Goal: Task Accomplishment & Management: Use online tool/utility

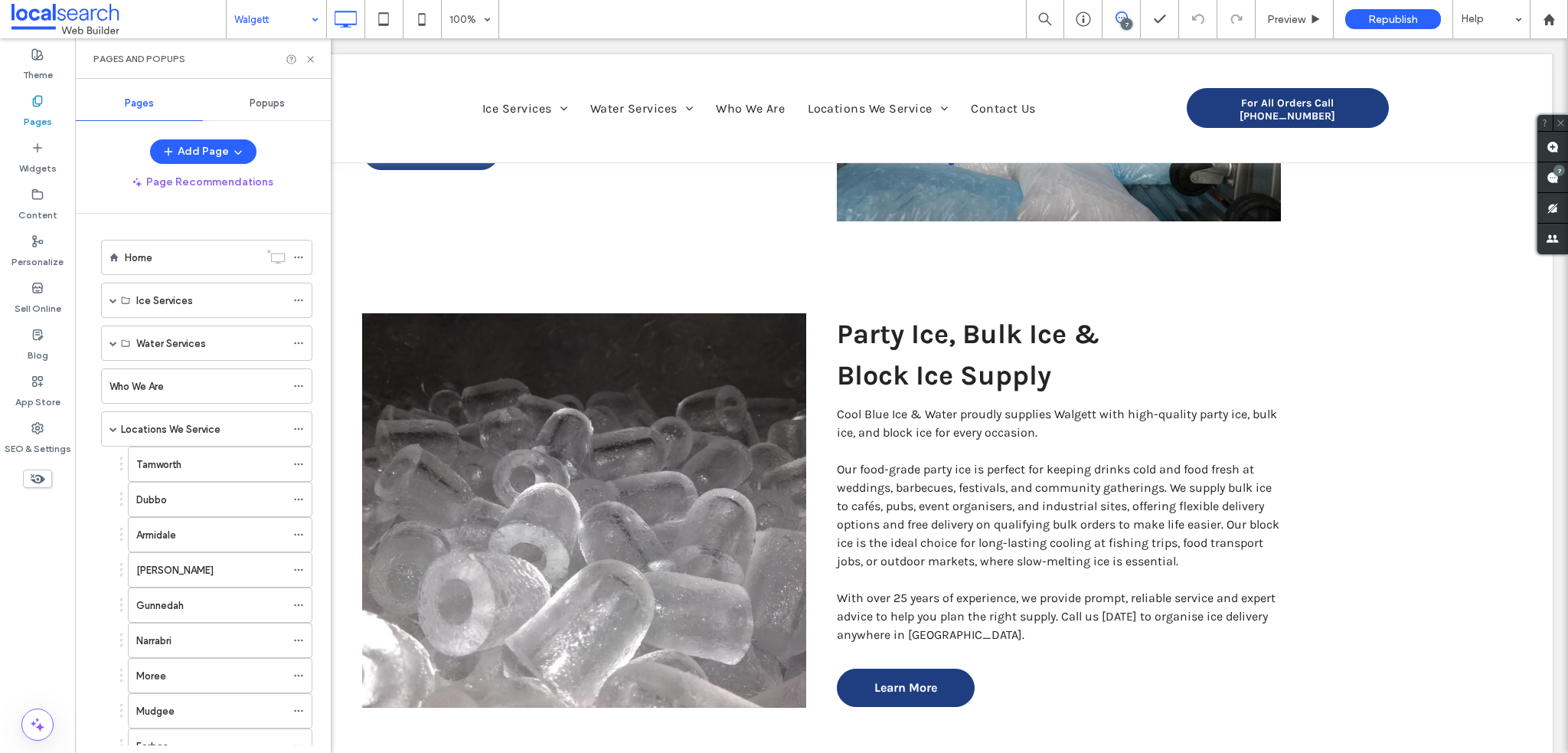
scroll to position [1501, 0]
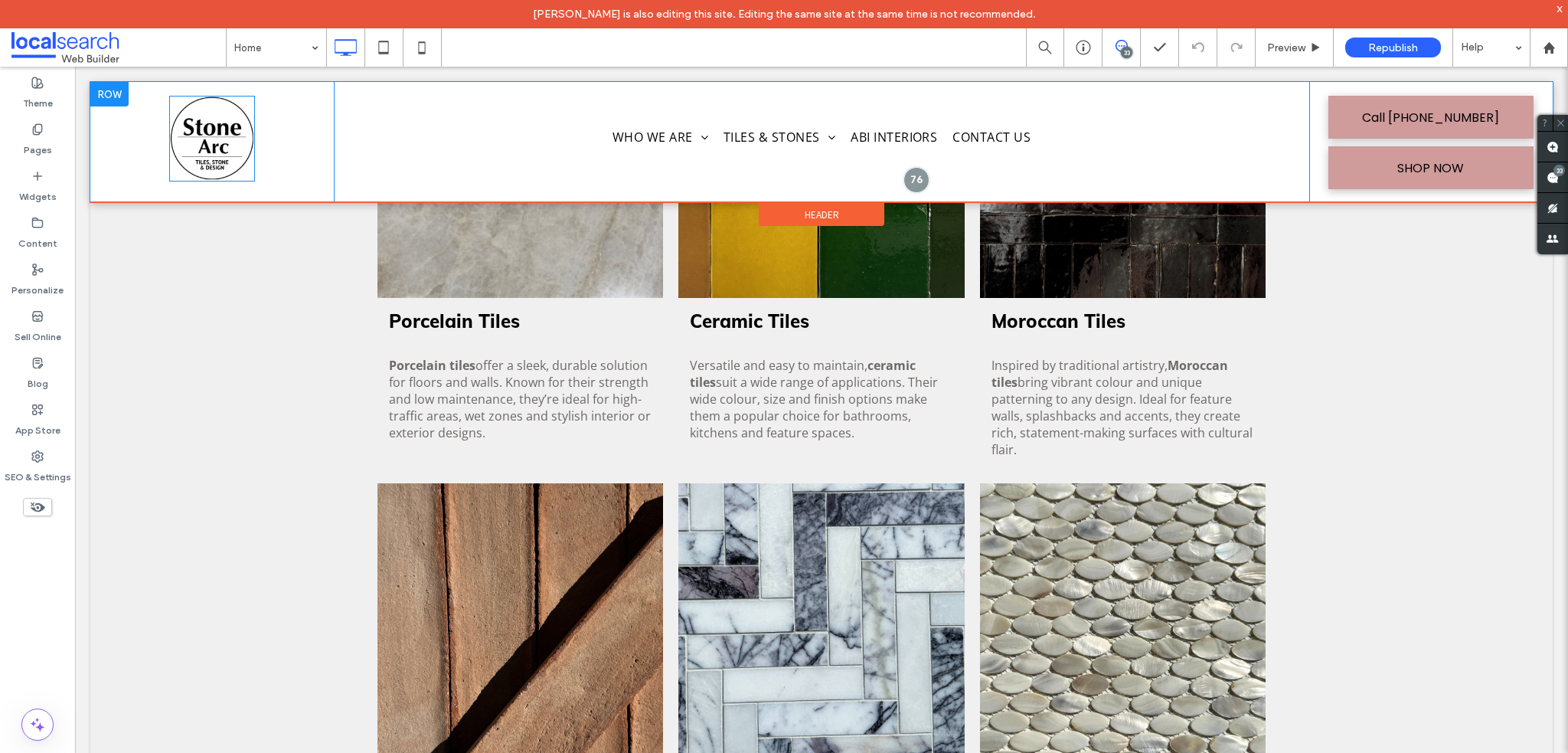
scroll to position [1073, 0]
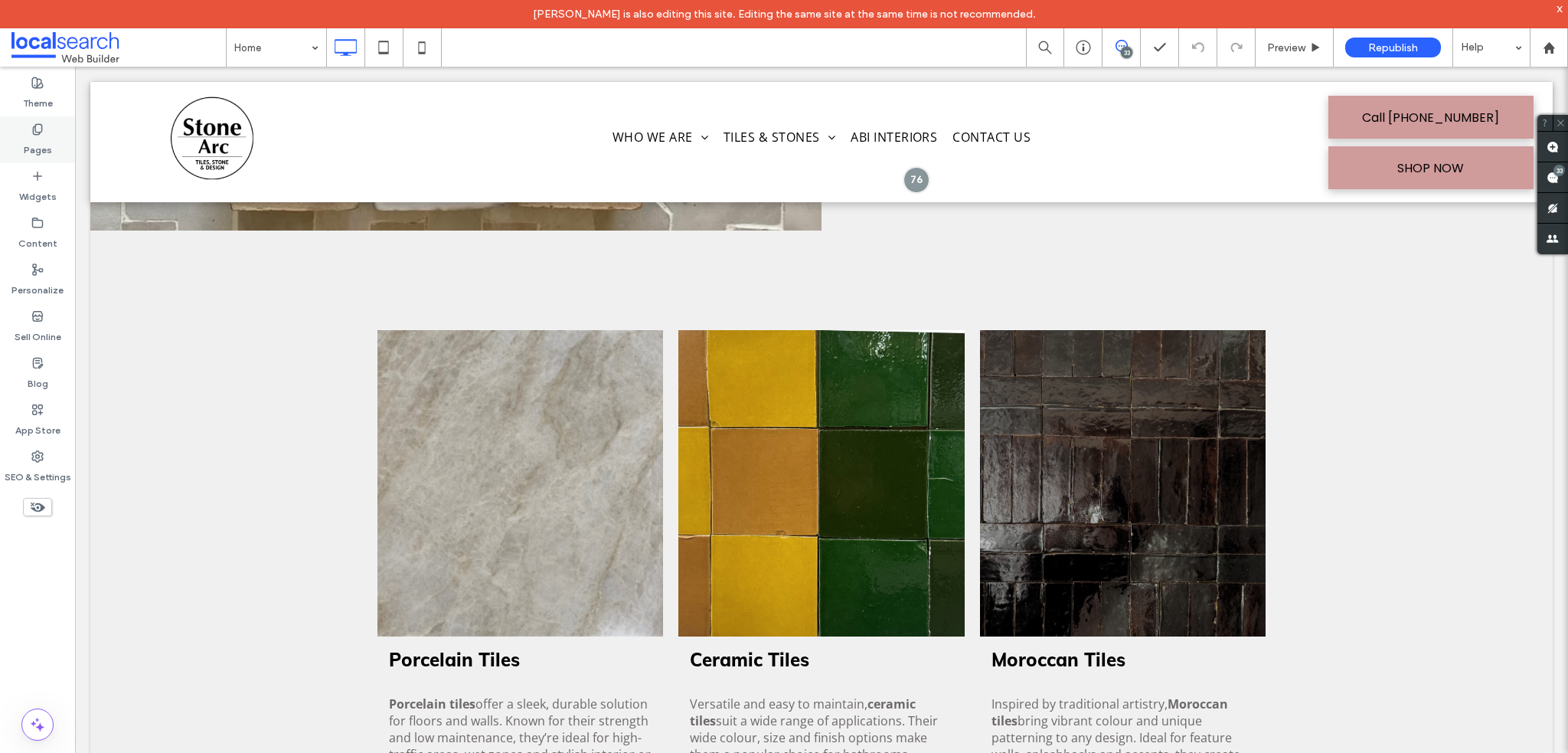
click at [44, 147] on label "Pages" at bounding box center [37, 146] width 28 height 21
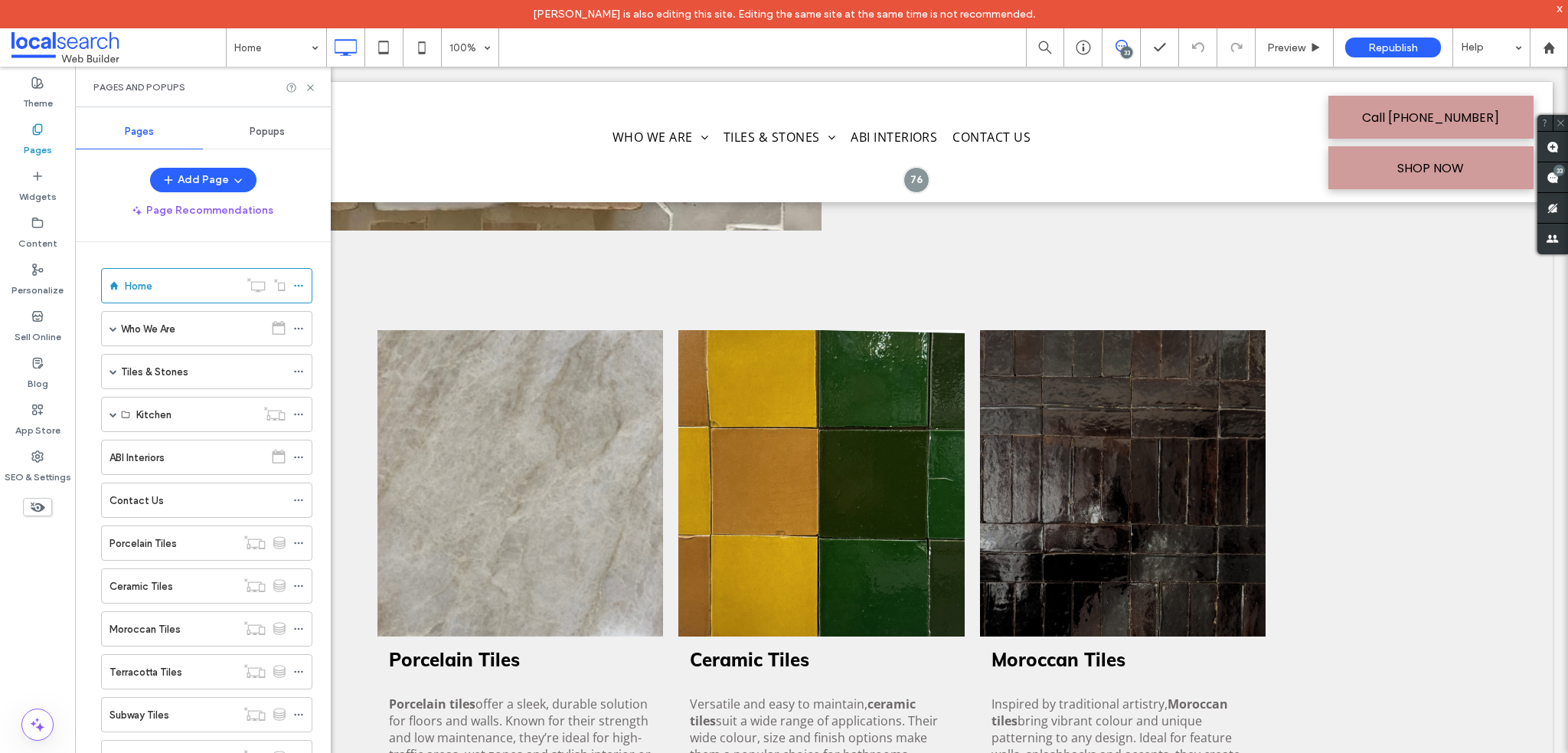
click at [309, 79] on div "Pages and Popups" at bounding box center [203, 87] width 256 height 41
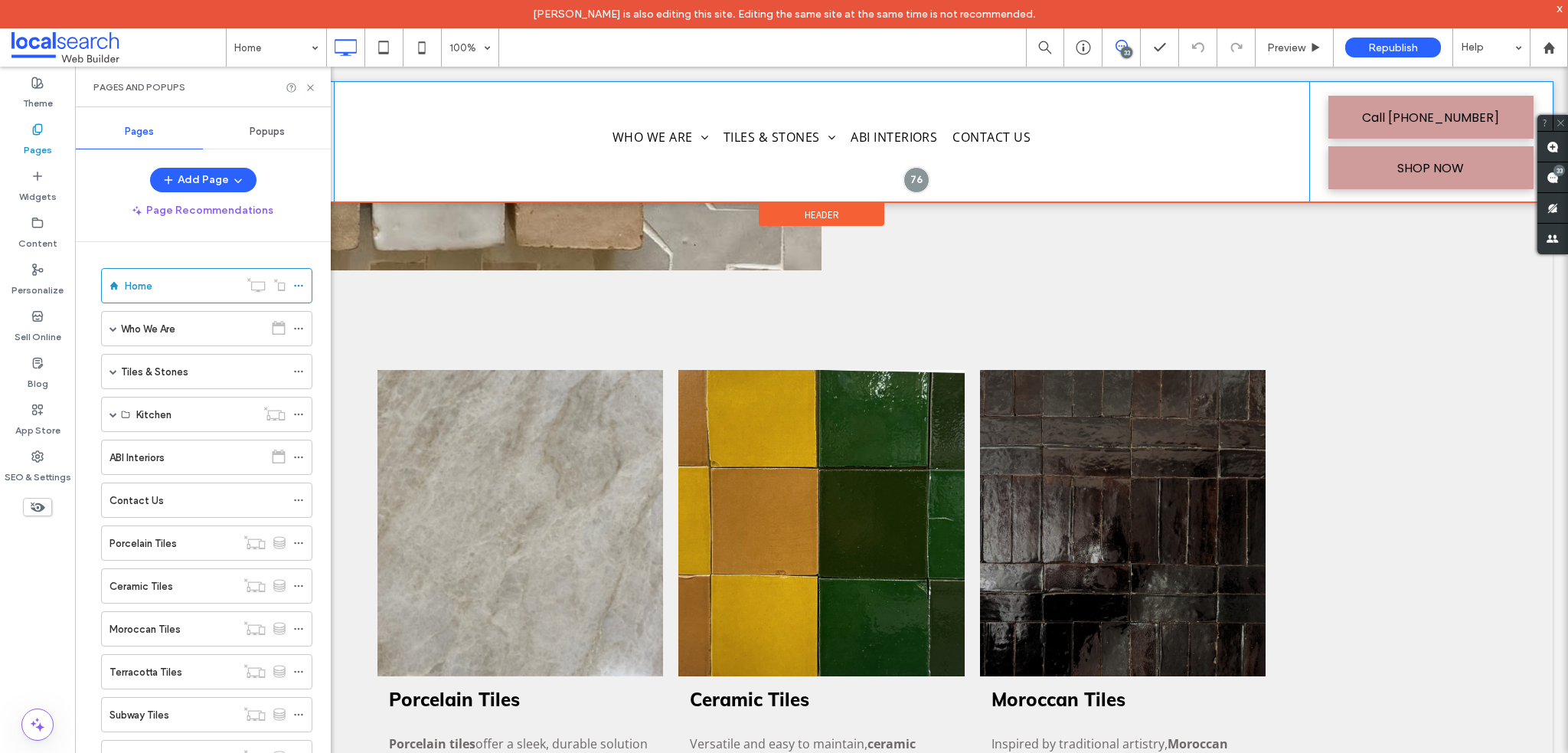
scroll to position [996, 0]
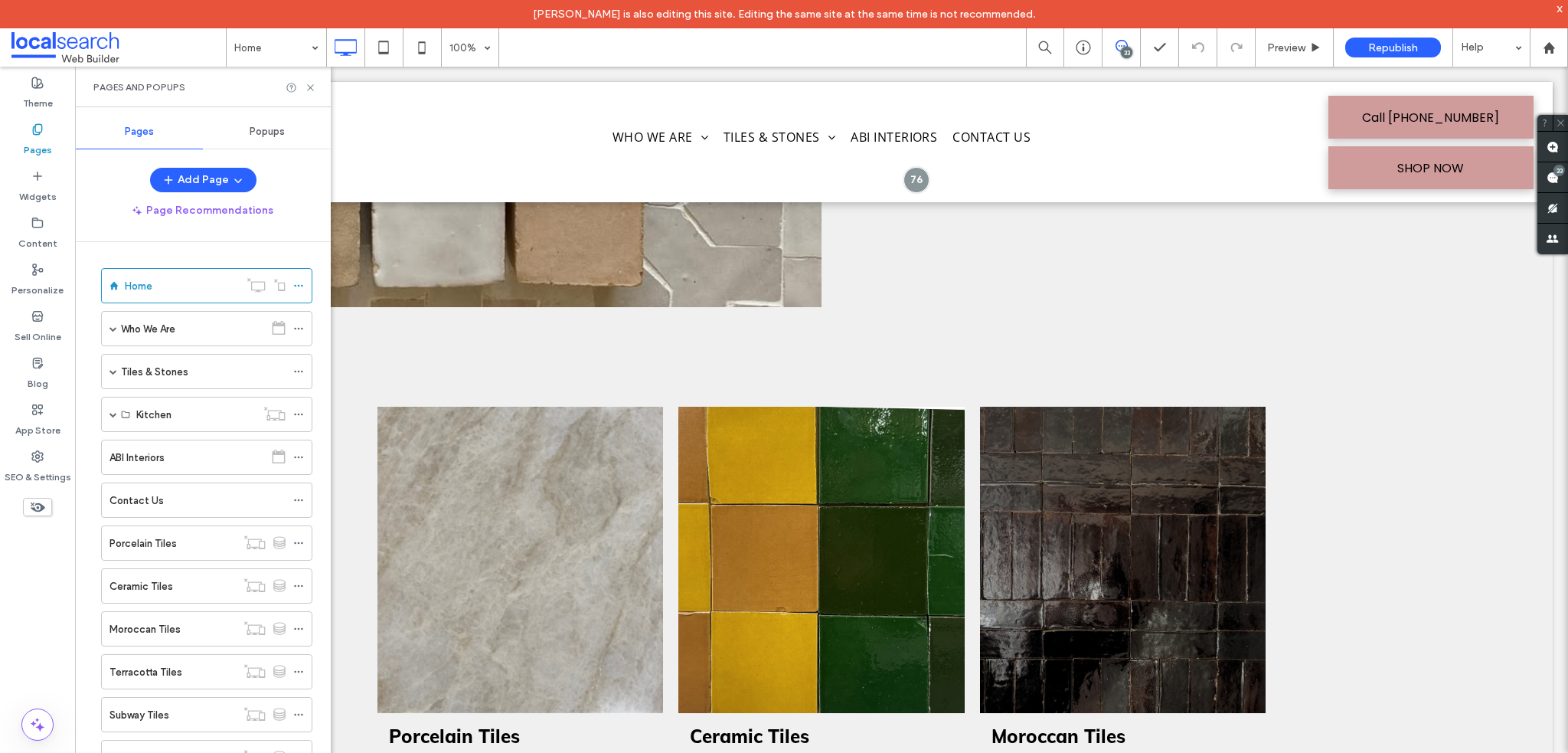
click at [317, 85] on div "Pages and Popups" at bounding box center [203, 87] width 256 height 41
click at [311, 85] on icon at bounding box center [310, 88] width 12 height 12
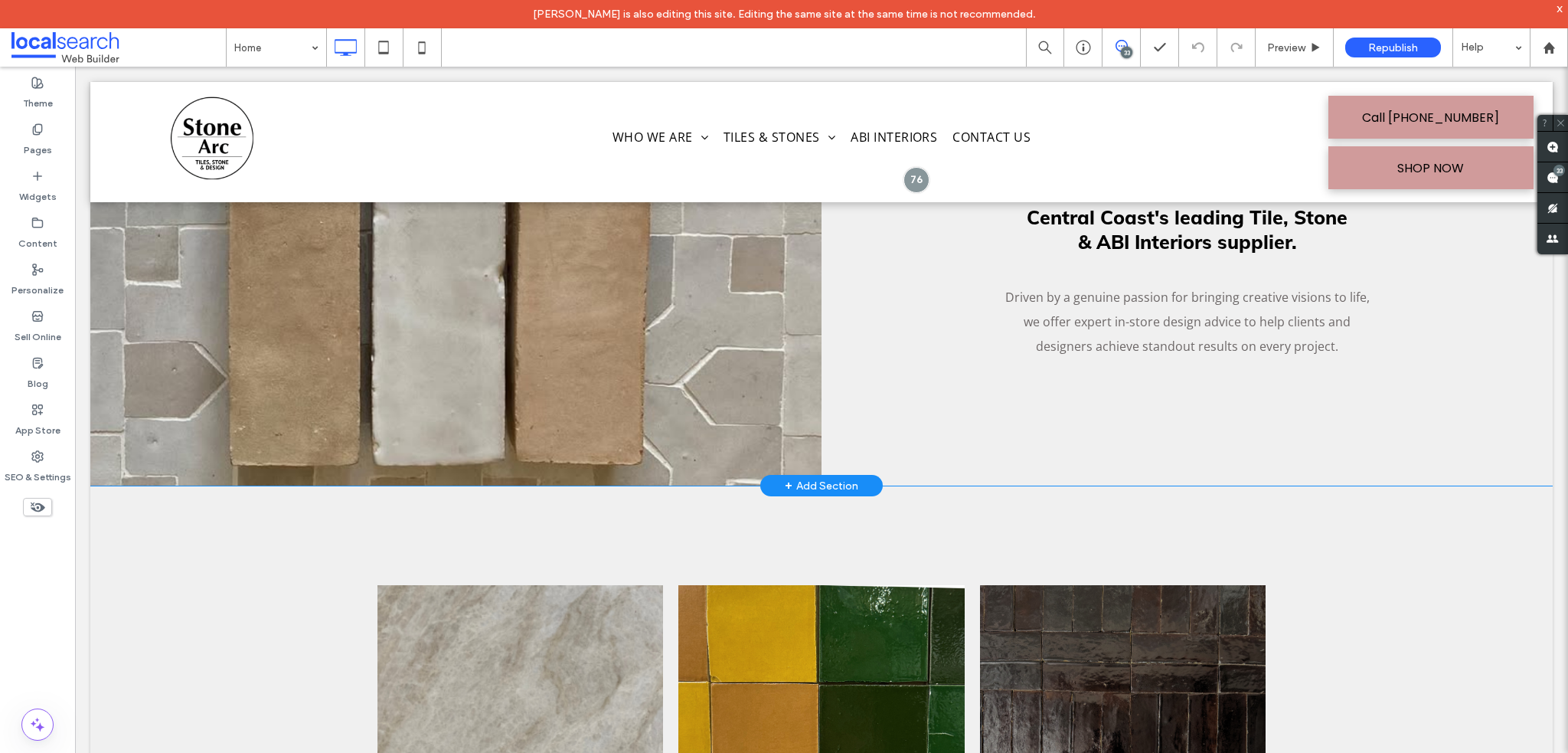
scroll to position [689, 0]
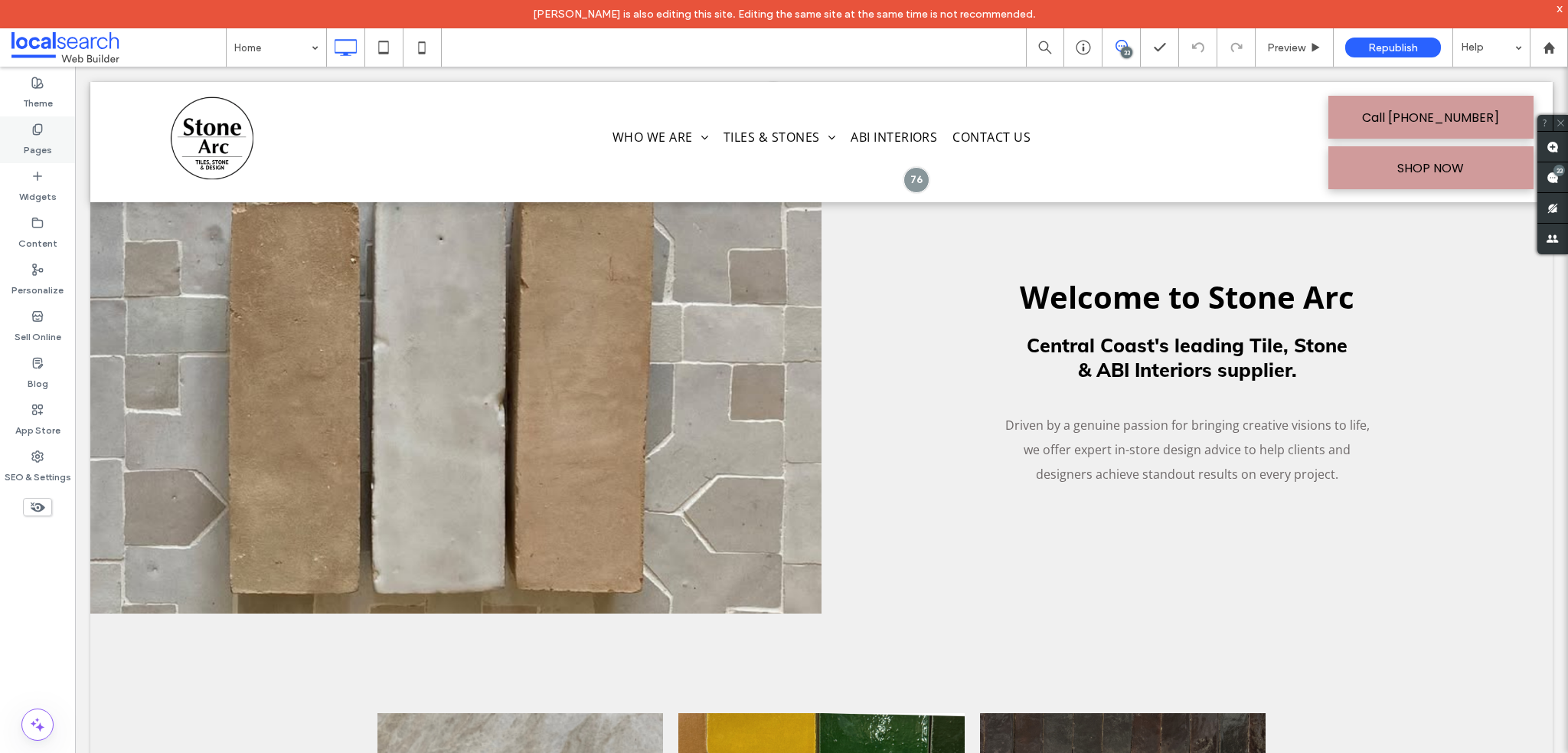
click at [49, 144] on label "Pages" at bounding box center [37, 146] width 28 height 21
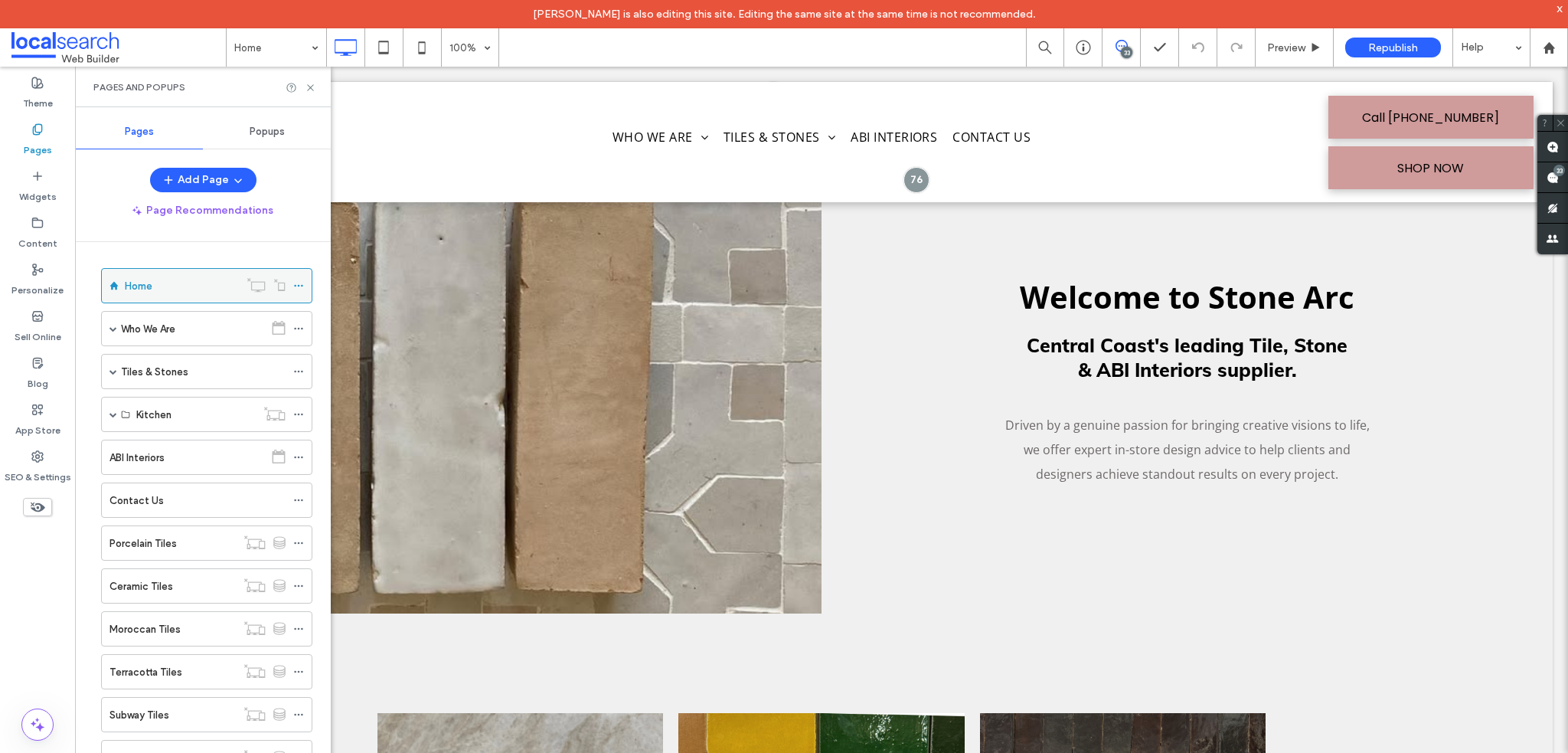
click at [164, 292] on div "Home" at bounding box center [181, 286] width 114 height 16
click at [311, 83] on div at bounding box center [784, 376] width 1568 height 753
click at [313, 86] on icon at bounding box center [310, 88] width 12 height 12
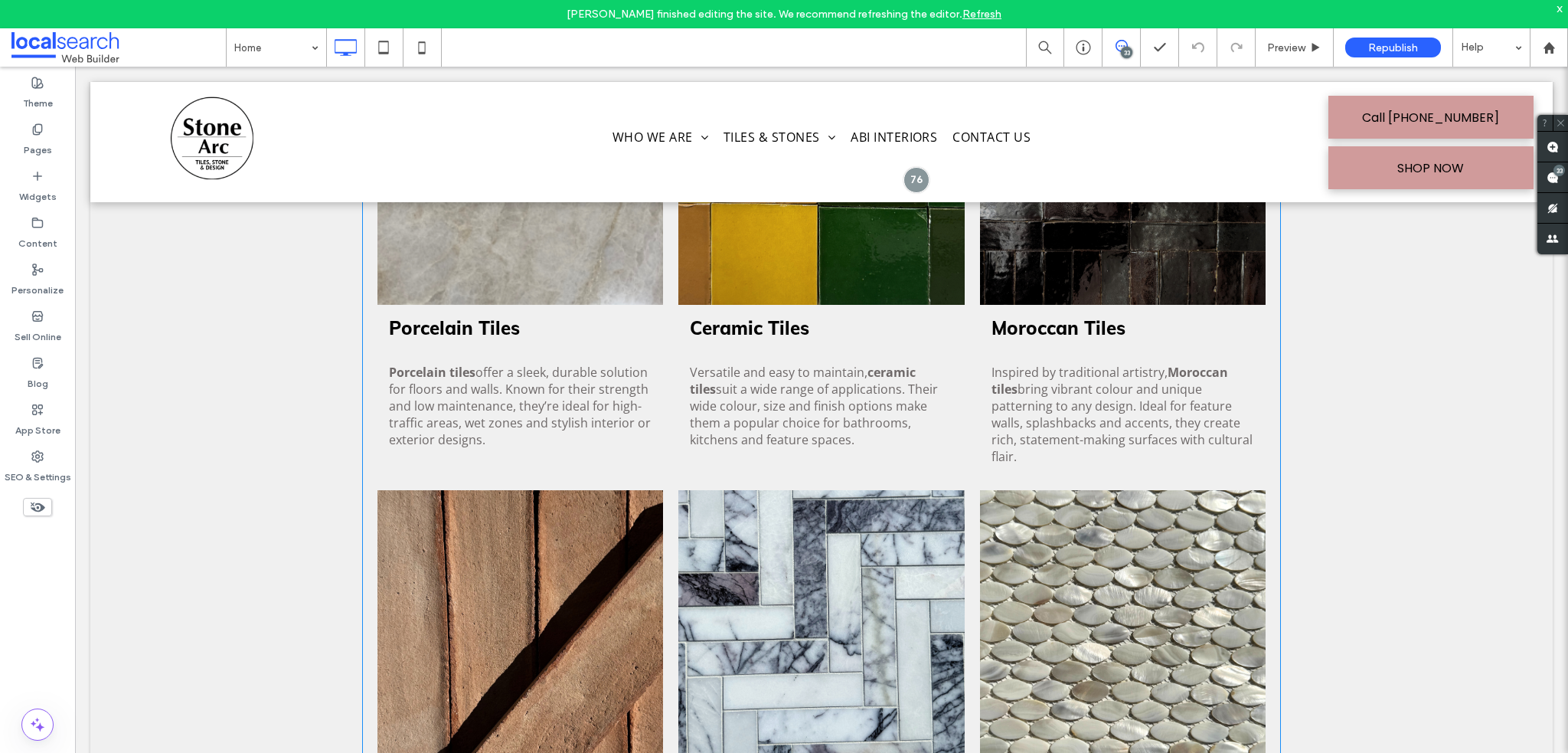
scroll to position [1532, 0]
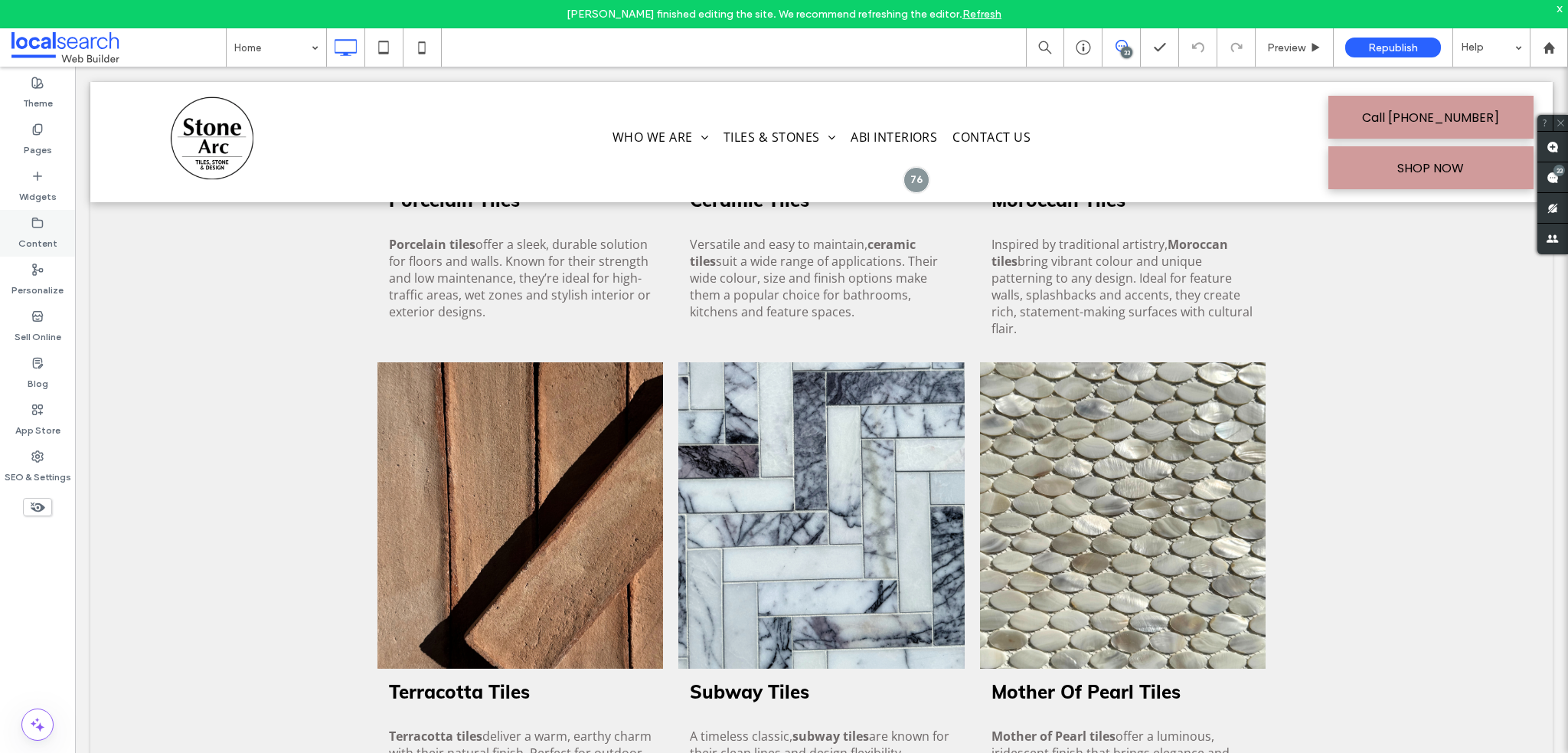
drag, startPoint x: 34, startPoint y: 241, endPoint x: 70, endPoint y: 252, distance: 37.6
click at [34, 241] on label "Content" at bounding box center [38, 239] width 39 height 21
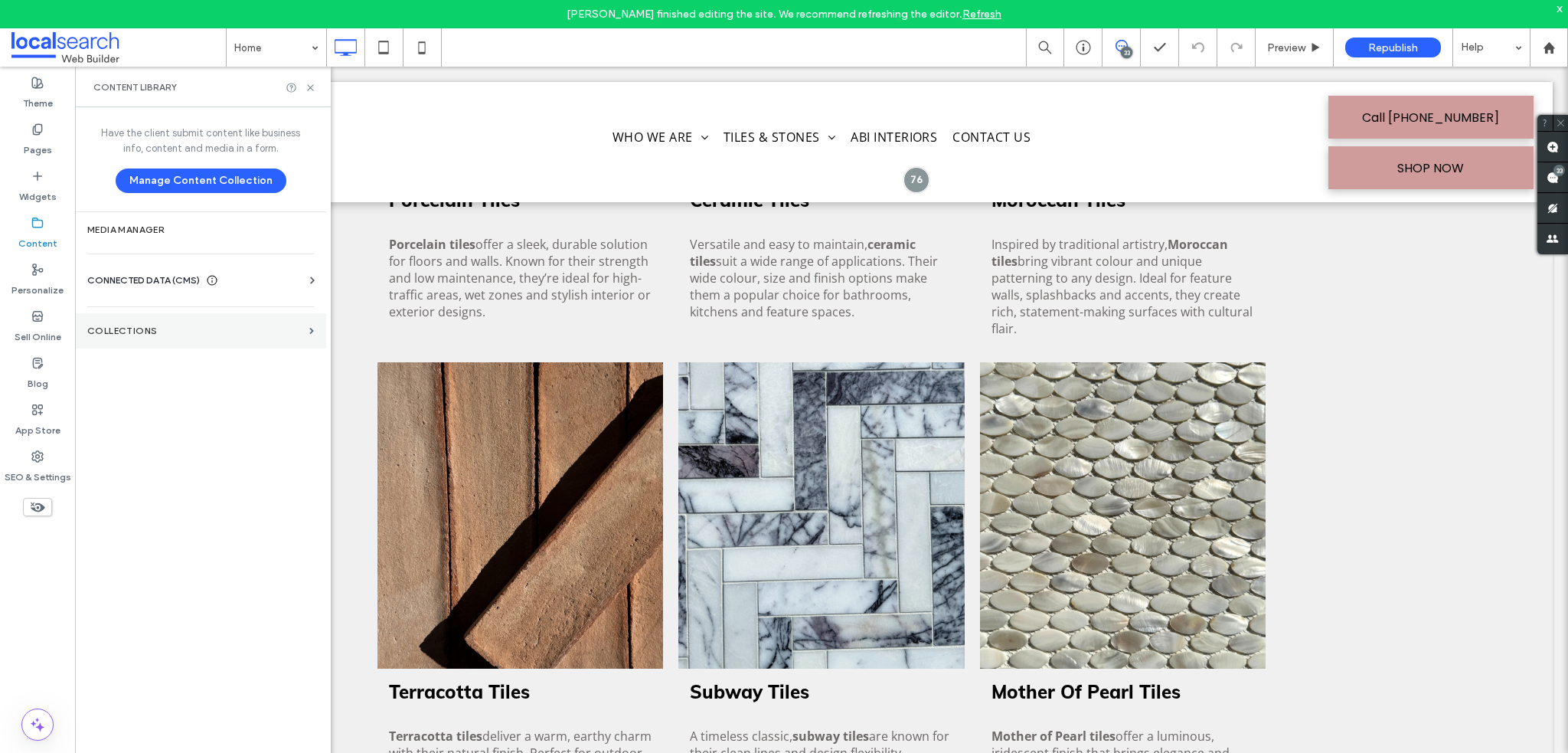
click at [170, 326] on label "Collections" at bounding box center [195, 331] width 216 height 11
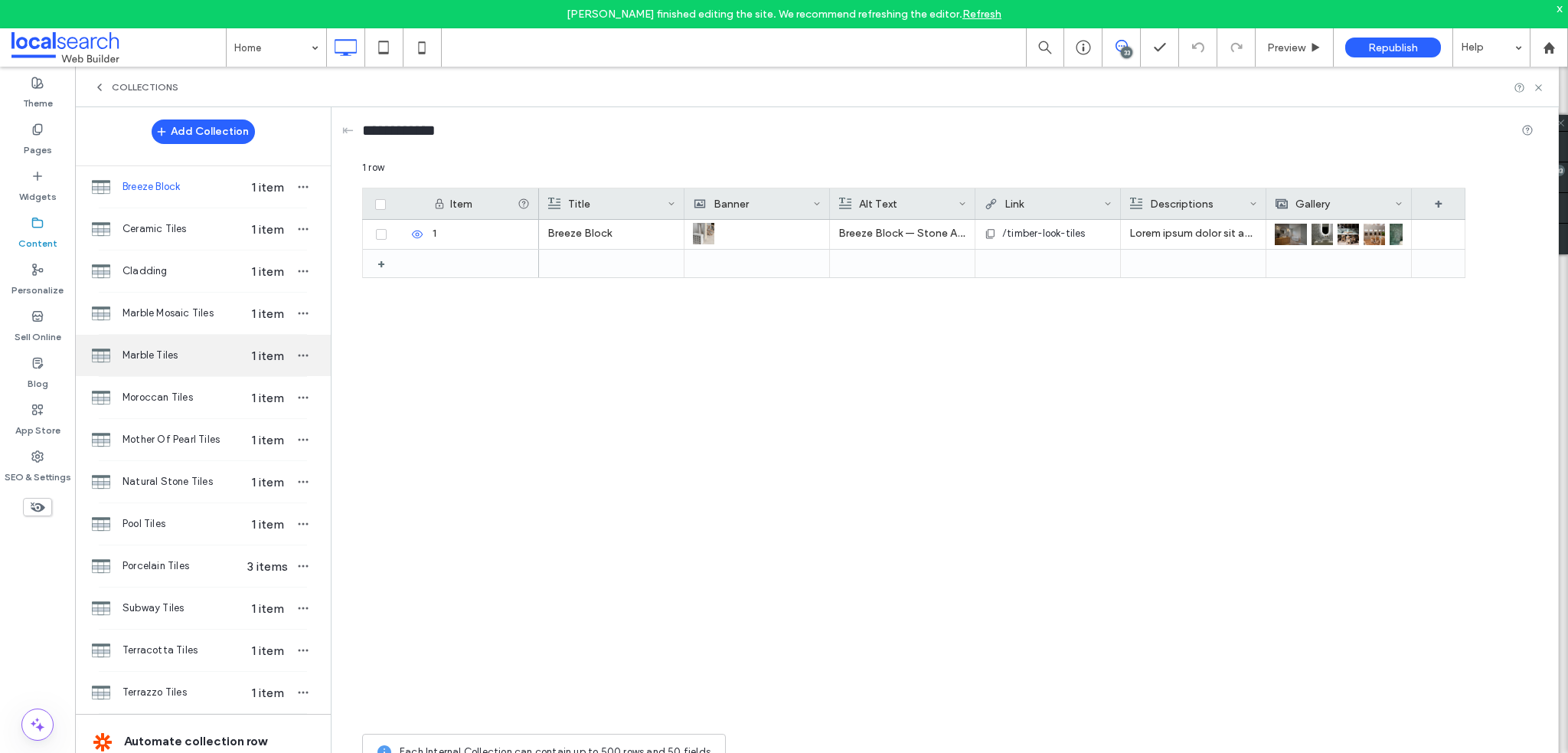
scroll to position [0, 0]
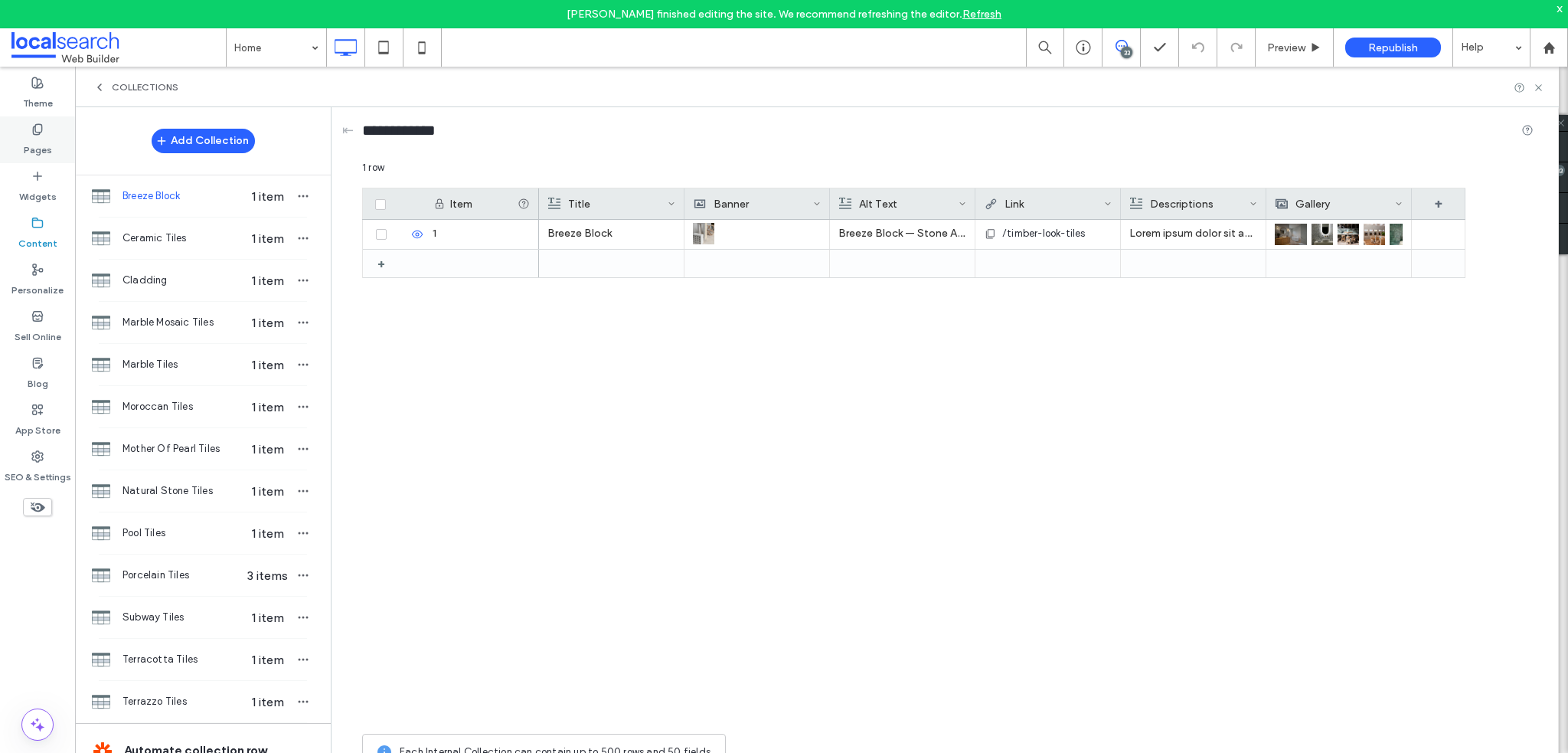
click at [42, 147] on label "Pages" at bounding box center [37, 146] width 28 height 21
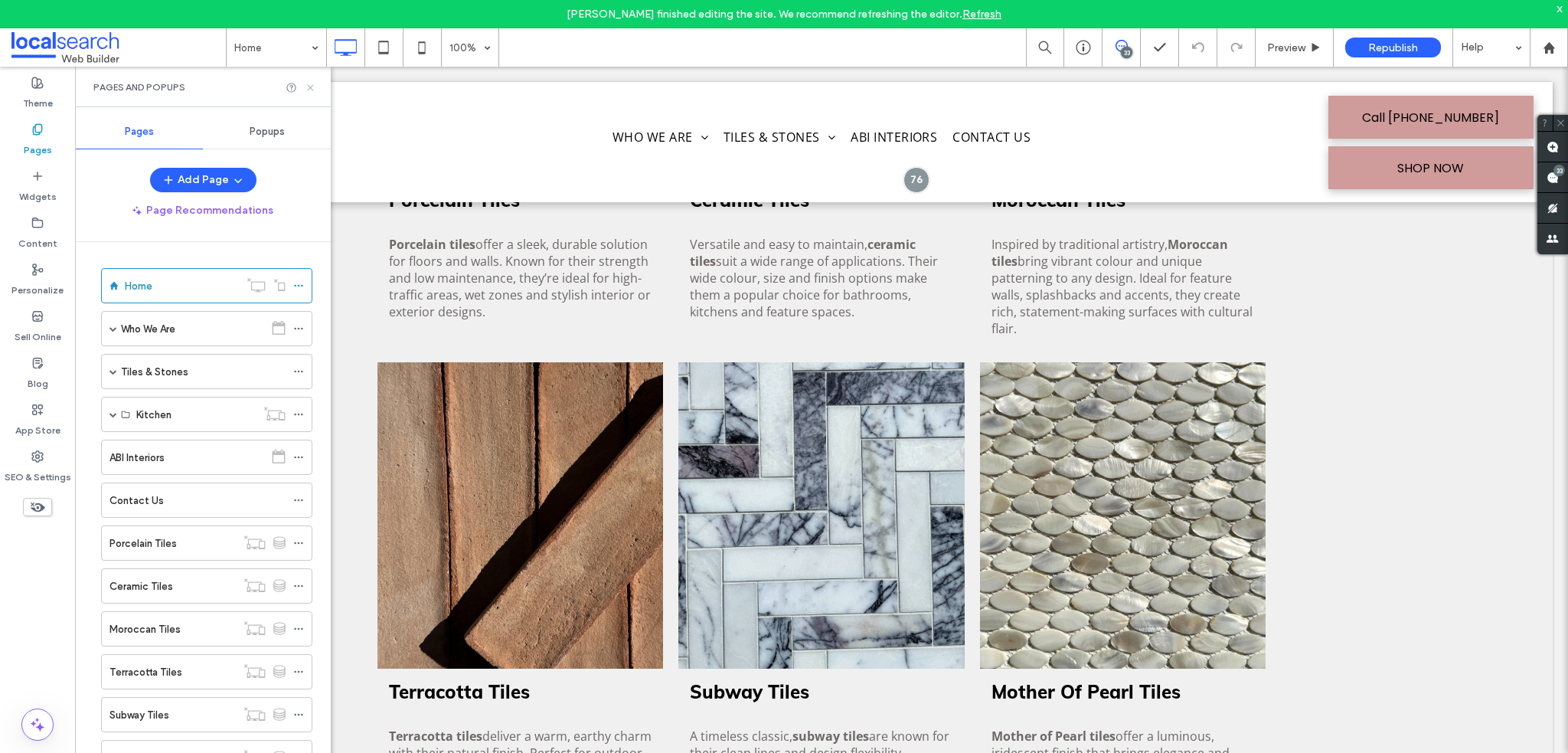
click at [308, 89] on use at bounding box center [309, 86] width 6 height 6
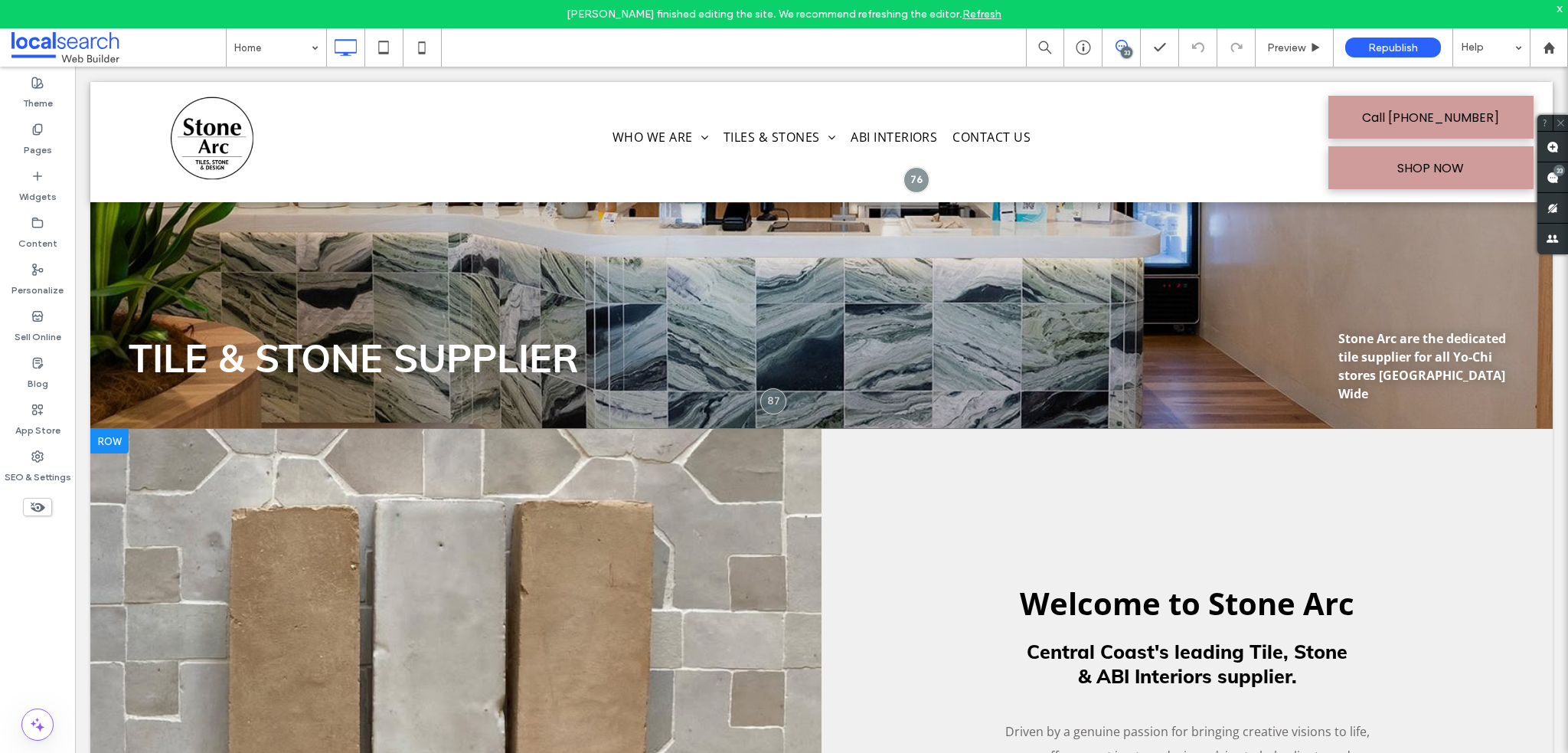
scroll to position [613, 0]
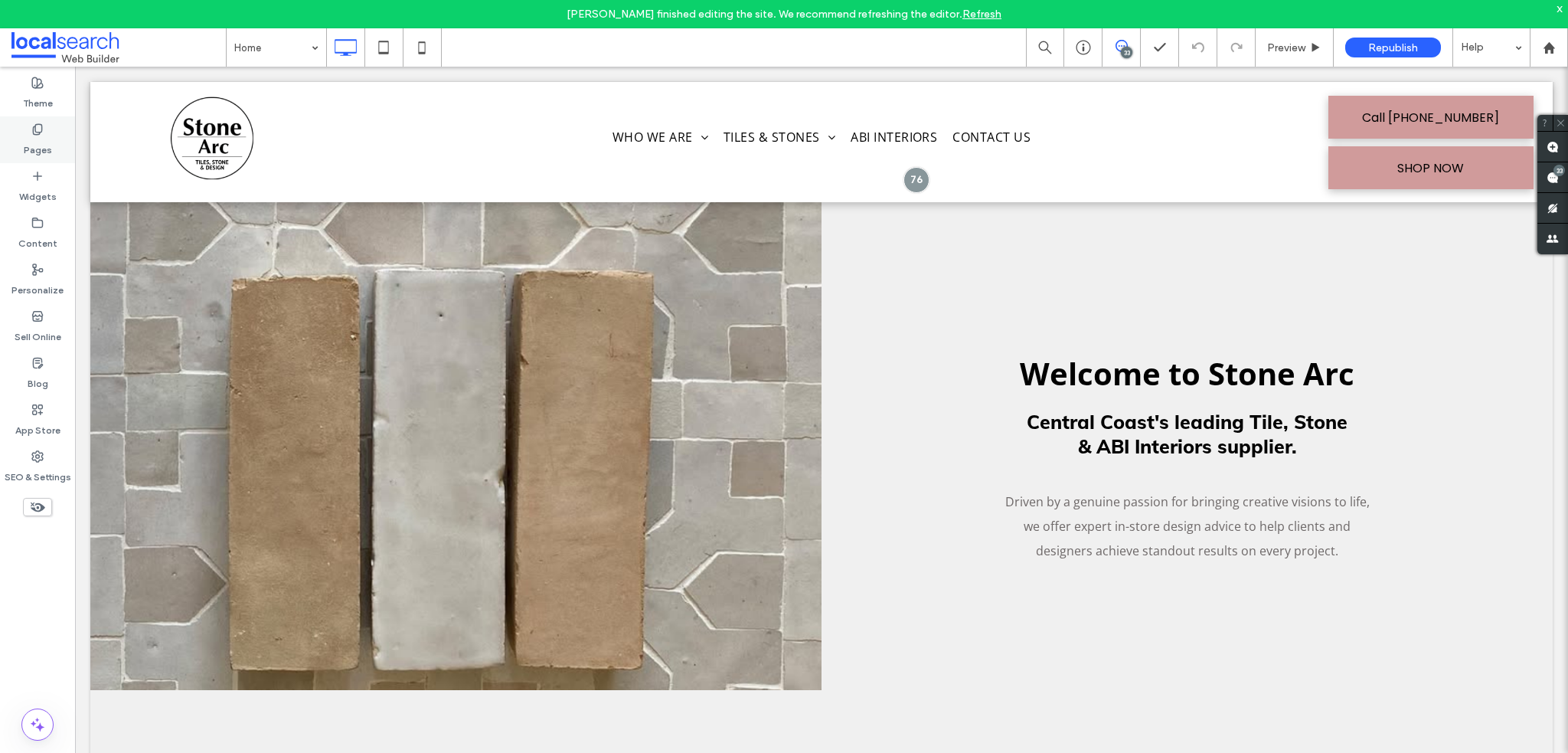
click at [40, 149] on label "Pages" at bounding box center [37, 146] width 28 height 21
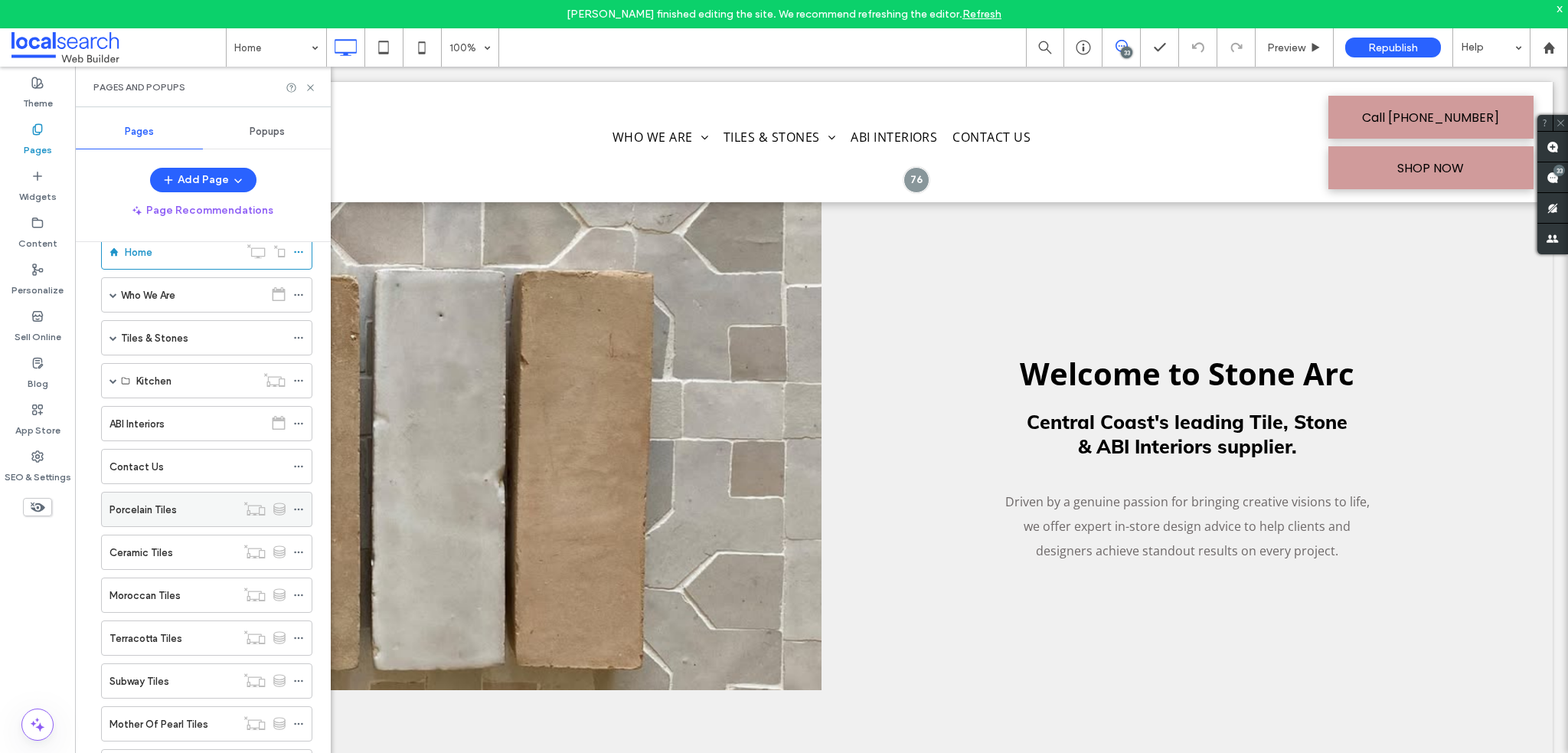
scroll to position [0, 0]
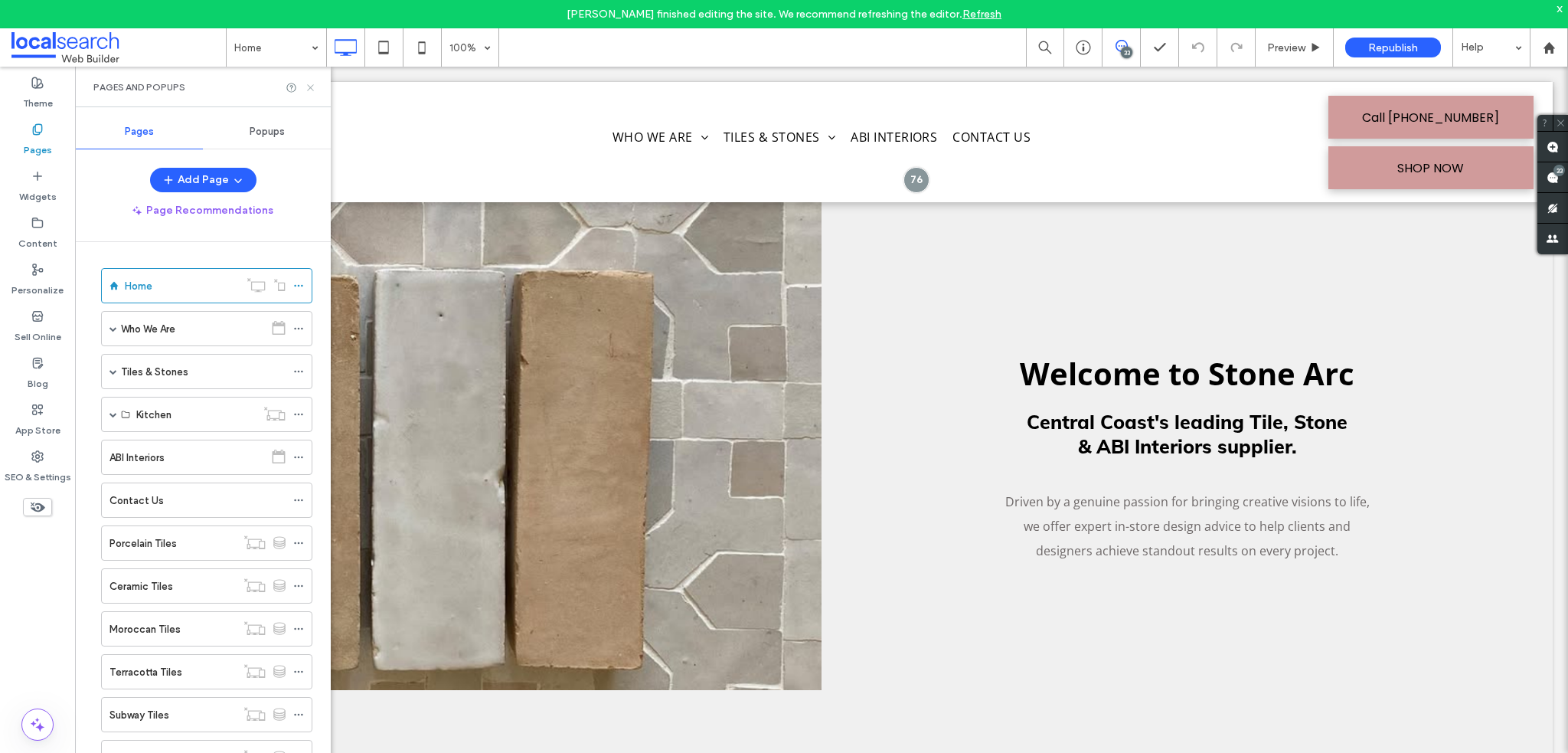
drag, startPoint x: 309, startPoint y: 88, endPoint x: 246, endPoint y: 35, distance: 82.3
click at [309, 88] on use at bounding box center [309, 86] width 6 height 6
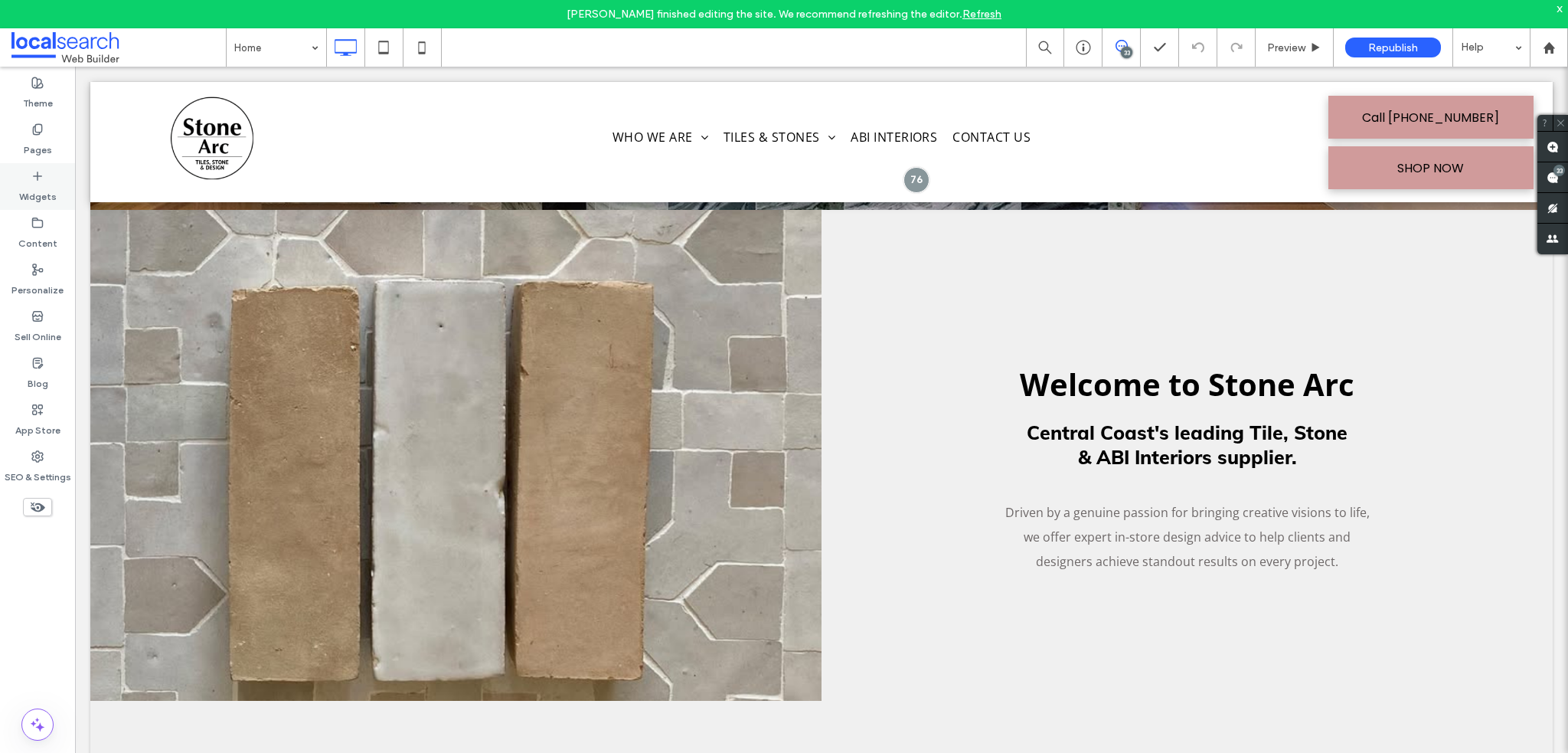
scroll to position [460, 0]
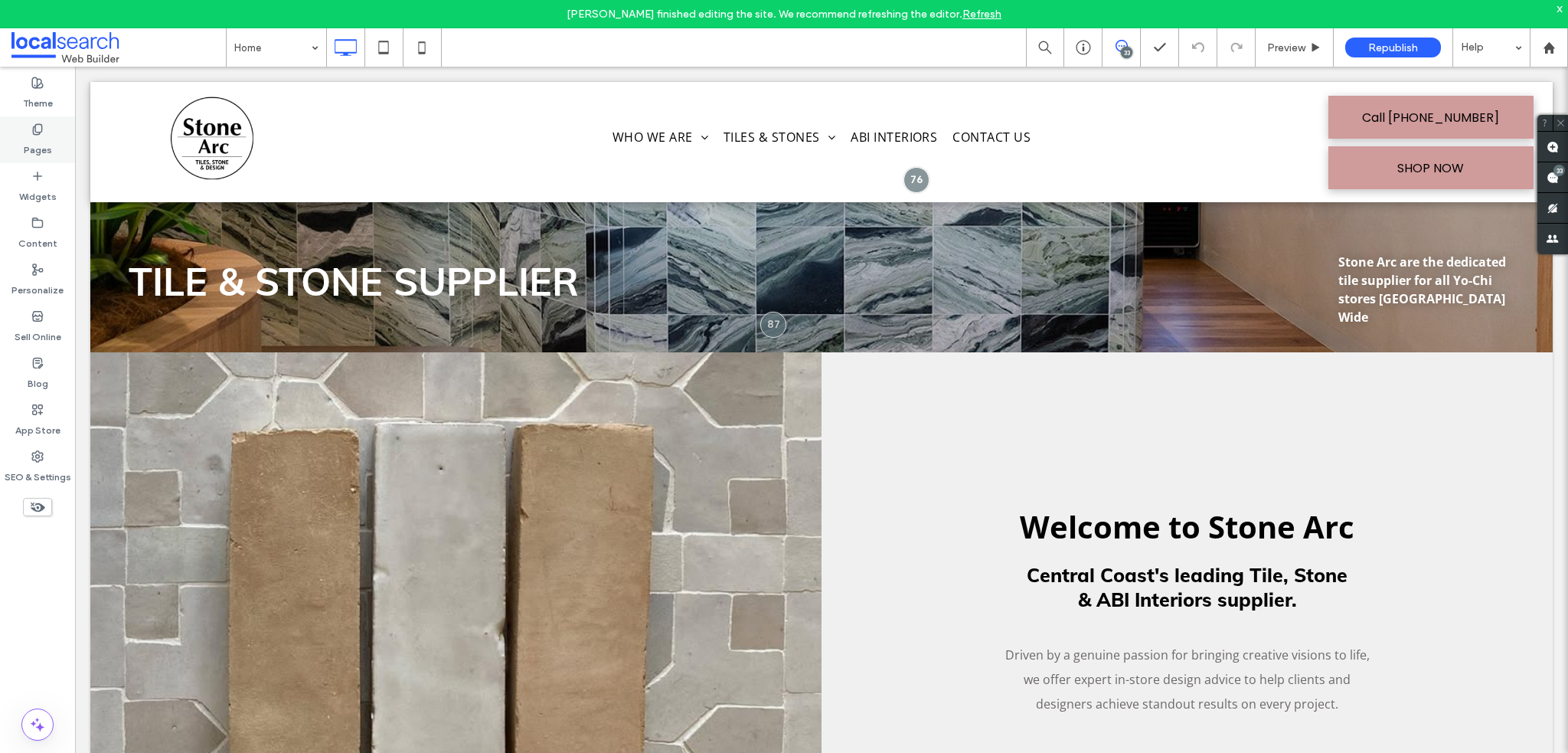
click at [36, 141] on label "Pages" at bounding box center [37, 146] width 28 height 21
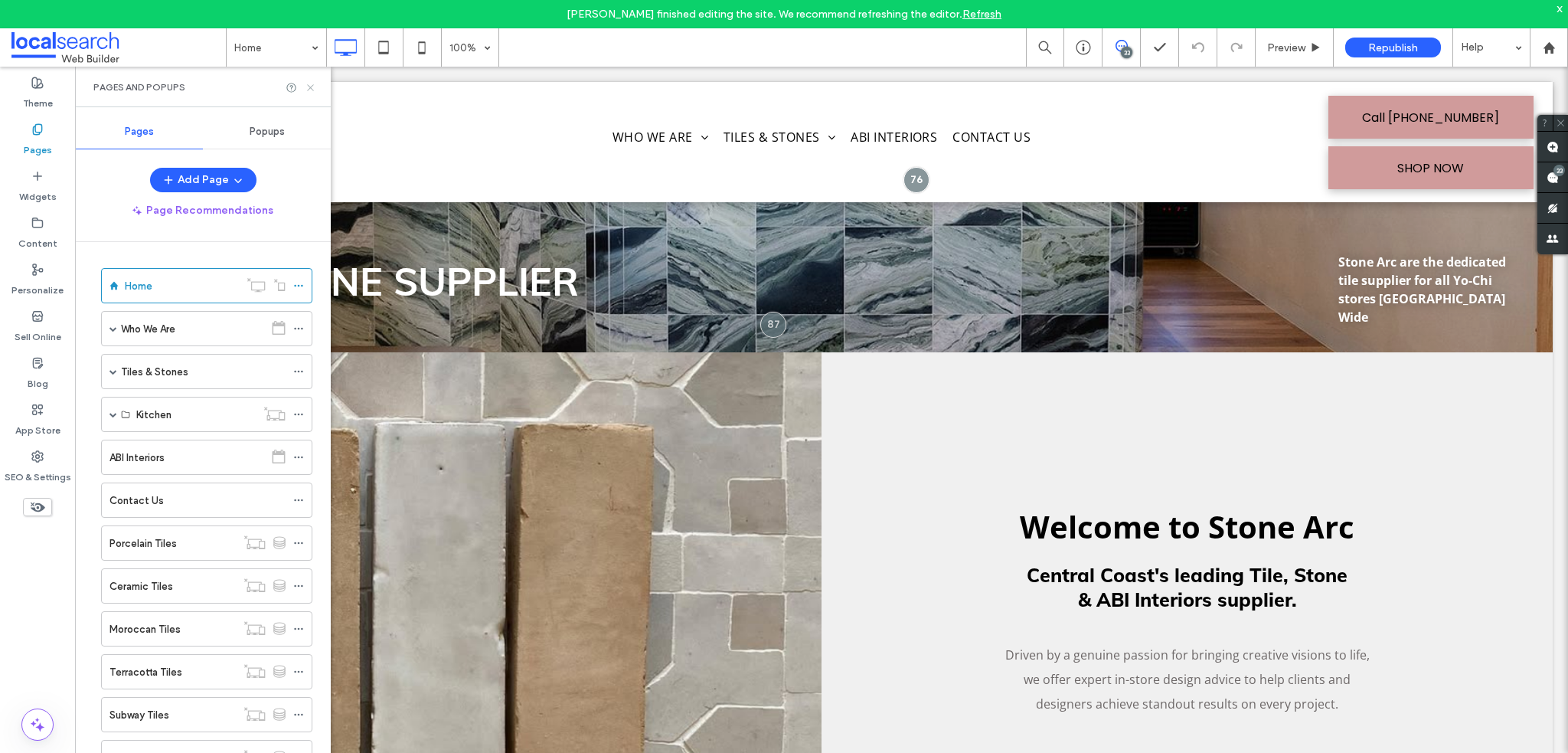
click at [313, 85] on use at bounding box center [309, 86] width 6 height 6
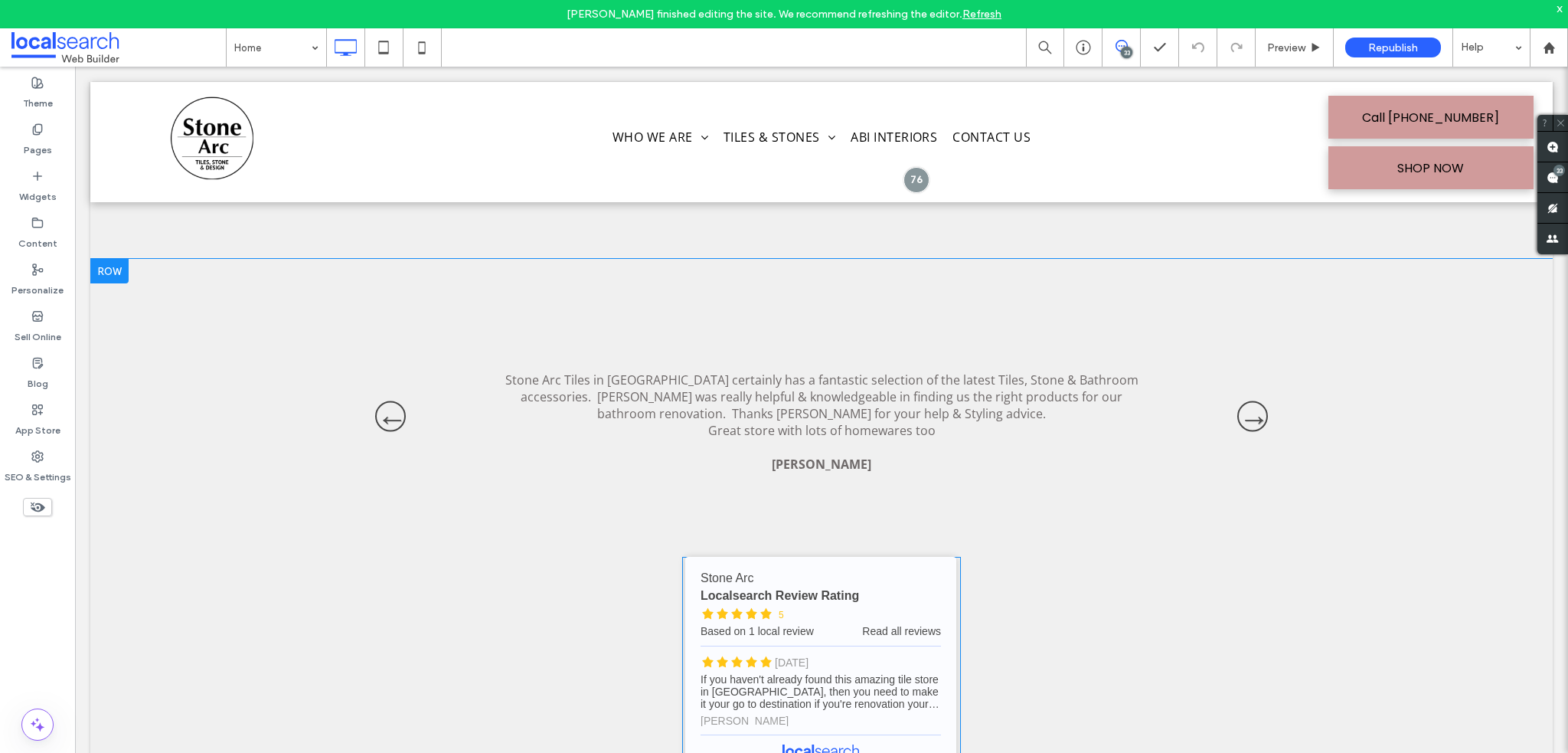
scroll to position [5285, 0]
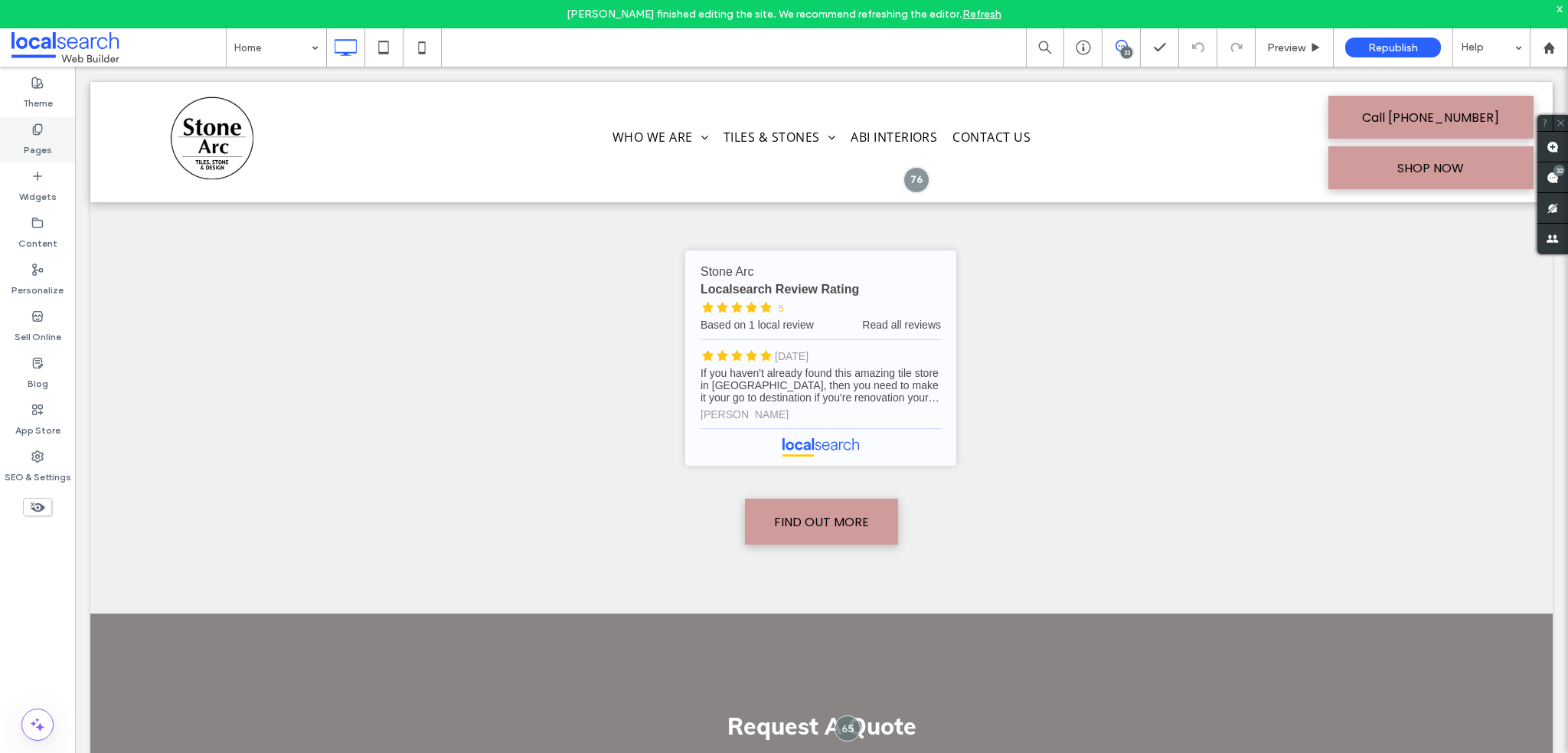
click at [31, 142] on label "Pages" at bounding box center [37, 146] width 28 height 21
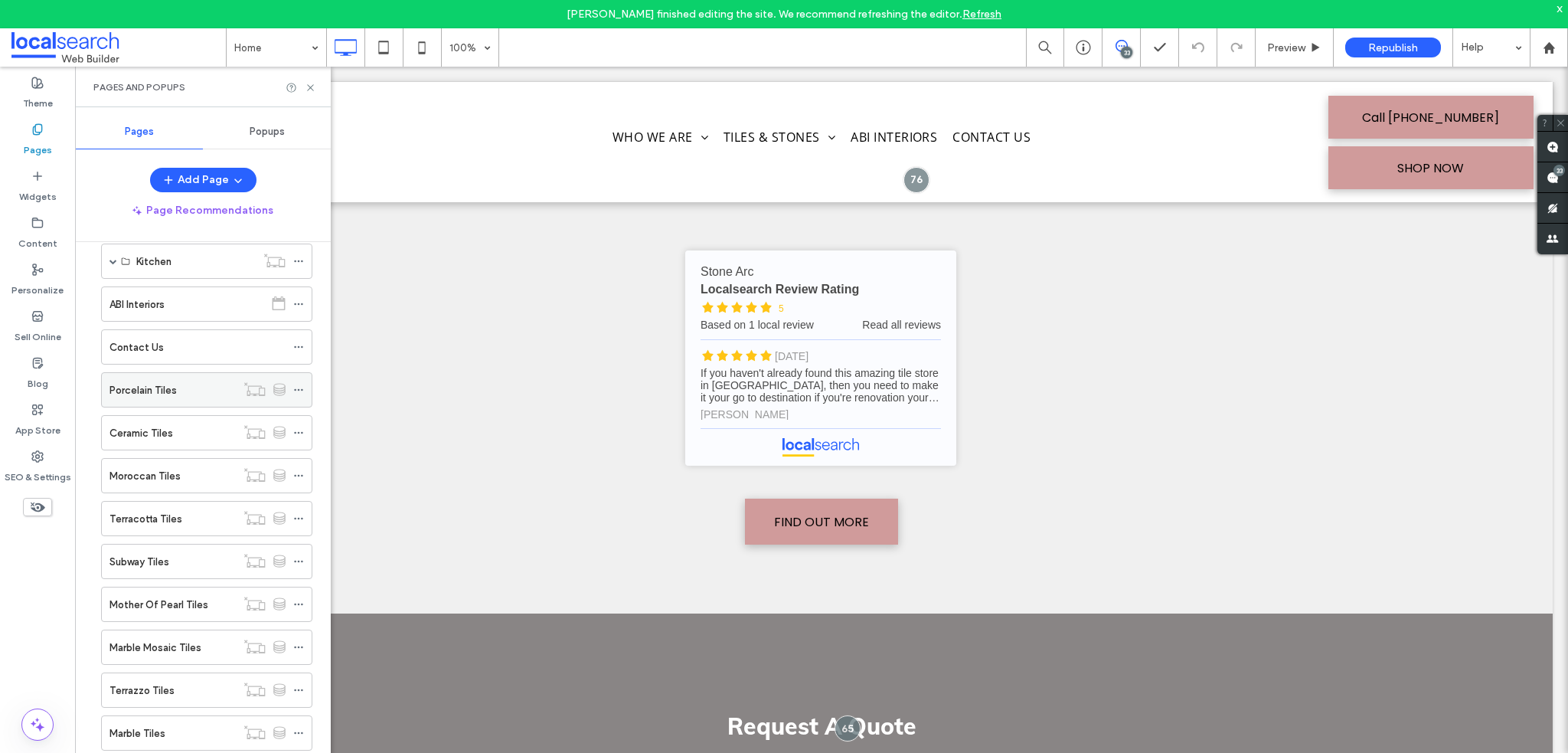
scroll to position [0, 0]
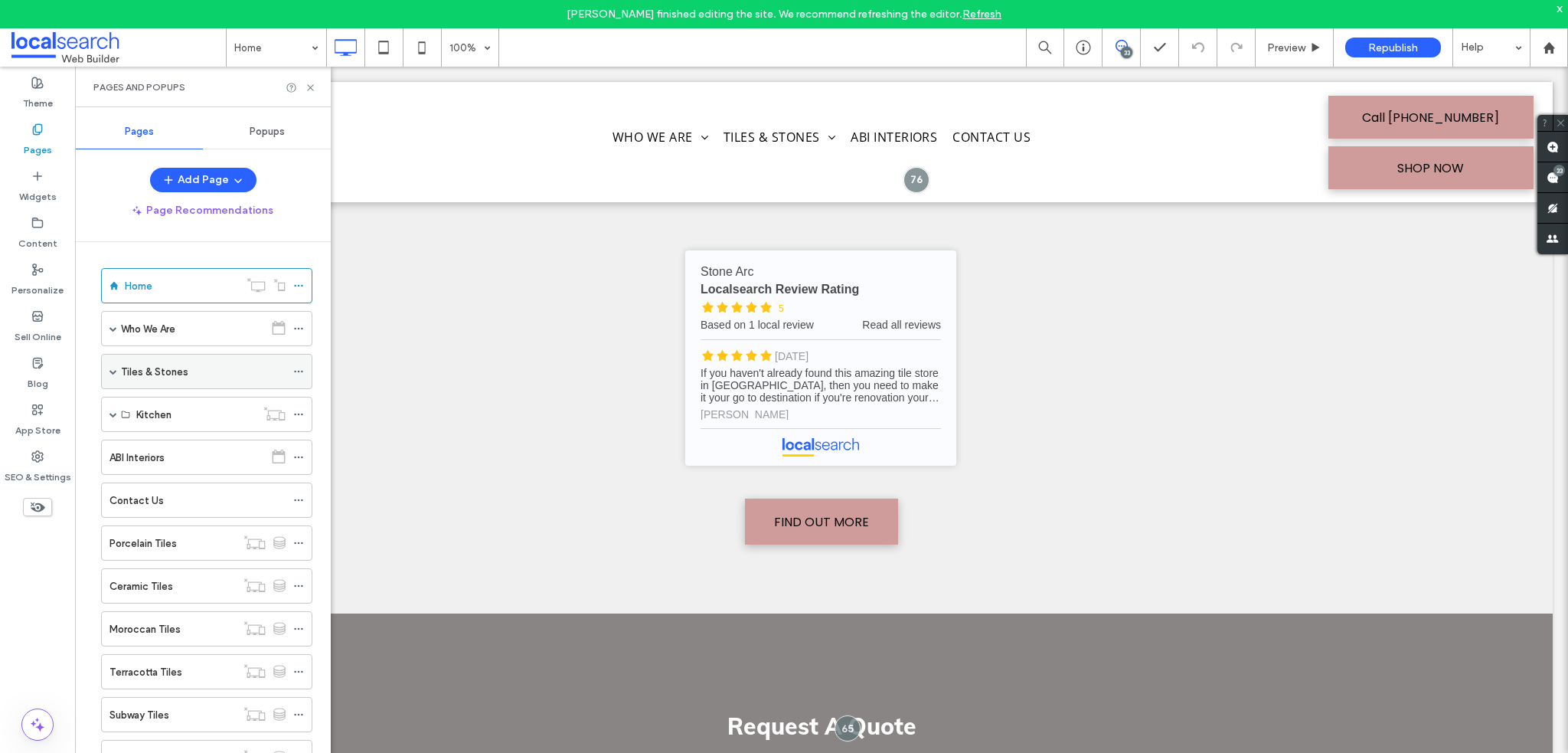
click at [114, 373] on span at bounding box center [113, 371] width 8 height 8
click at [164, 476] on label "Marble" at bounding box center [178, 477] width 31 height 27
click at [145, 469] on div "Marble" at bounding box center [220, 477] width 185 height 36
click at [138, 473] on span at bounding box center [140, 477] width 8 height 8
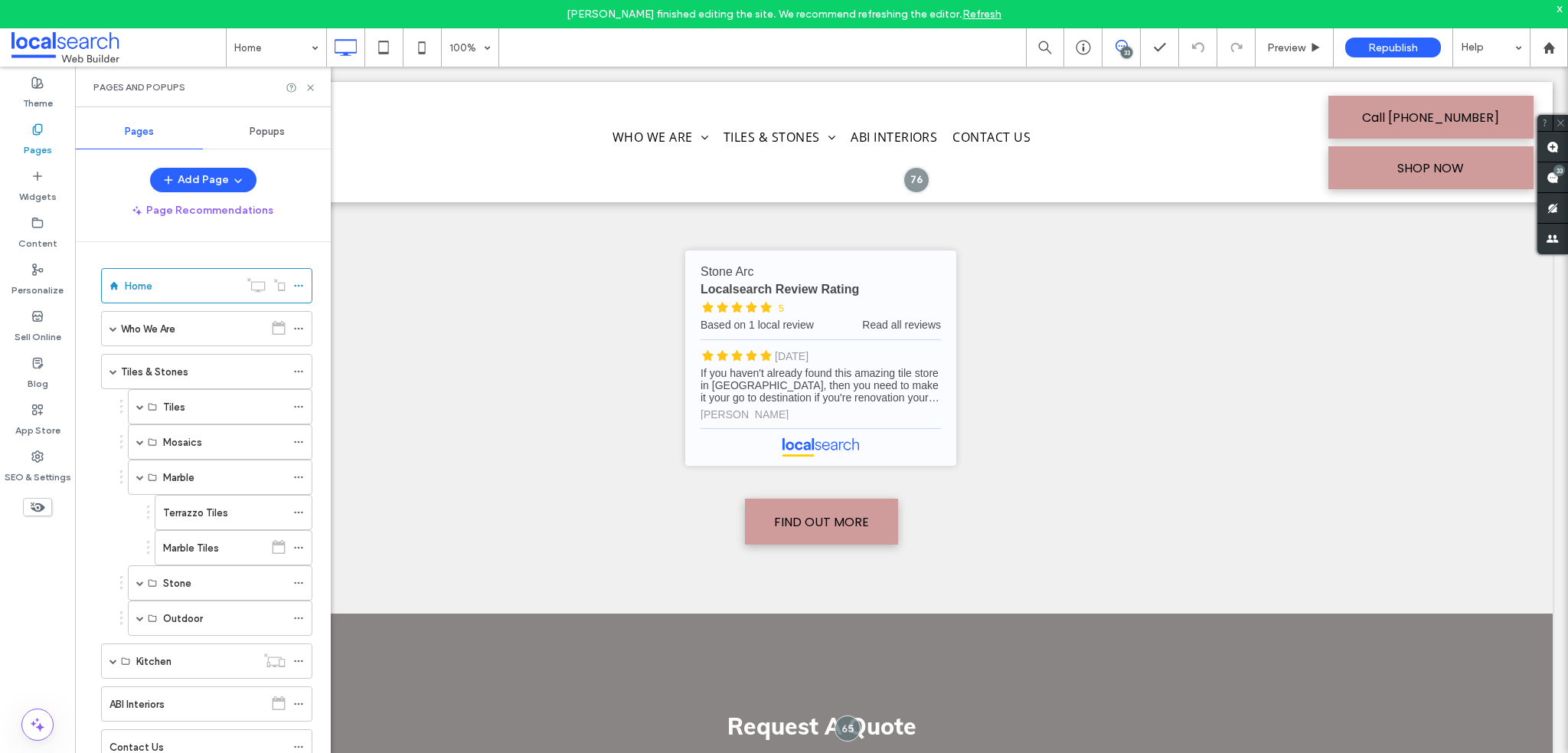
click at [195, 510] on label "Terrazzo Tiles" at bounding box center [195, 513] width 65 height 27
click at [313, 91] on div at bounding box center [784, 376] width 1568 height 753
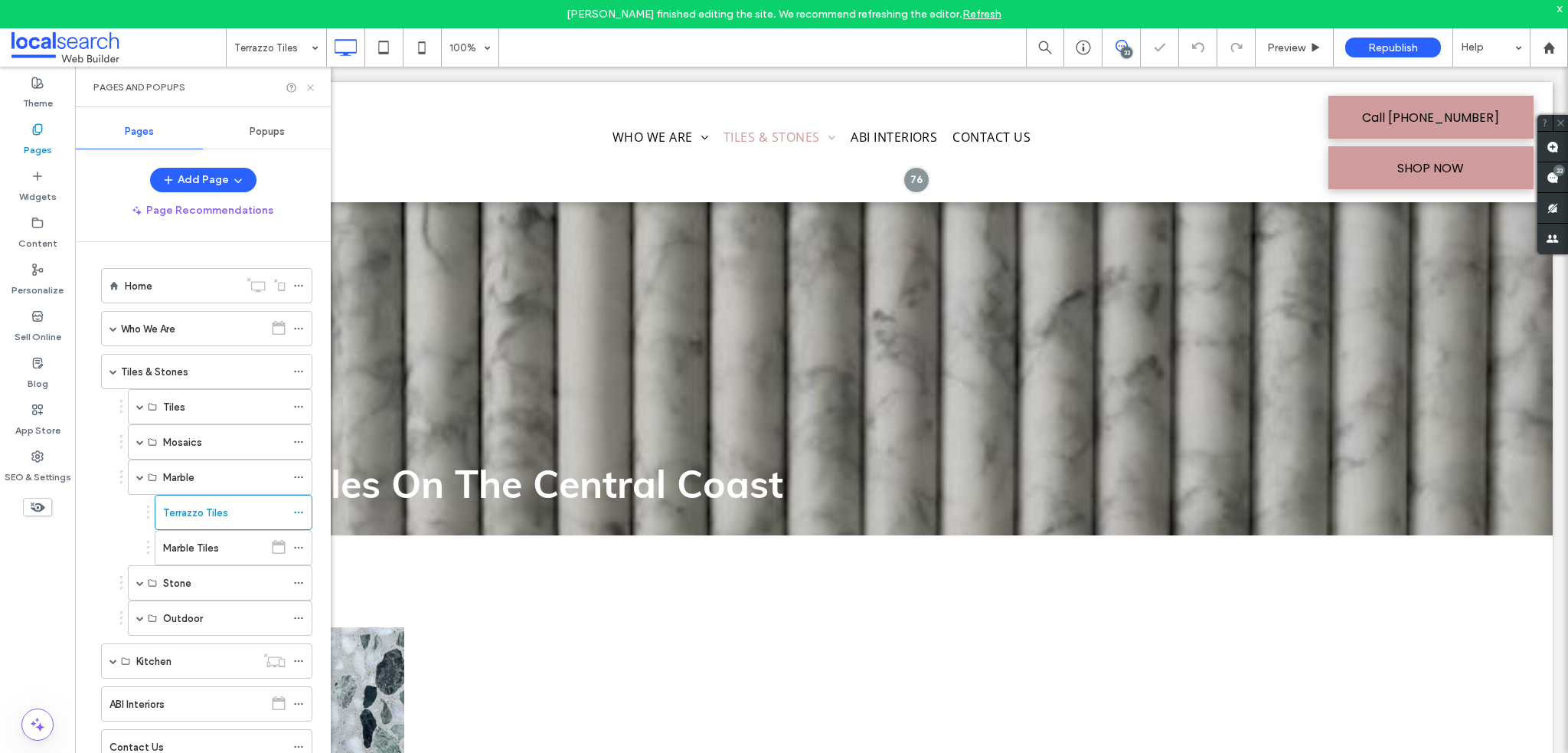
click at [311, 86] on use at bounding box center [309, 86] width 6 height 6
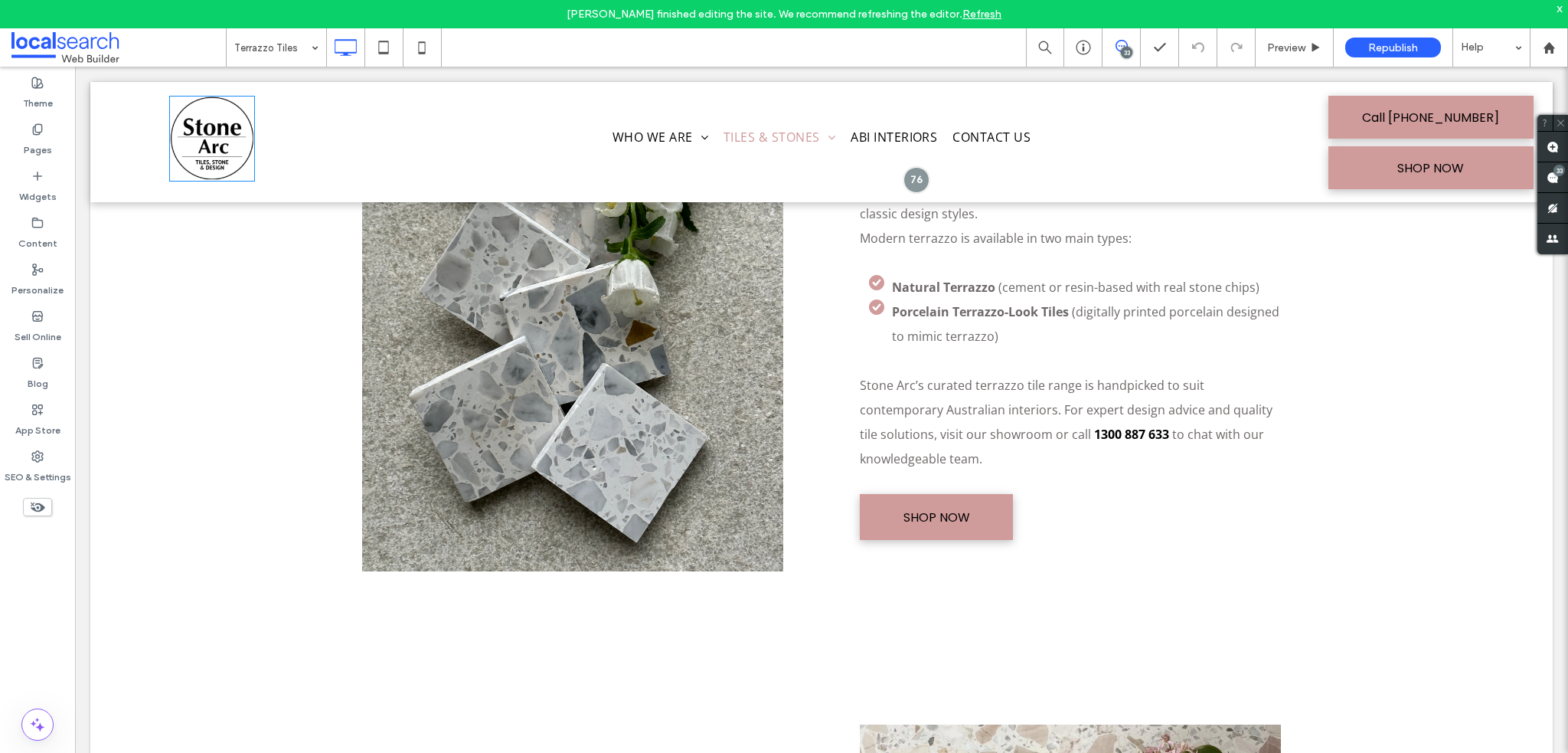
scroll to position [919, 0]
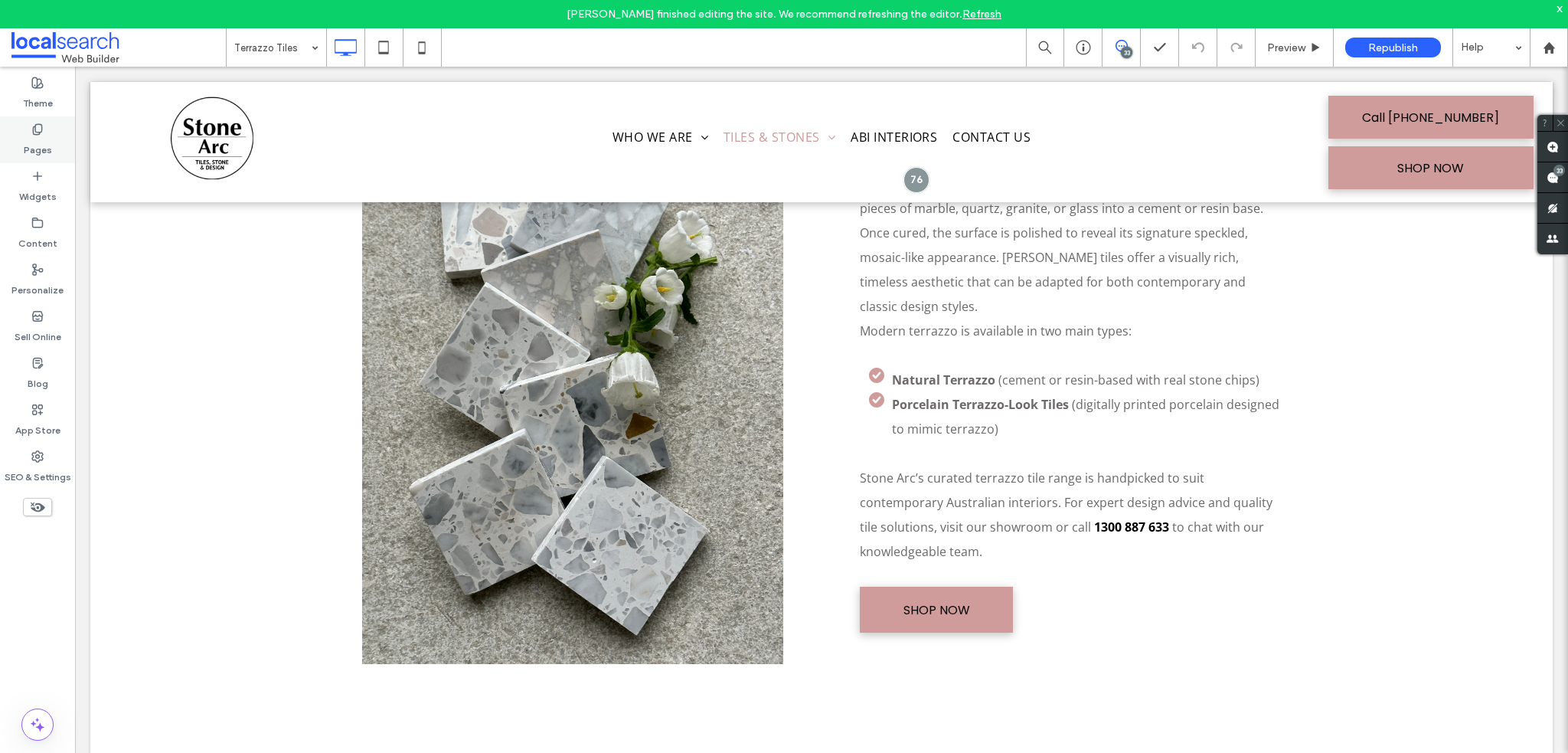
click at [54, 149] on div "Pages" at bounding box center [37, 139] width 75 height 47
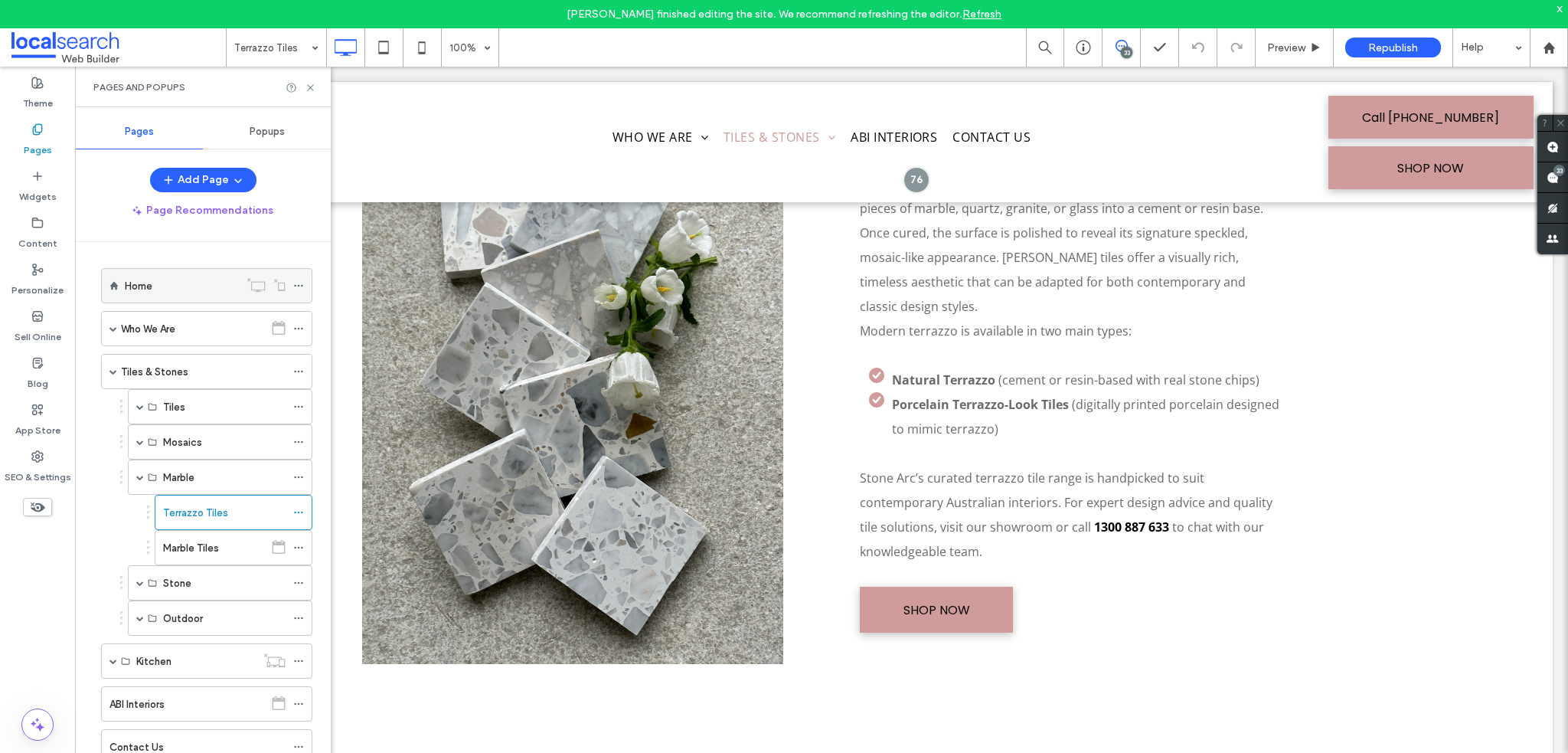
click at [202, 302] on div "Home" at bounding box center [206, 286] width 211 height 36
click at [306, 86] on icon at bounding box center [310, 88] width 12 height 12
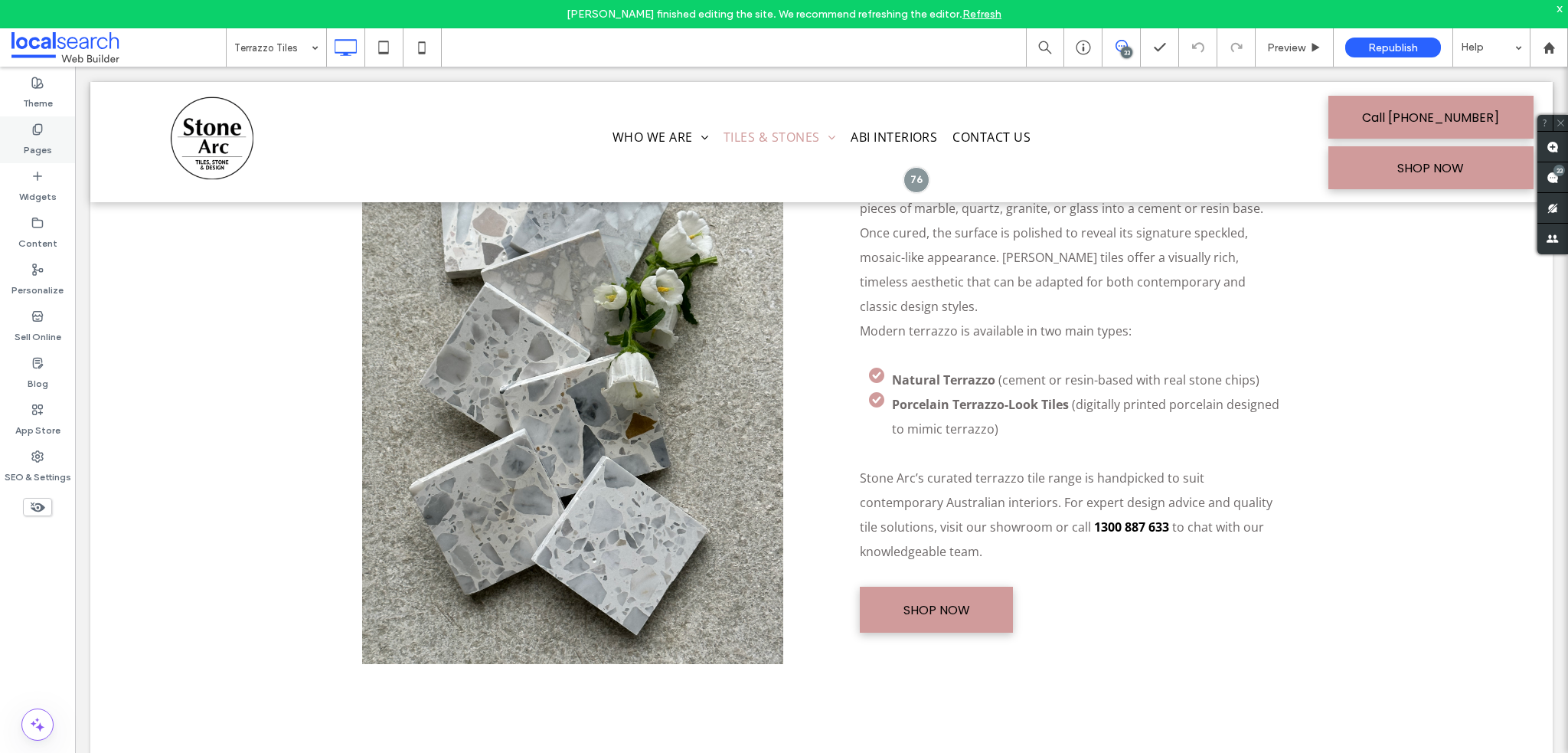
click at [35, 140] on label "Pages" at bounding box center [37, 146] width 28 height 21
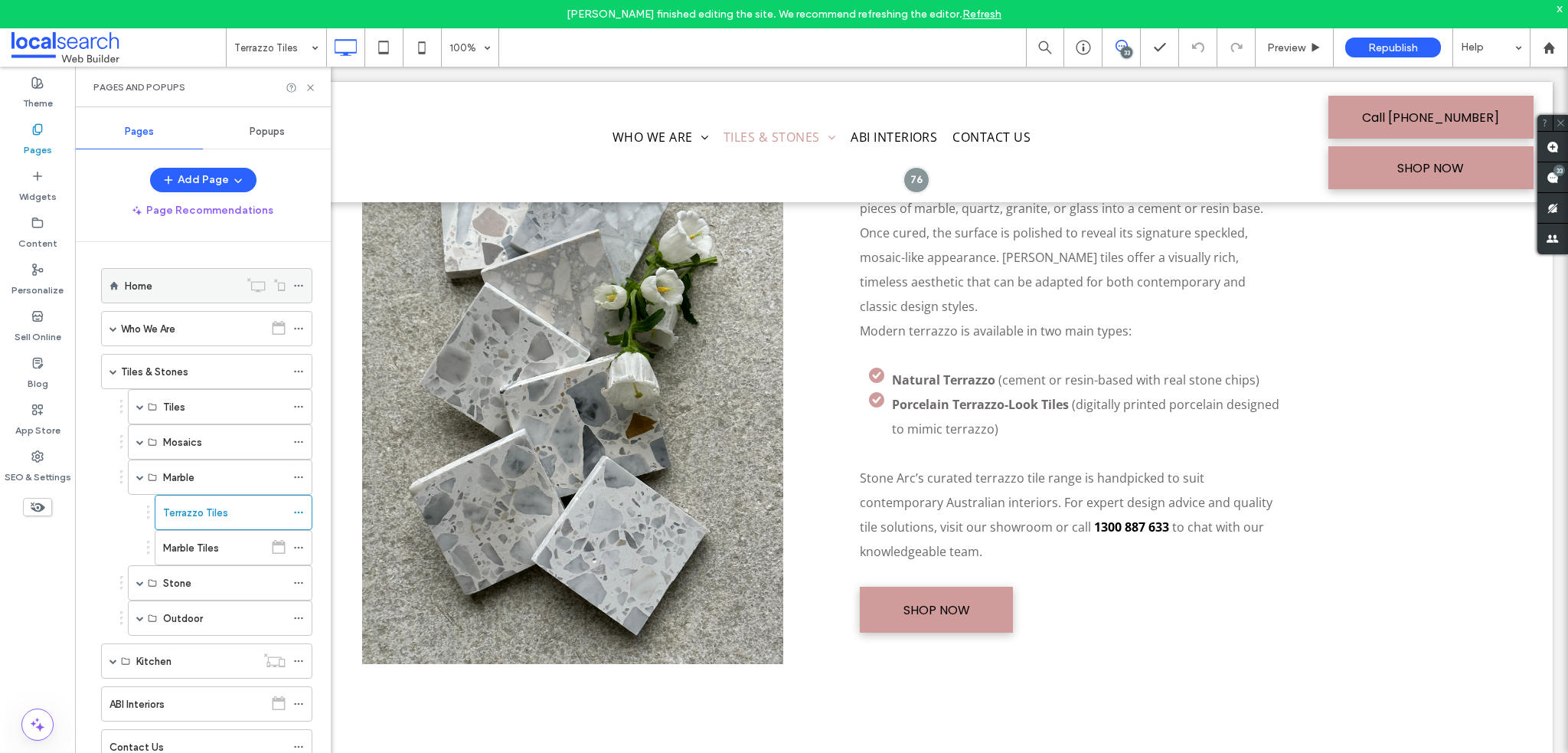
click at [161, 281] on div "Home" at bounding box center [181, 286] width 114 height 16
click at [309, 91] on icon at bounding box center [310, 88] width 12 height 12
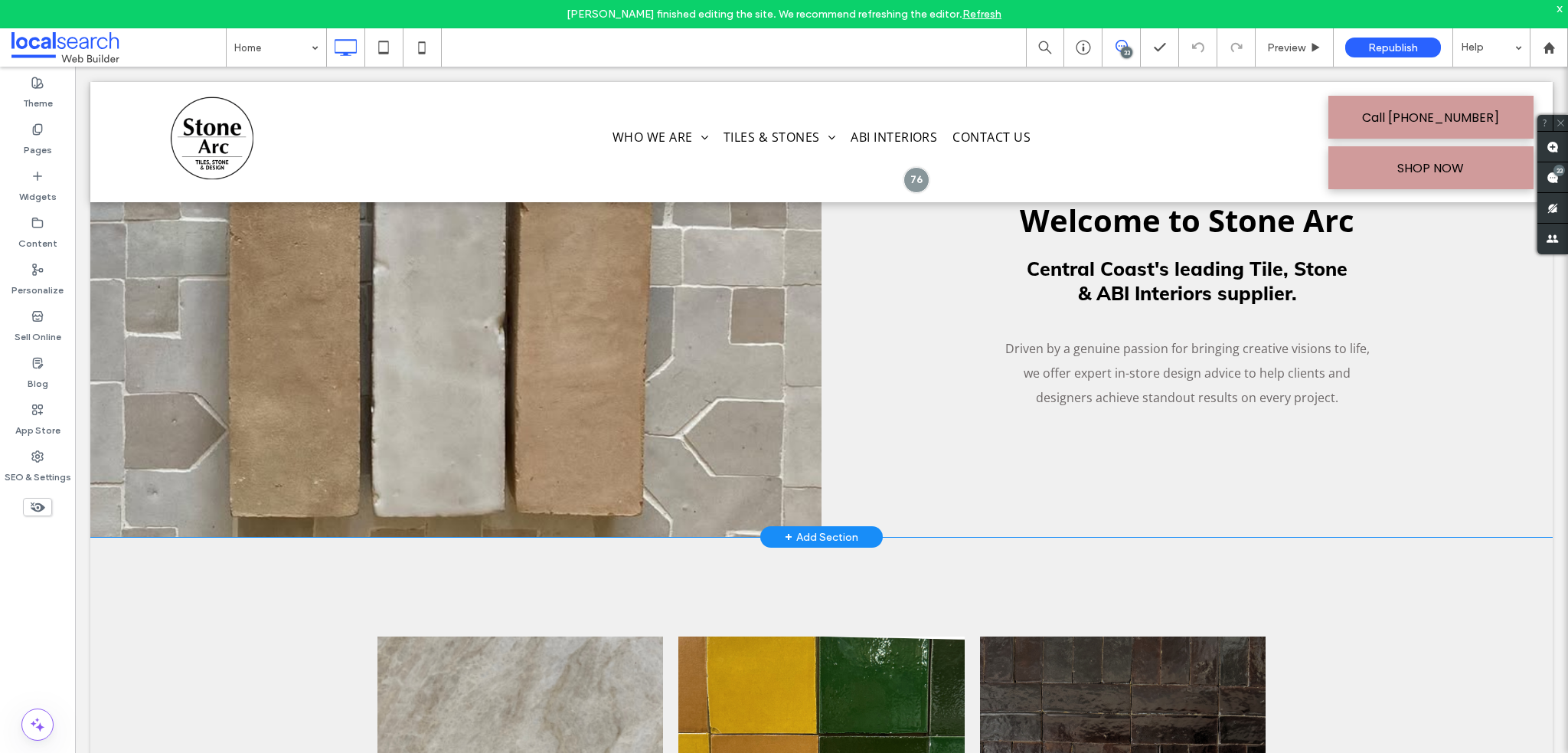
scroll to position [689, 0]
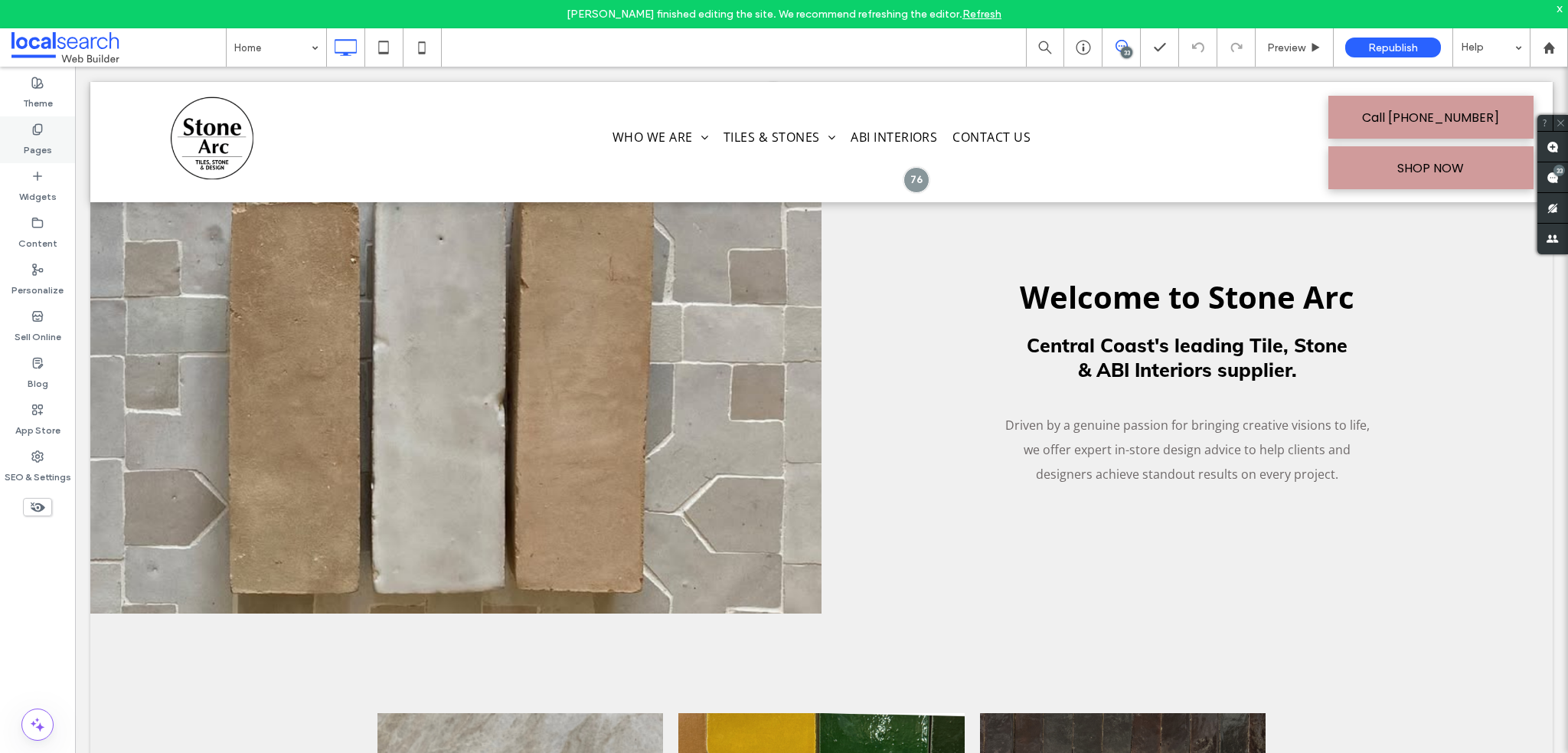
click at [52, 134] on div "Pages" at bounding box center [37, 139] width 75 height 47
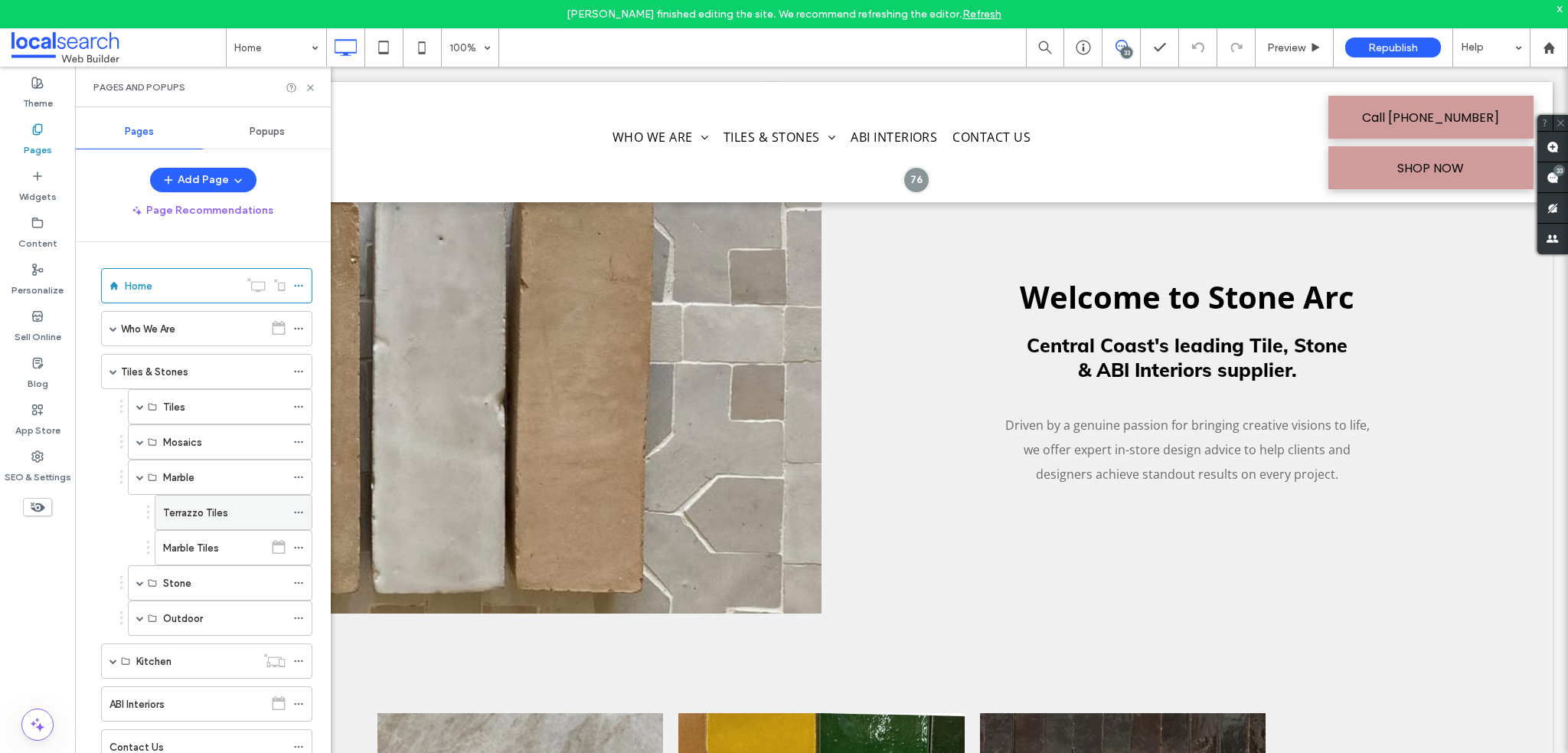
click at [219, 509] on label "Terrazzo Tiles" at bounding box center [195, 513] width 65 height 27
click at [312, 86] on use at bounding box center [309, 86] width 6 height 6
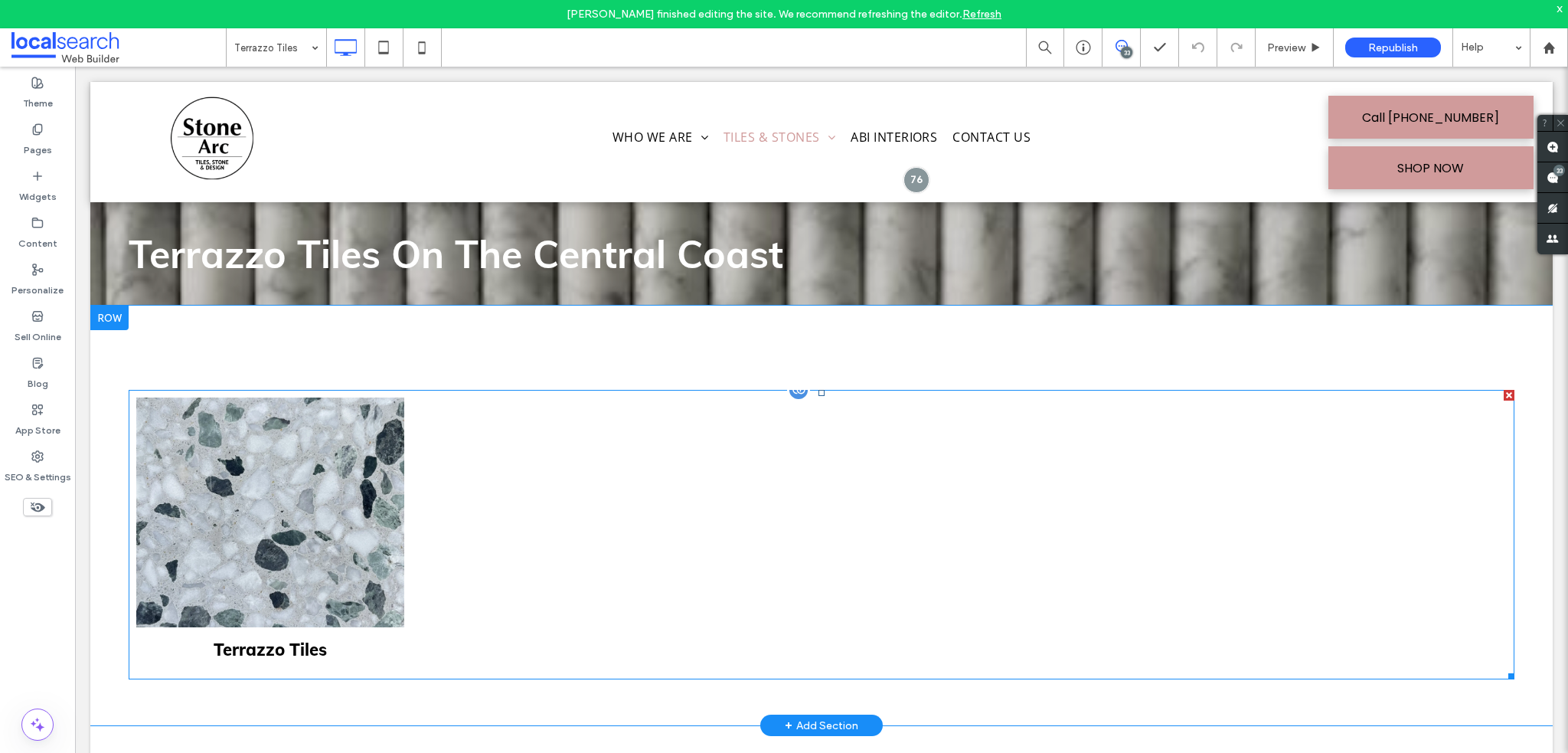
scroll to position [460, 0]
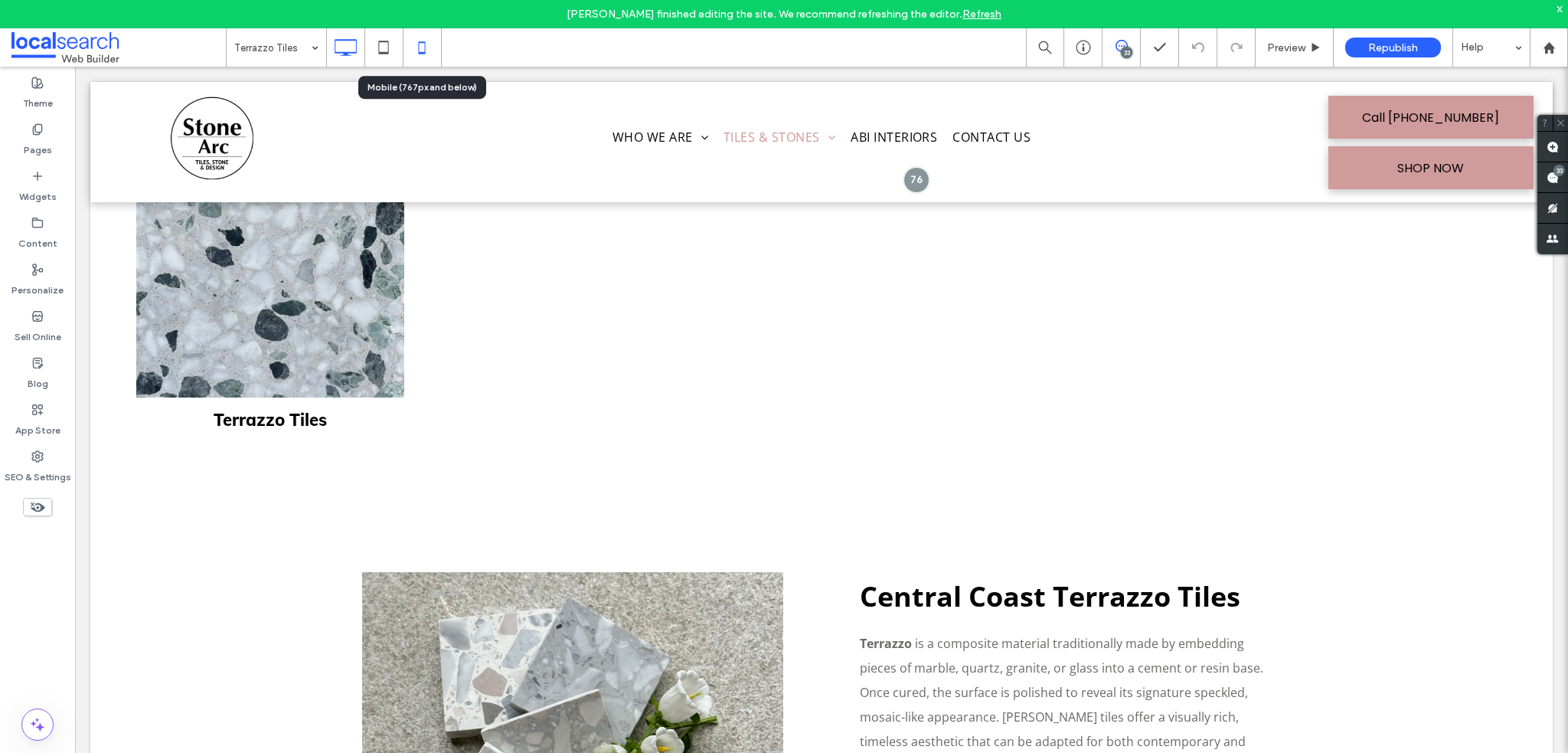
click at [431, 43] on icon at bounding box center [422, 47] width 31 height 31
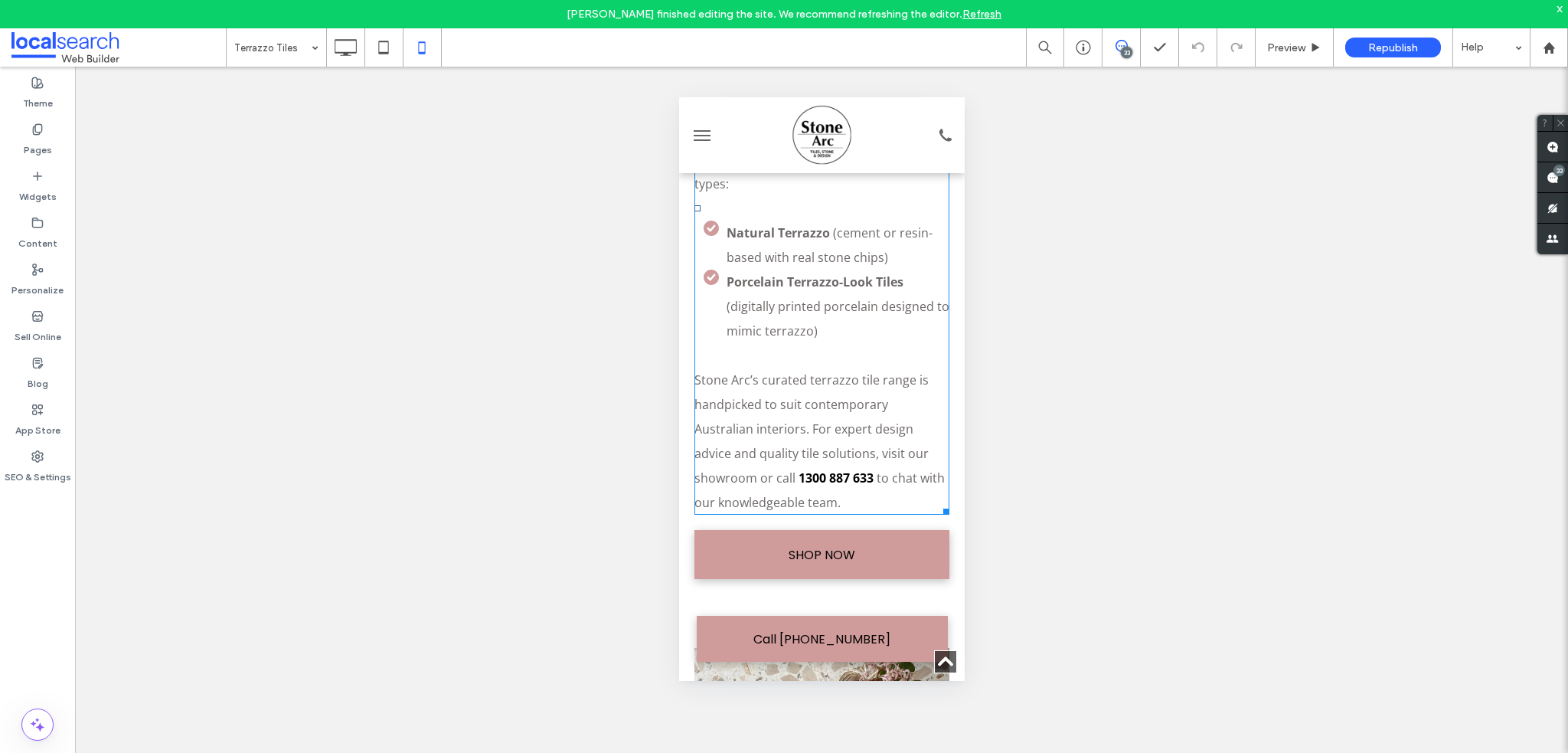
scroll to position [689, 0]
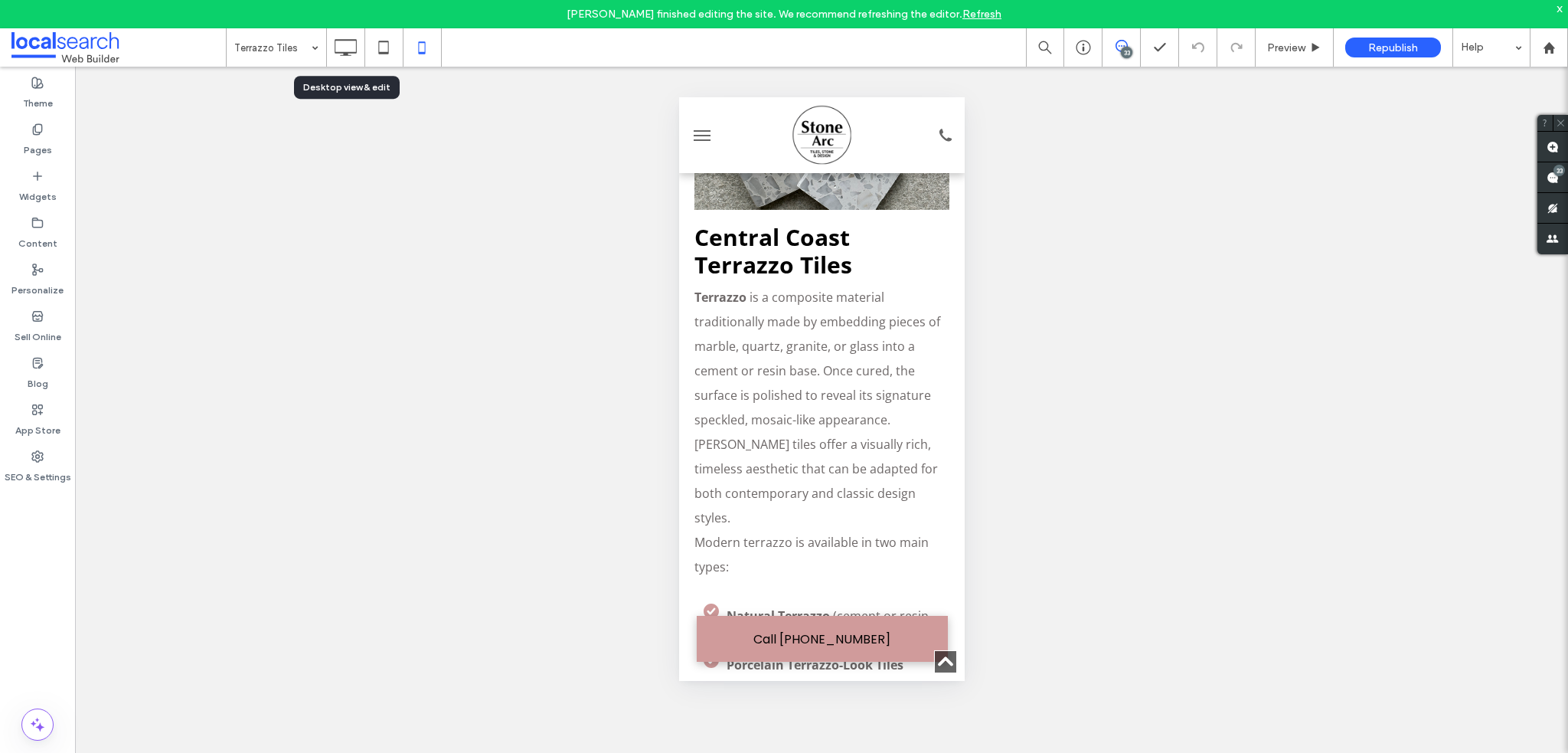
click at [358, 48] on icon at bounding box center [345, 47] width 31 height 31
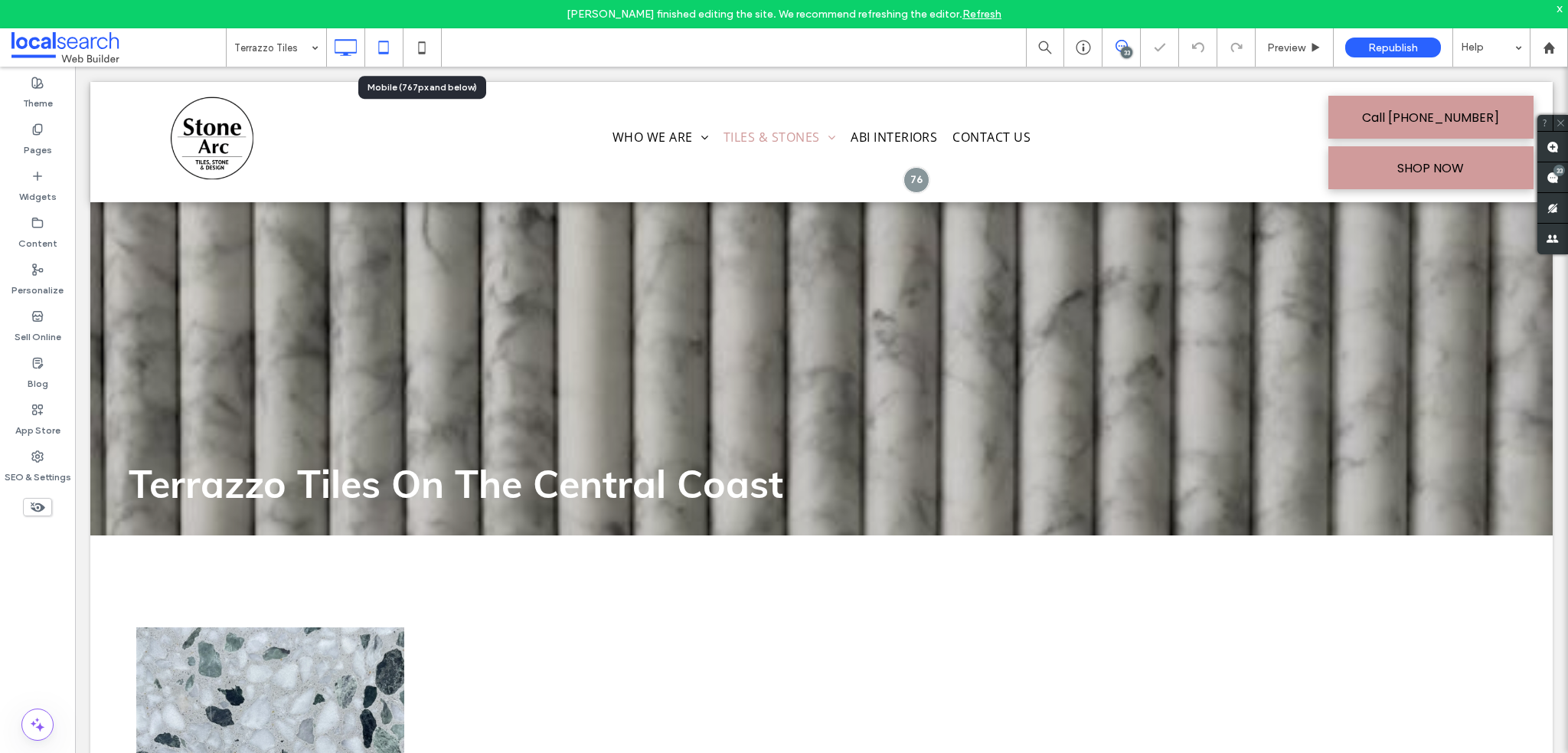
scroll to position [0, 0]
click at [389, 52] on icon at bounding box center [383, 47] width 31 height 31
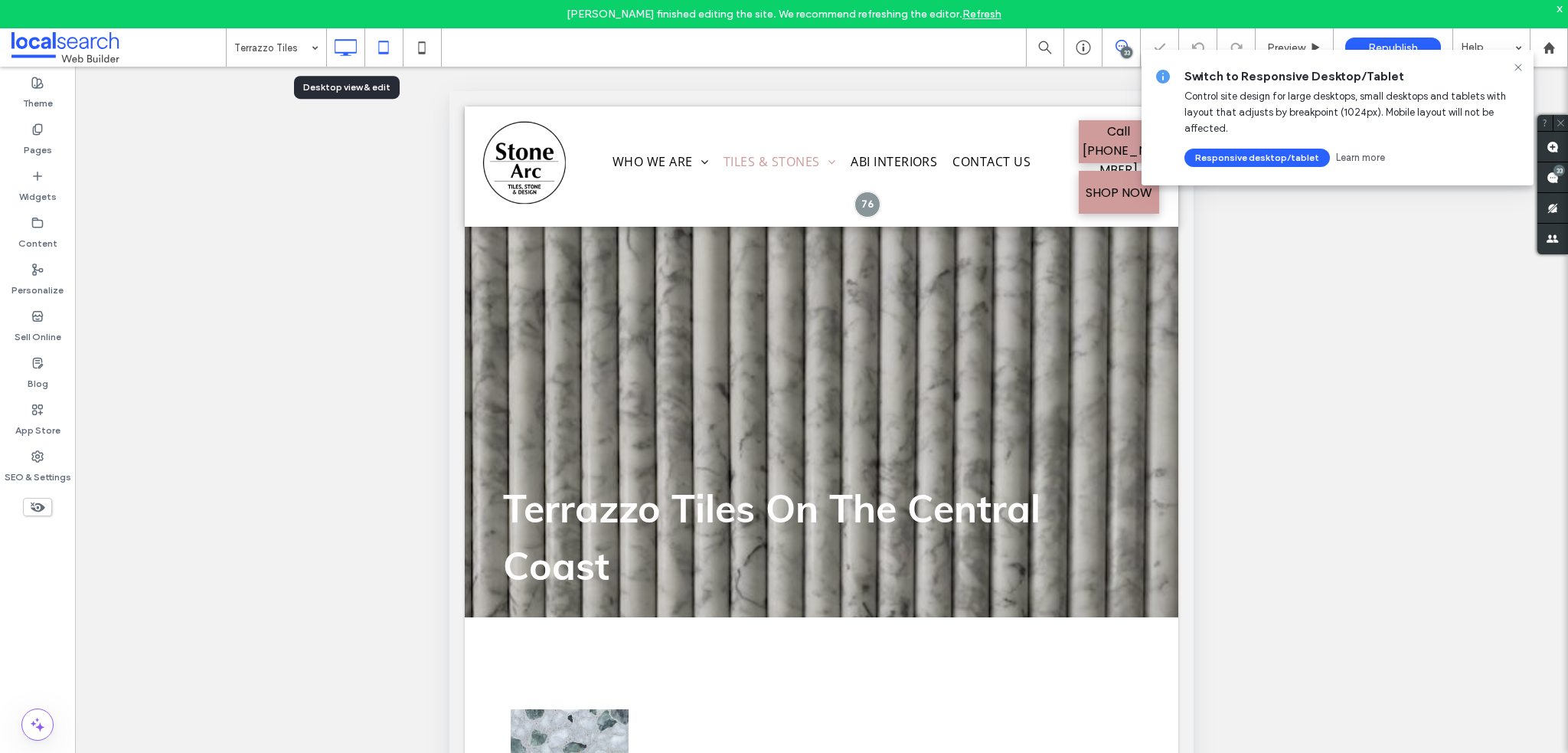
click at [352, 42] on icon at bounding box center [345, 47] width 31 height 31
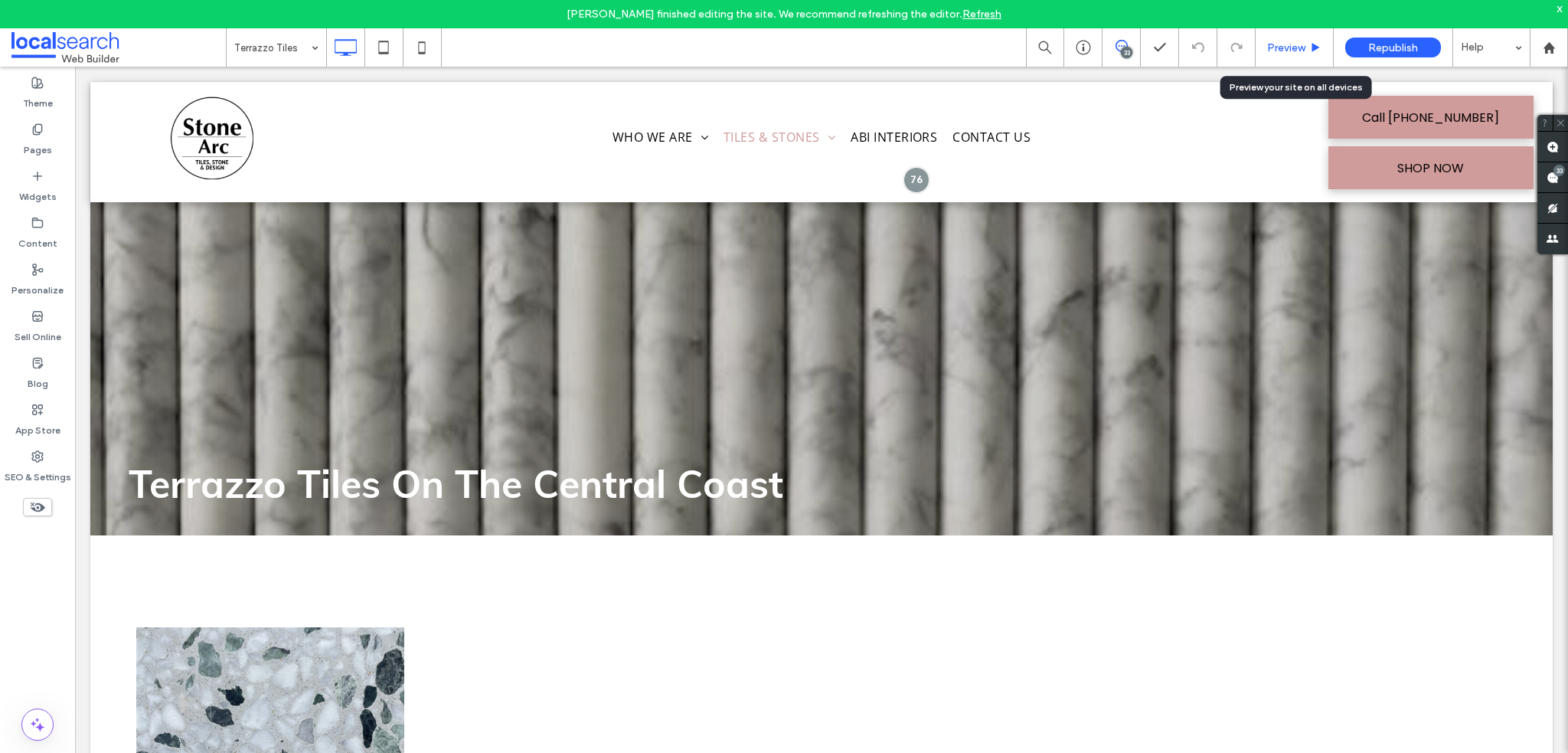
click at [1285, 51] on span "Preview" at bounding box center [1286, 47] width 38 height 13
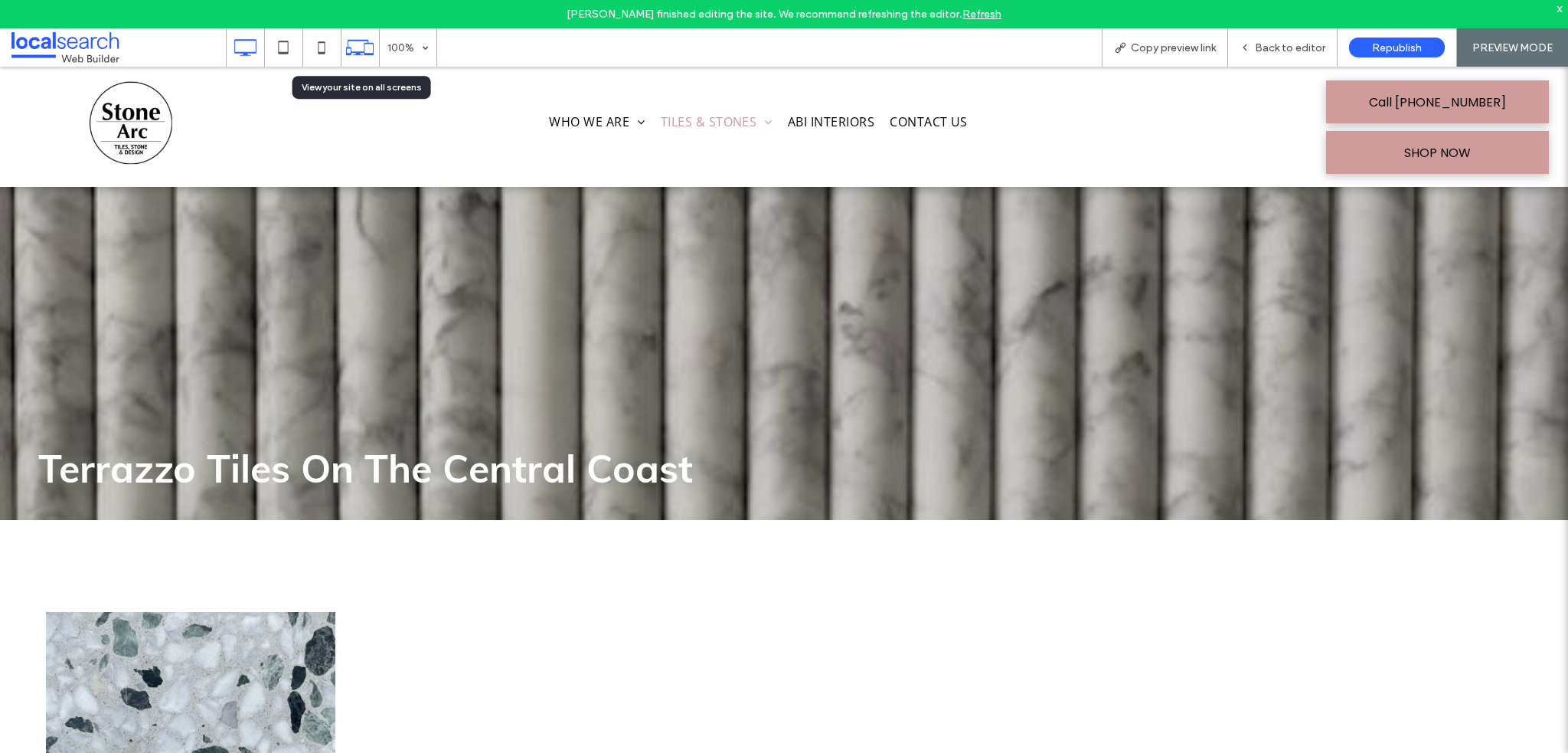
click at [369, 52] on icon at bounding box center [359, 47] width 29 height 29
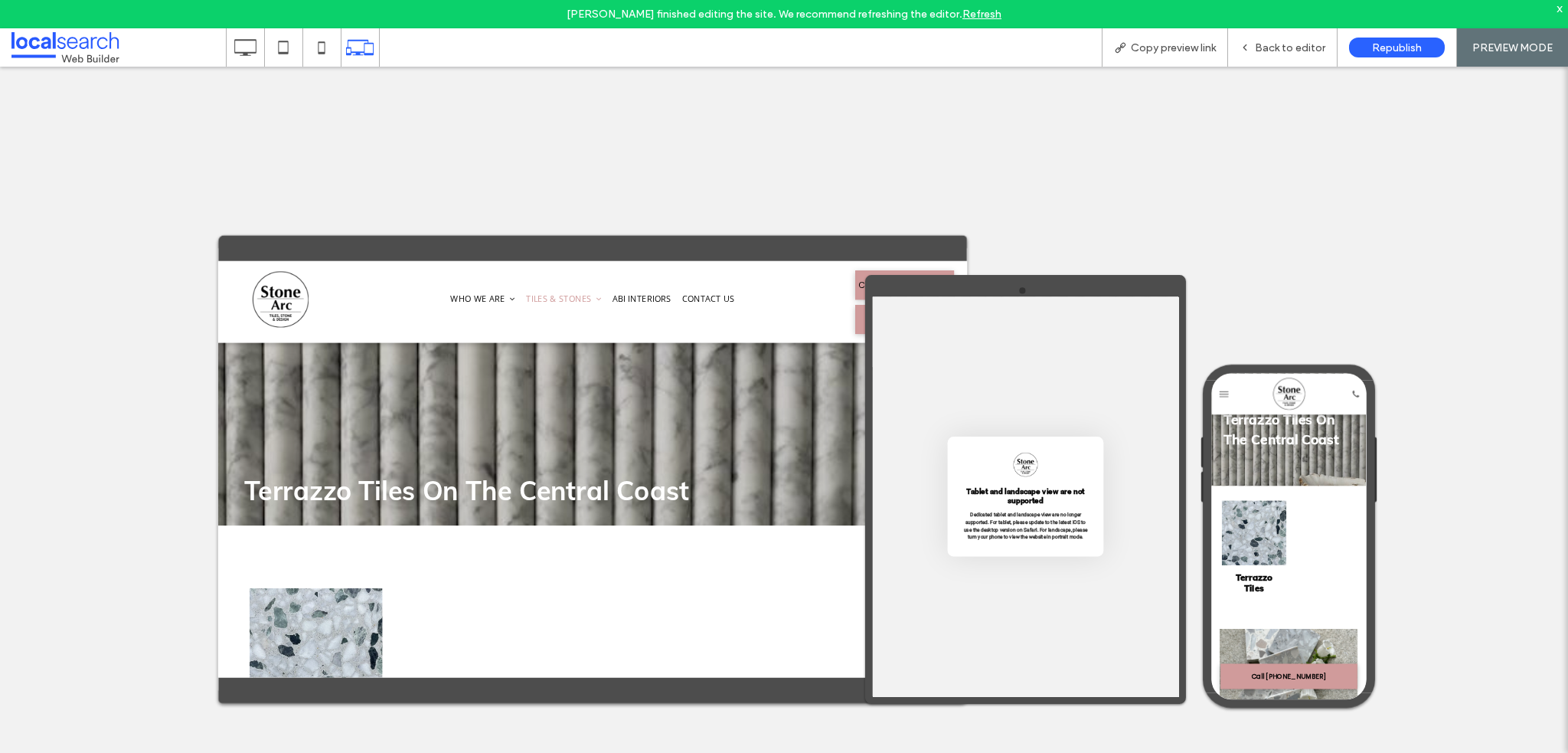
scroll to position [230, 0]
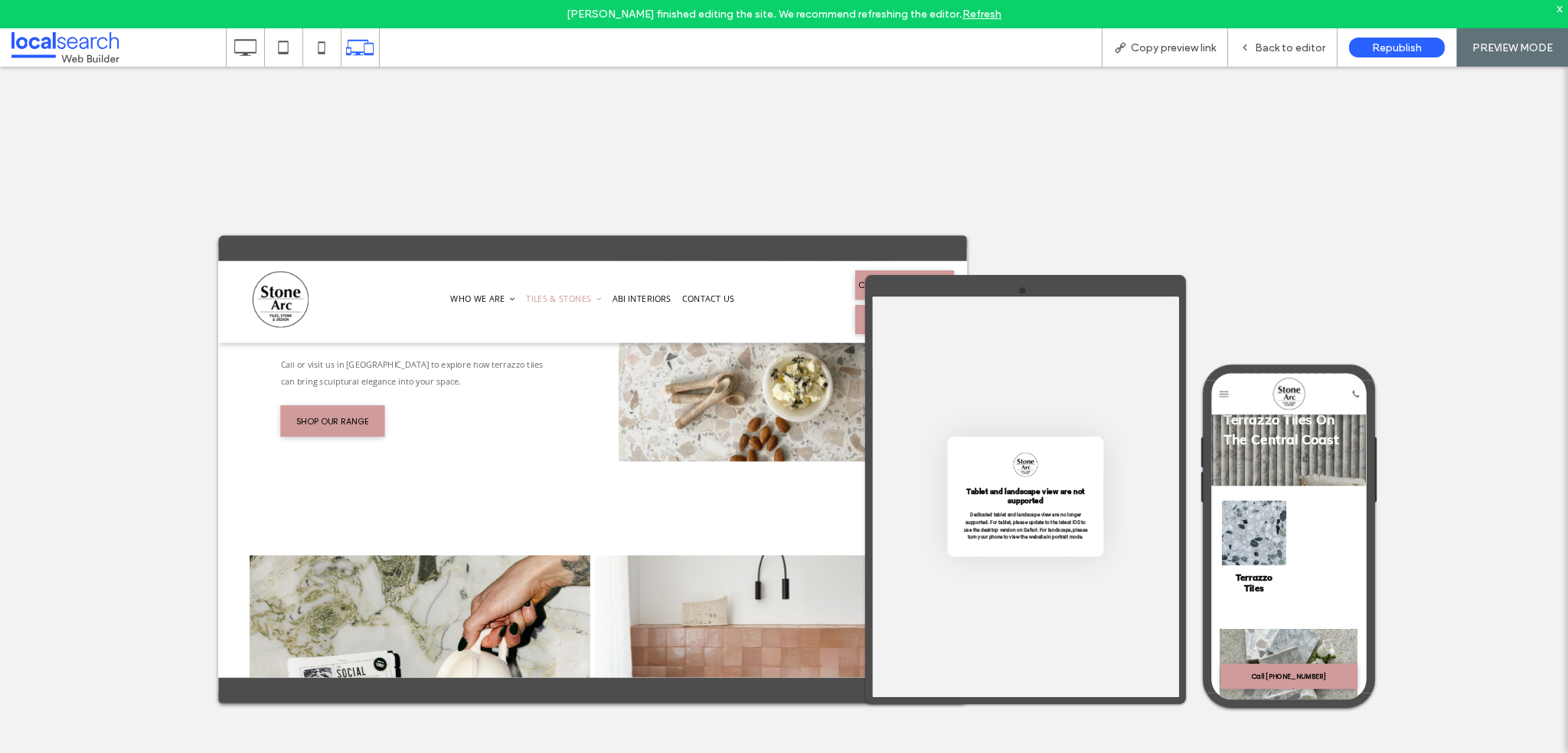
scroll to position [1838, 0]
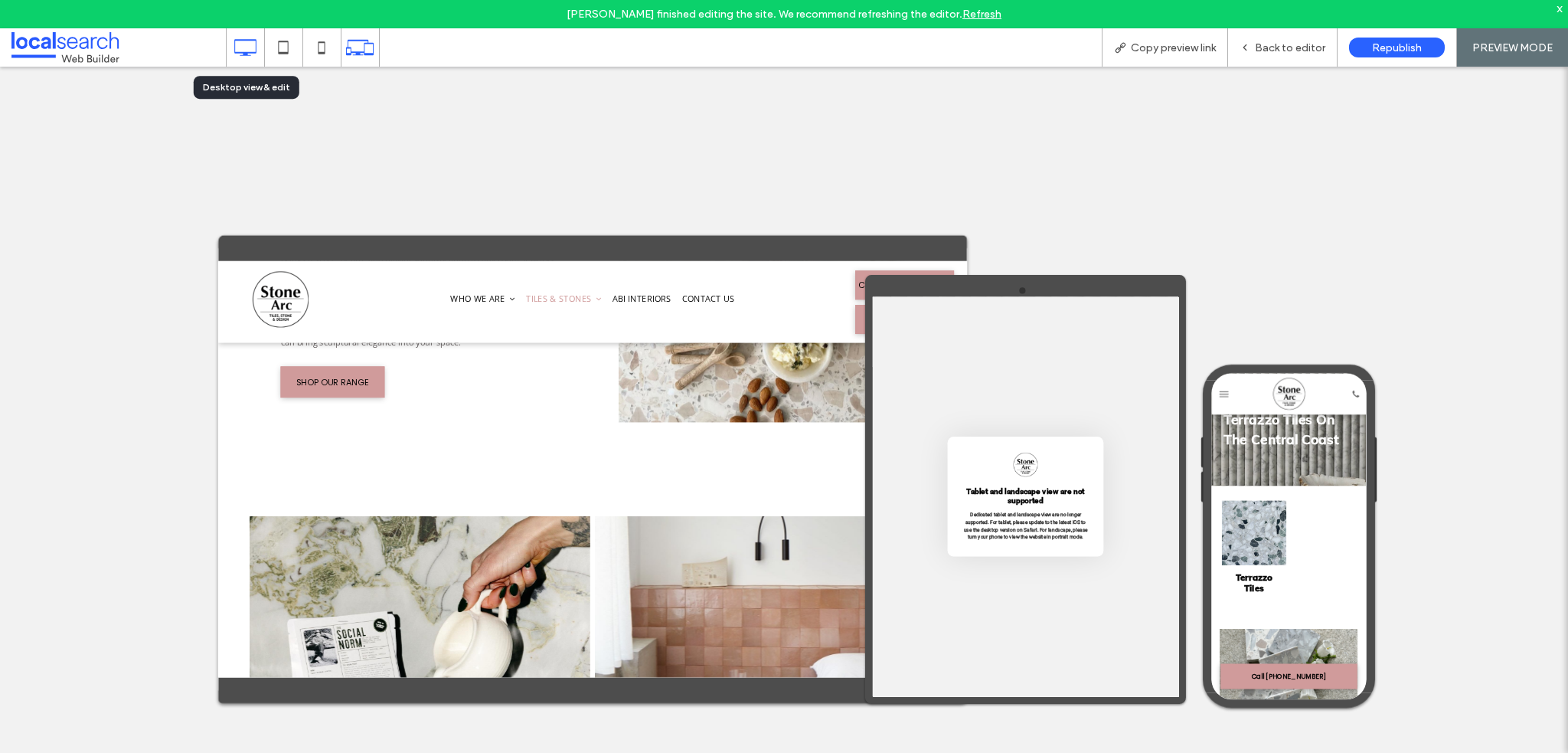
click at [249, 45] on icon at bounding box center [245, 47] width 31 height 31
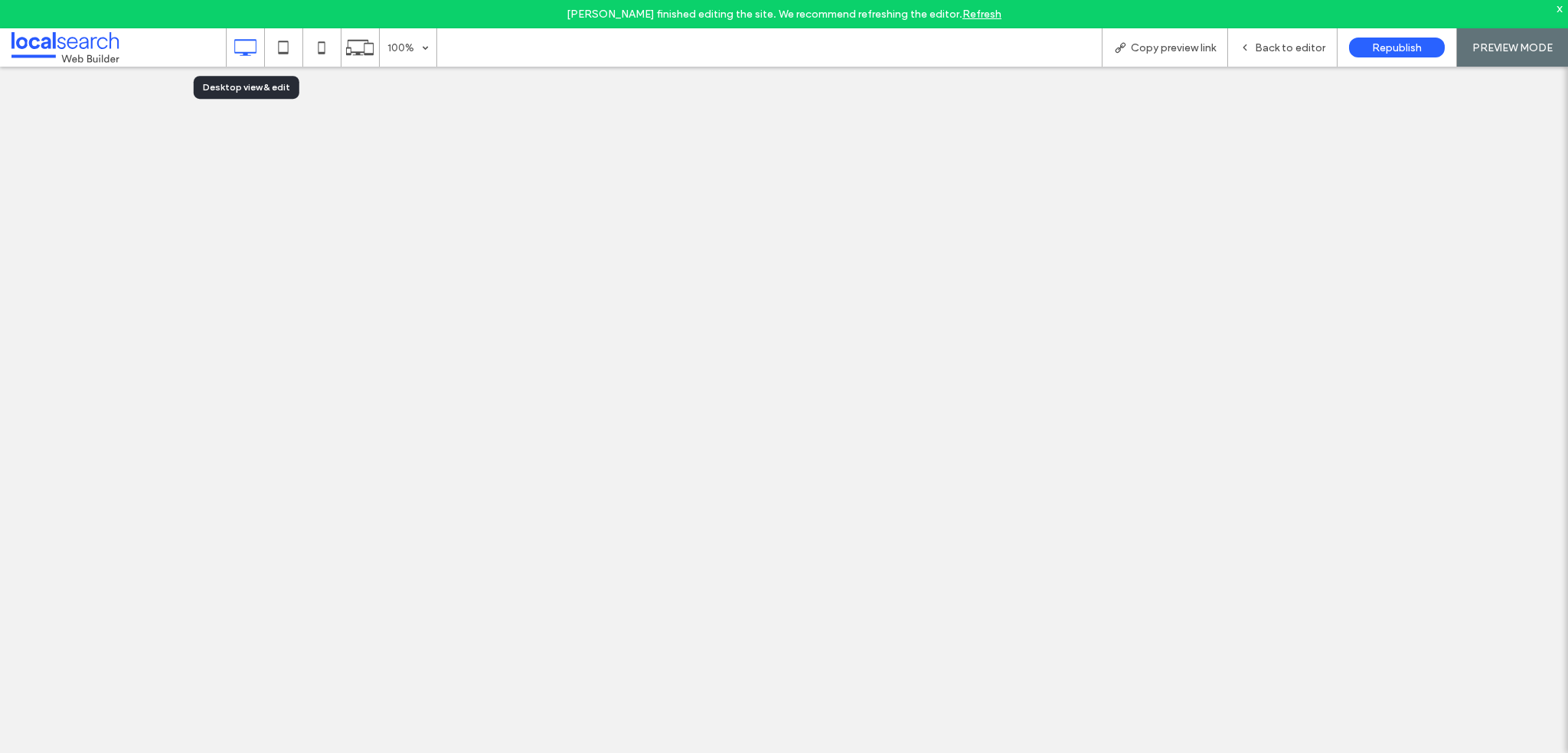
scroll to position [0, 0]
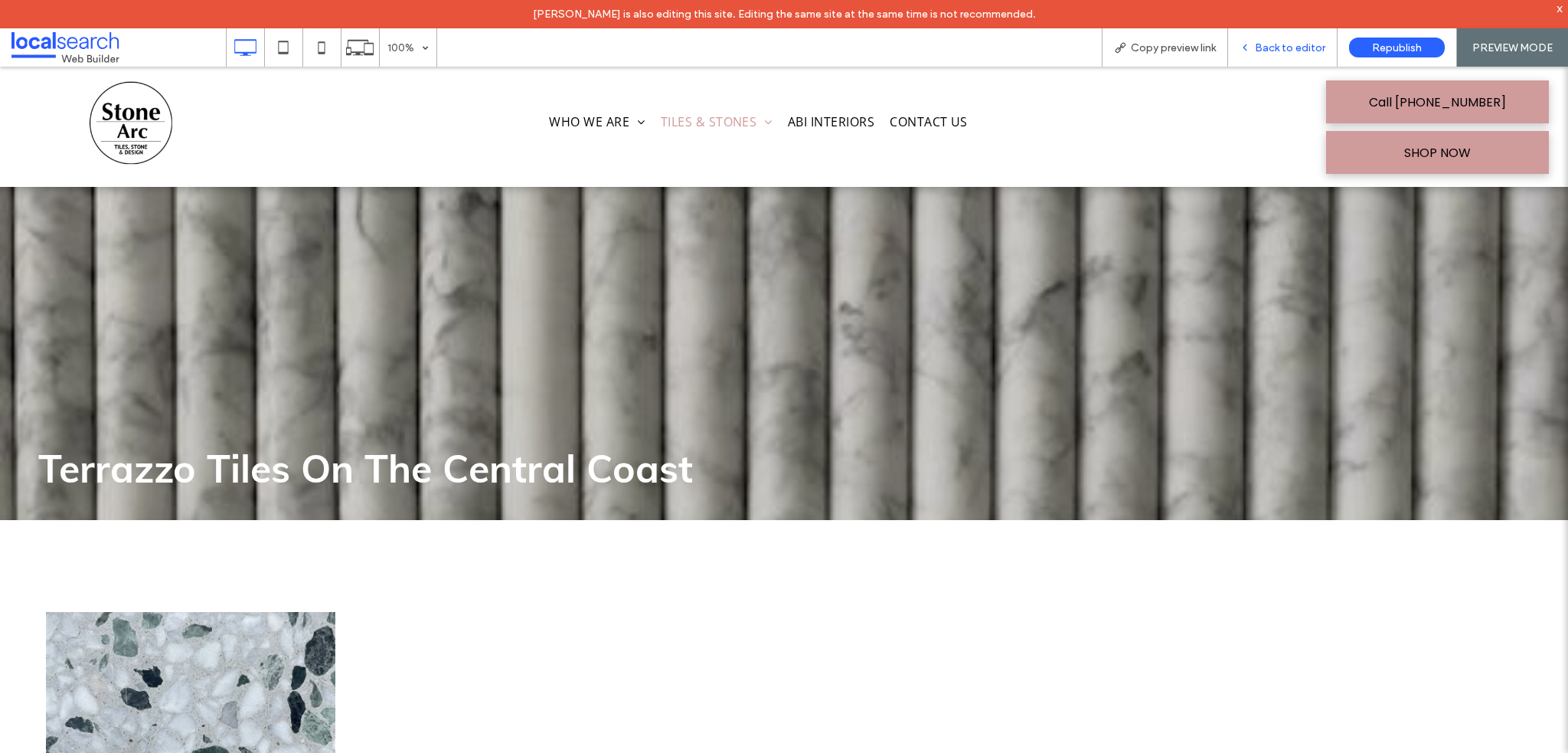
click at [1276, 58] on div "Back to editor" at bounding box center [1282, 47] width 109 height 38
click at [1260, 51] on span "Back to editor" at bounding box center [1289, 47] width 70 height 13
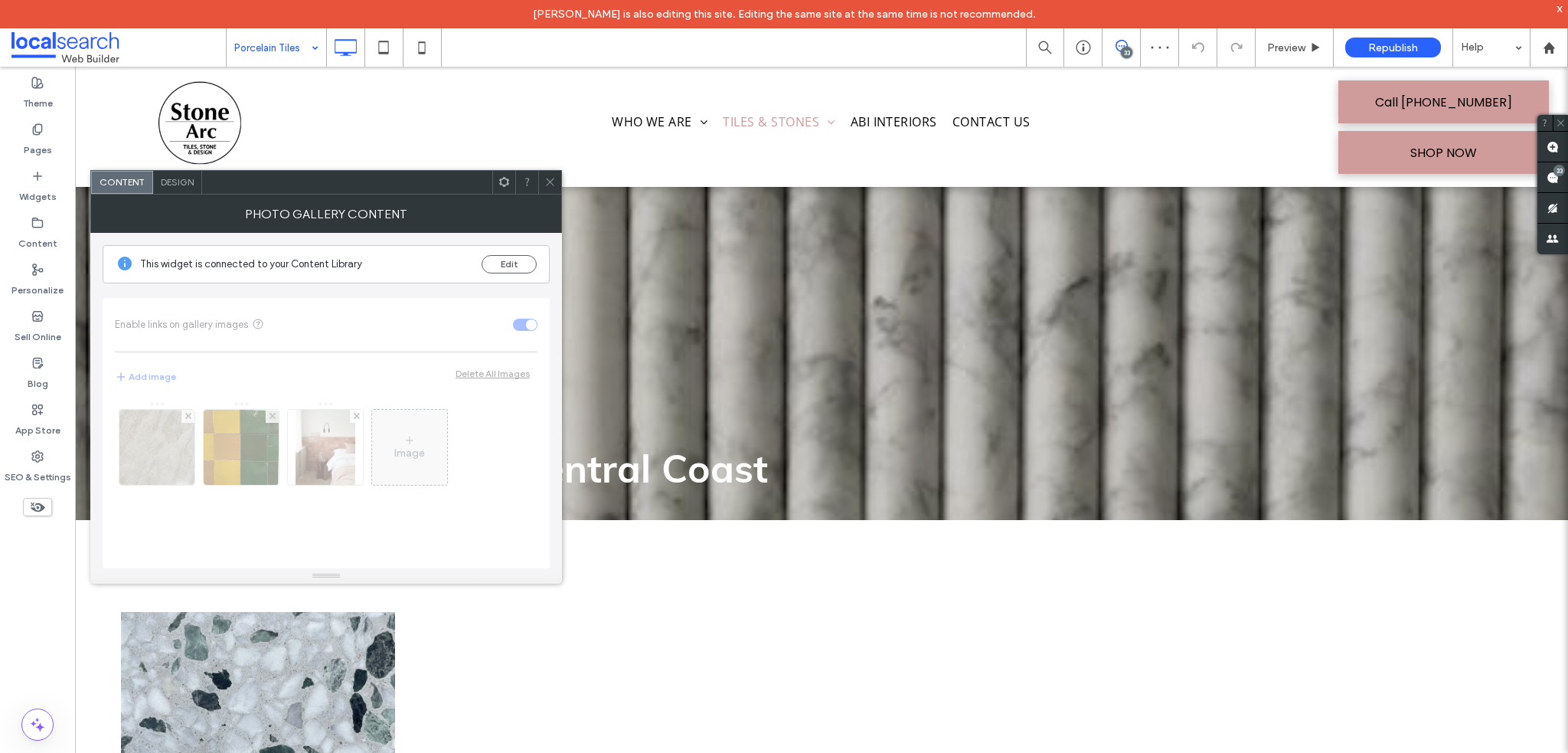
click at [550, 184] on icon at bounding box center [550, 182] width 12 height 12
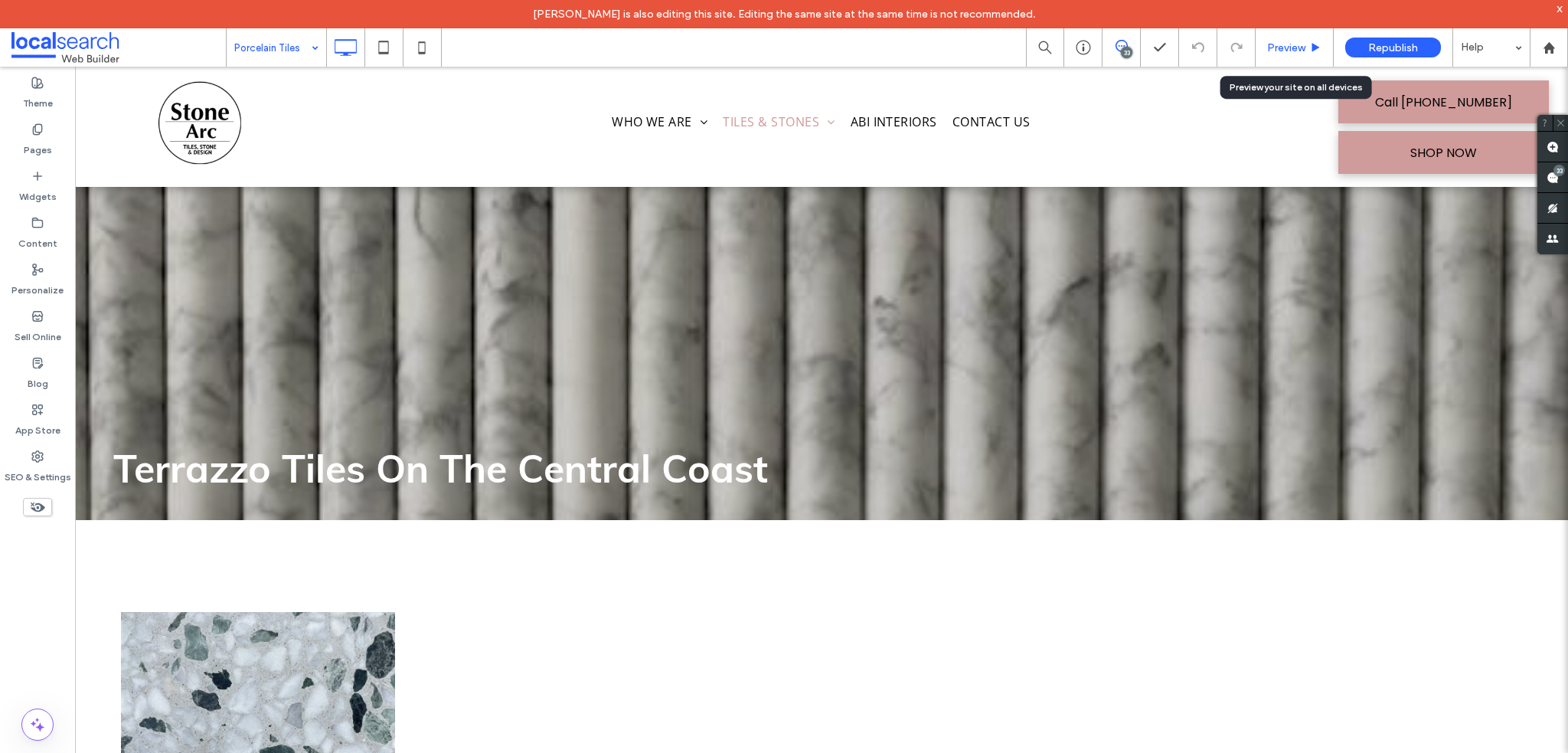
click at [1314, 43] on use at bounding box center [1315, 47] width 8 height 8
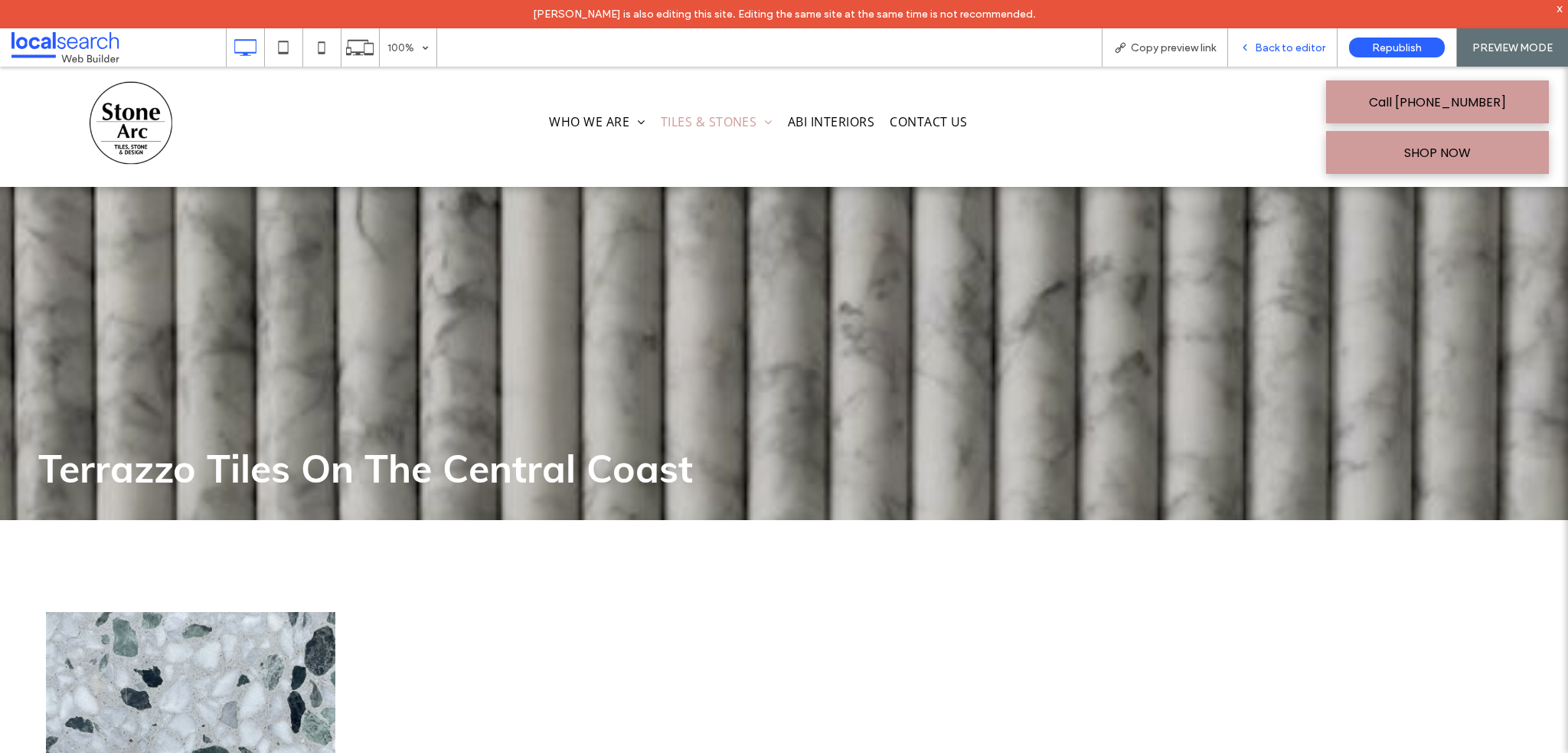
click at [1268, 45] on span "Back to editor" at bounding box center [1289, 47] width 70 height 13
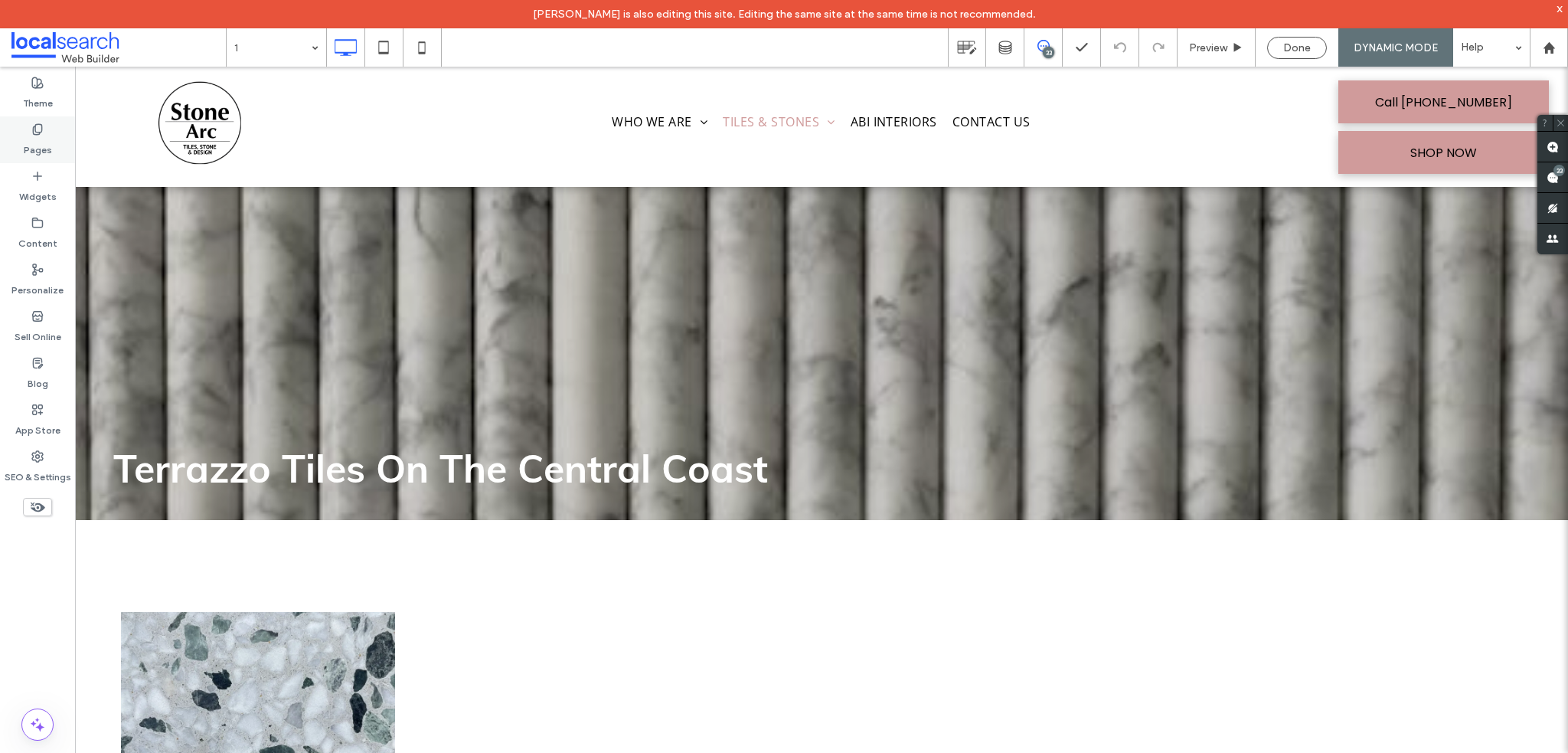
click at [42, 148] on label "Pages" at bounding box center [37, 146] width 28 height 21
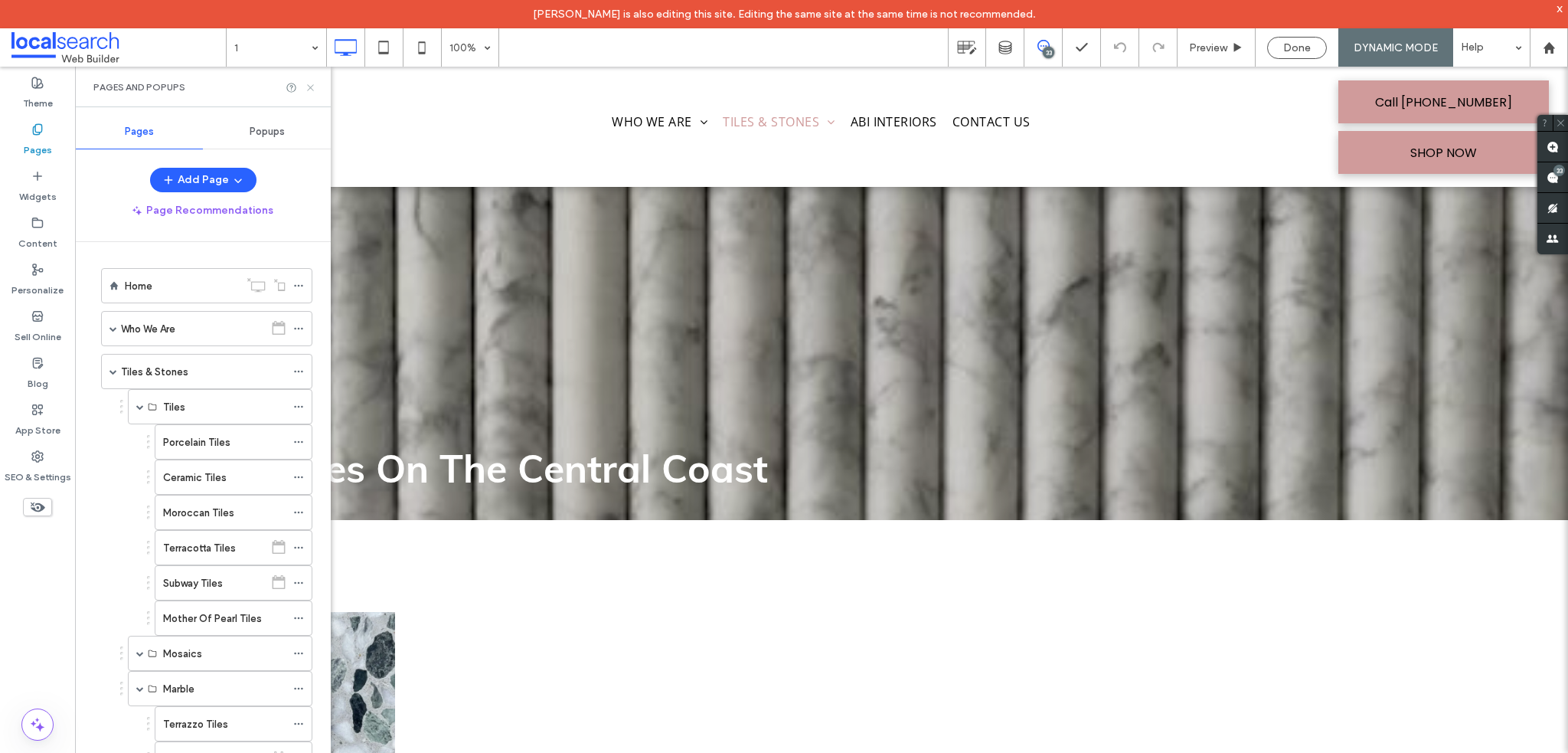
click at [307, 85] on icon at bounding box center [310, 88] width 12 height 12
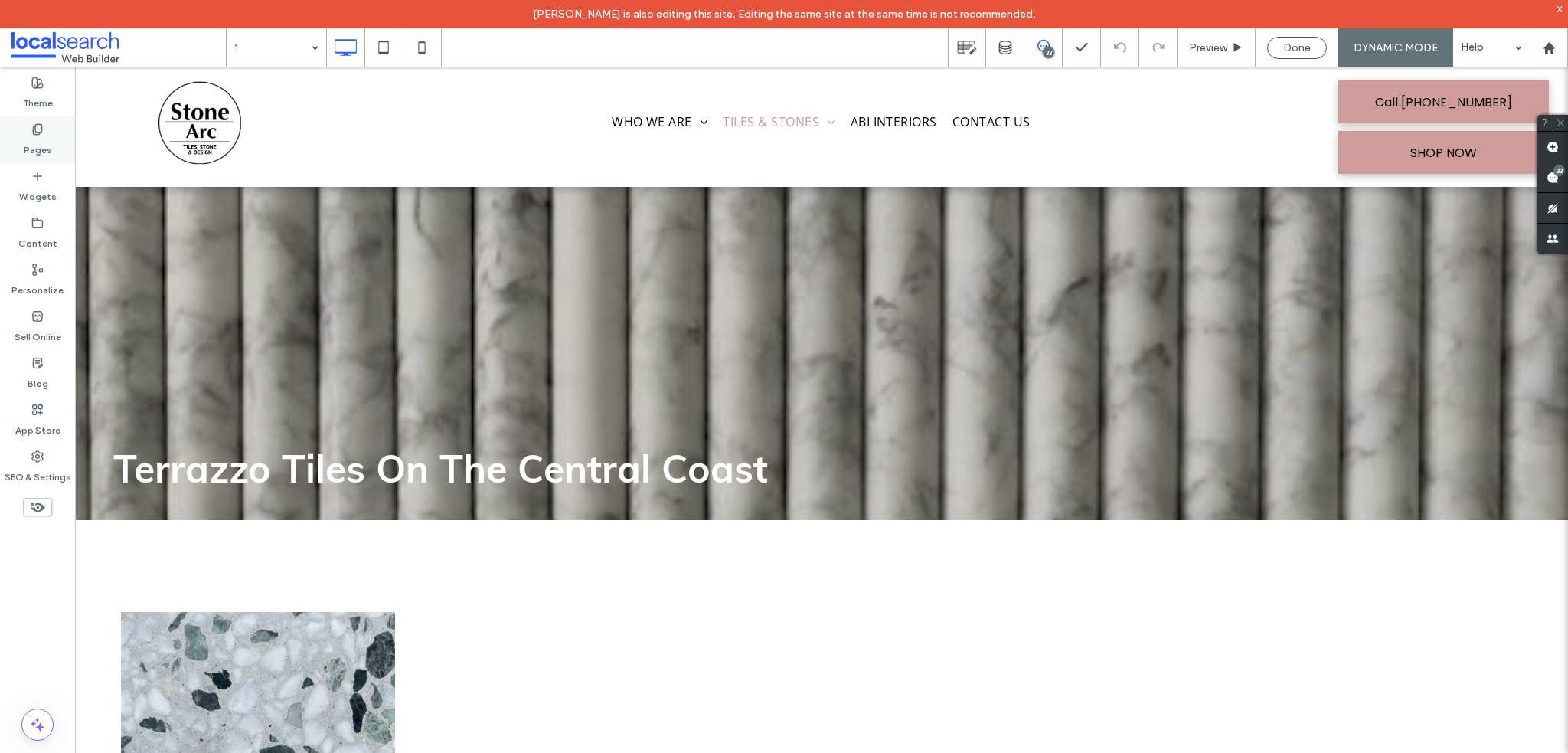
click at [49, 148] on label "Pages" at bounding box center [37, 146] width 28 height 21
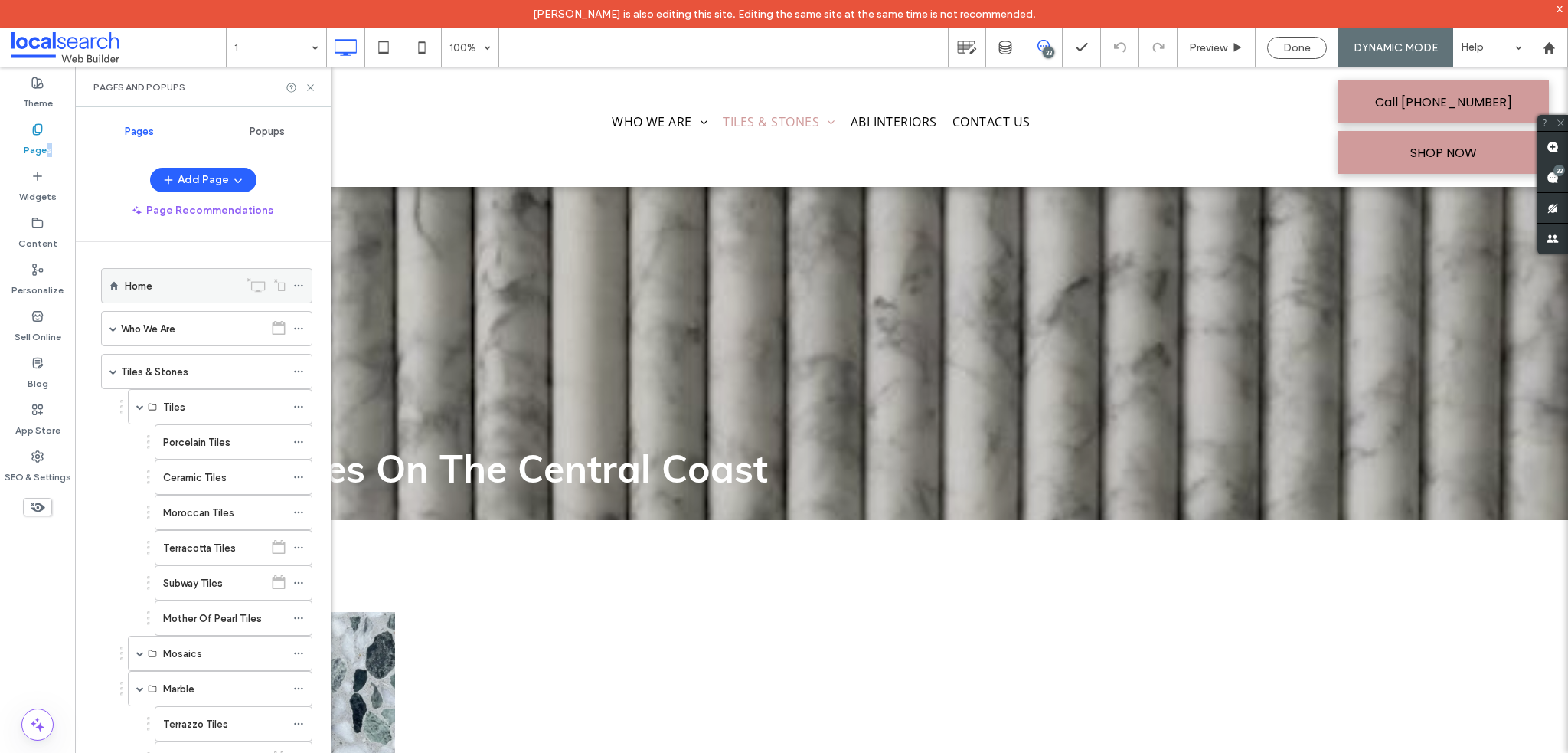
click at [190, 278] on div "Home" at bounding box center [181, 286] width 114 height 16
click at [310, 85] on div at bounding box center [784, 376] width 1568 height 753
click at [306, 86] on icon at bounding box center [310, 88] width 12 height 12
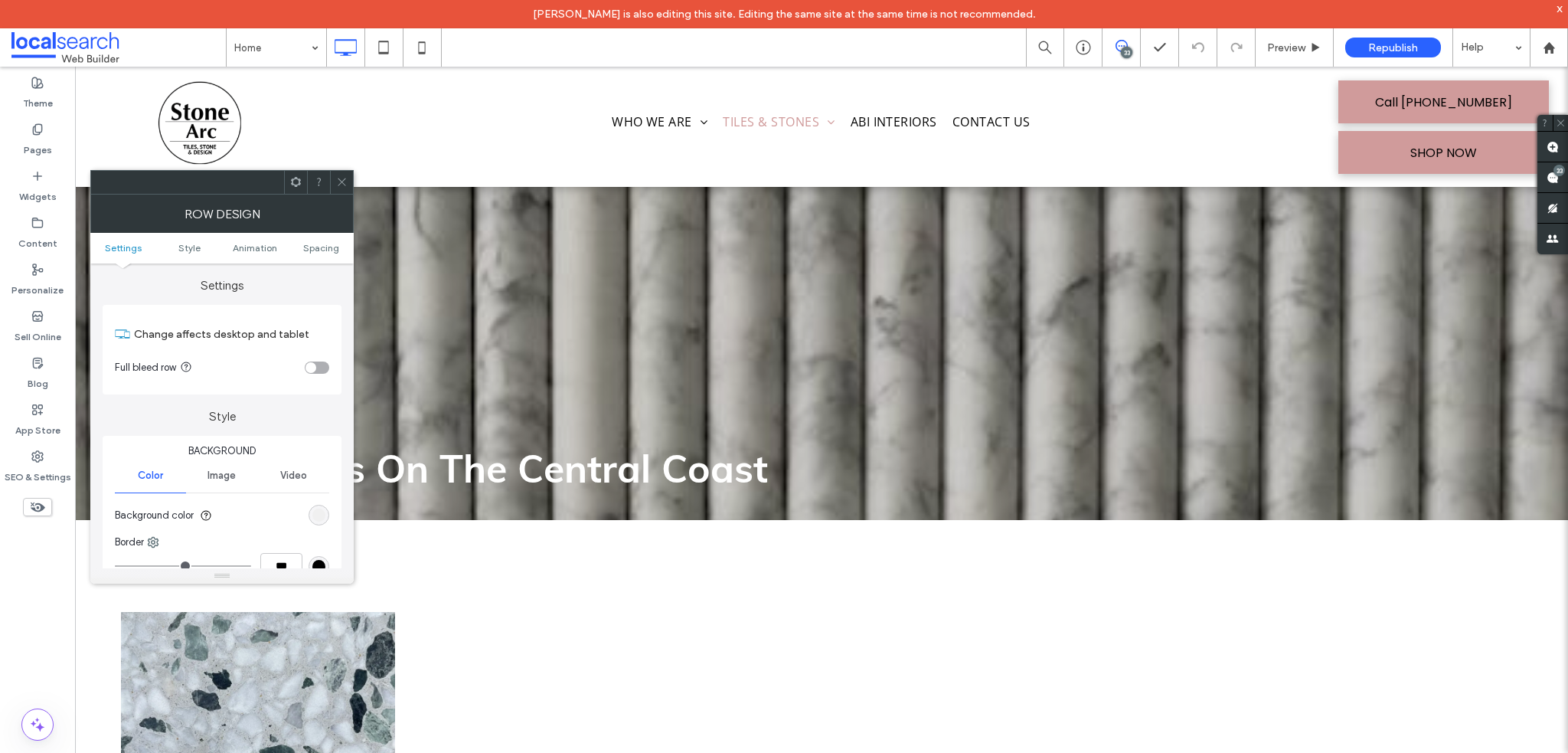
scroll to position [230, 0]
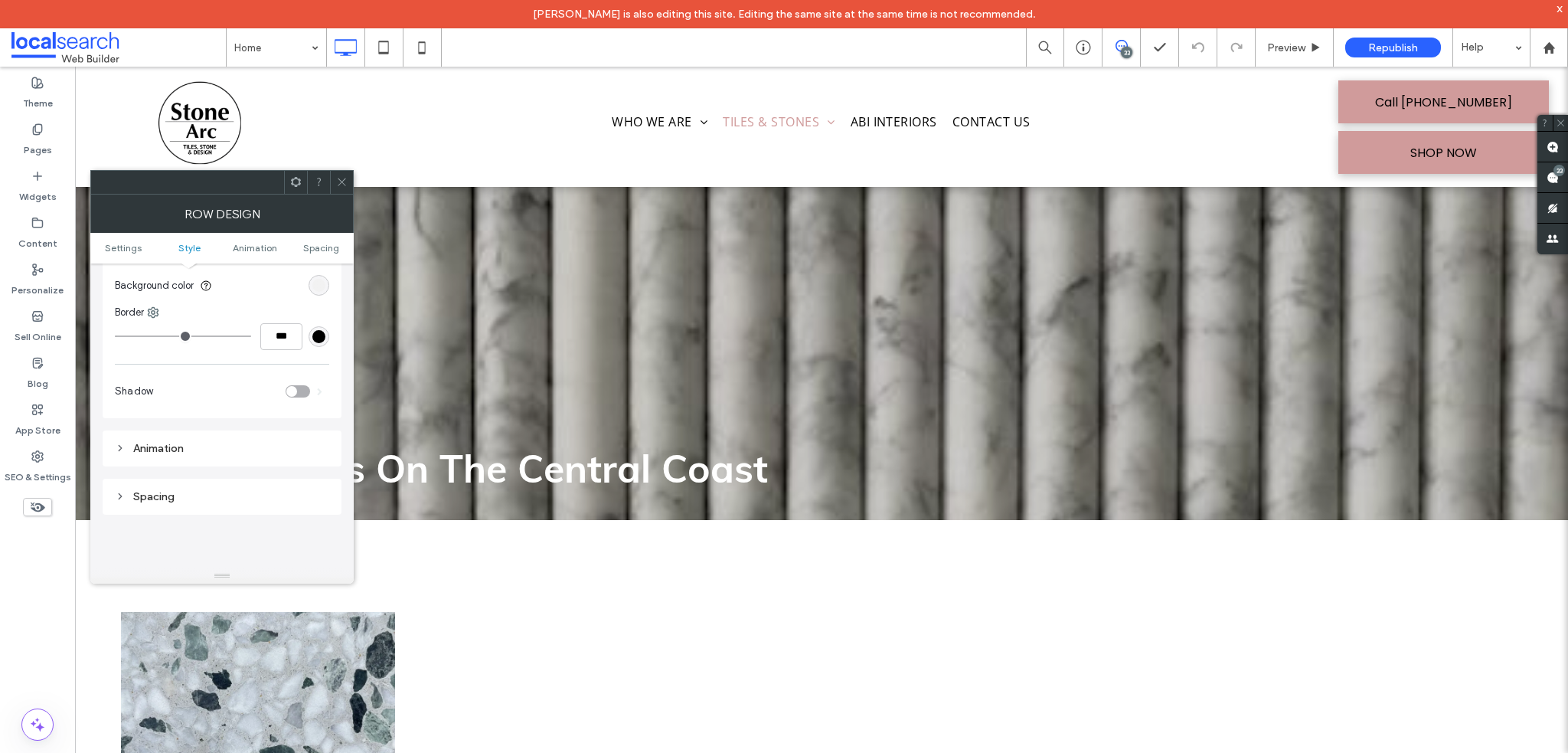
click at [315, 285] on div "rgb(240, 240, 240)" at bounding box center [319, 285] width 13 height 13
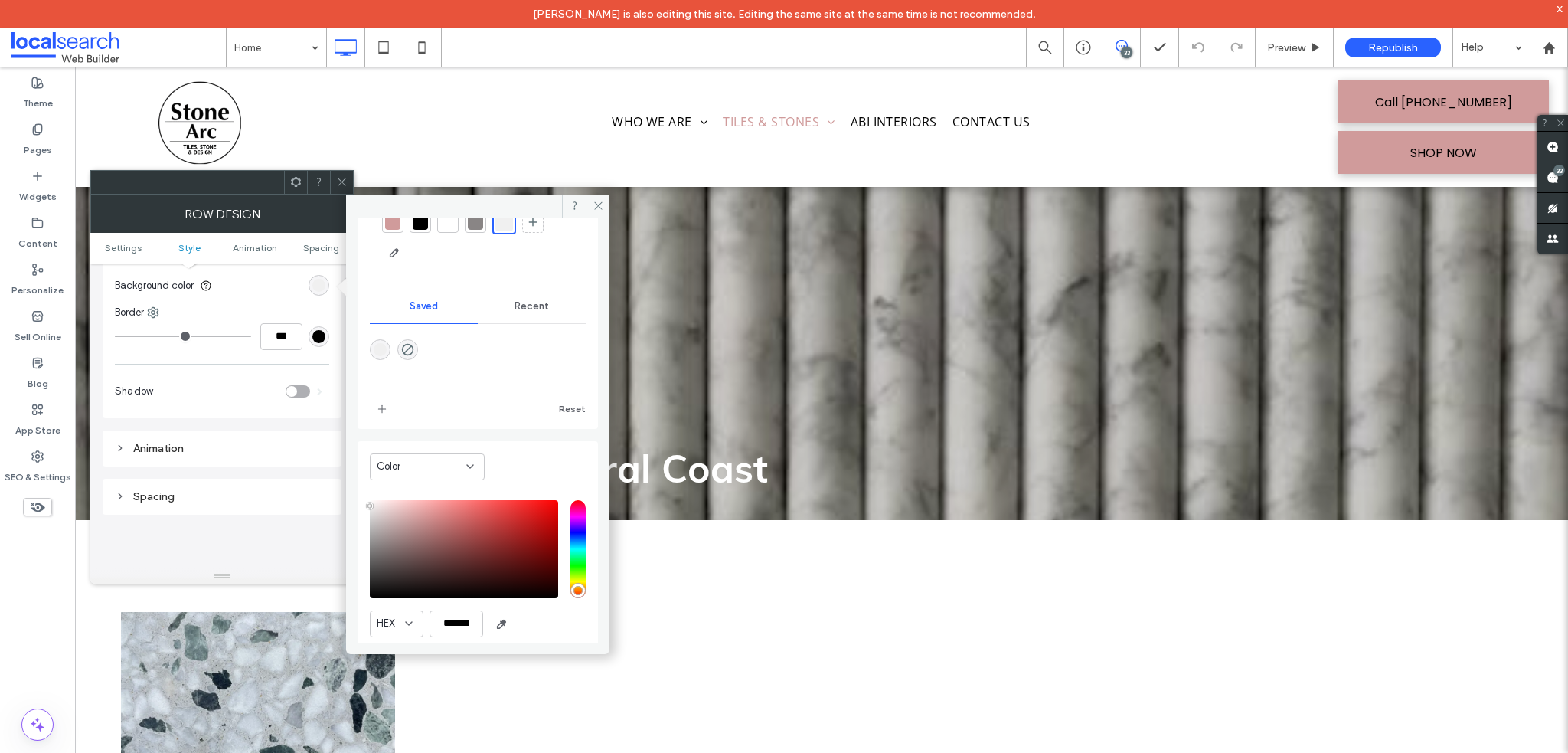
scroll to position [129, 0]
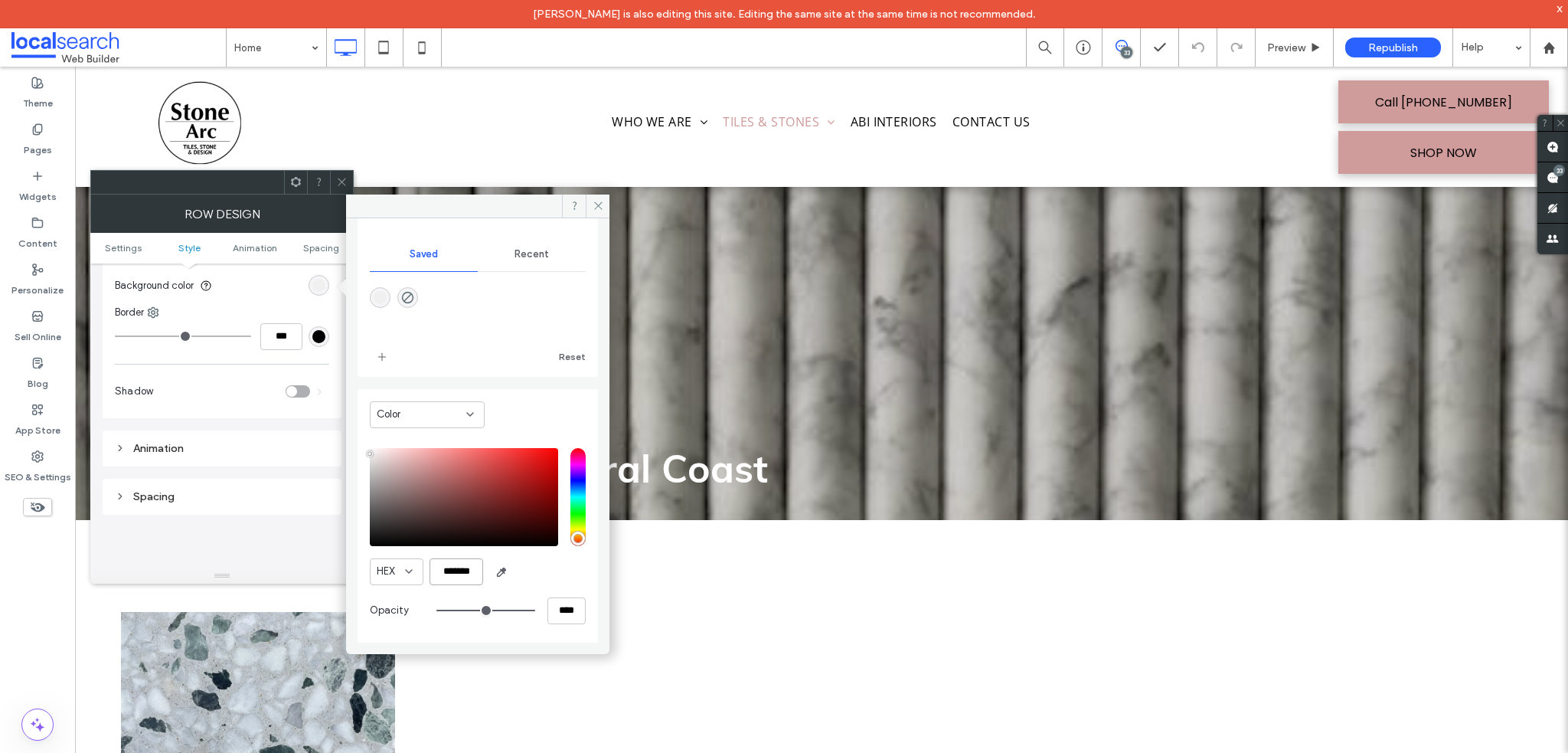
drag, startPoint x: 443, startPoint y: 568, endPoint x: 465, endPoint y: 571, distance: 22.2
click at [462, 570] on input "*******" at bounding box center [456, 572] width 53 height 27
click at [465, 571] on input "*******" at bounding box center [456, 572] width 53 height 27
click at [459, 565] on input "*******" at bounding box center [456, 572] width 53 height 27
drag, startPoint x: 36, startPoint y: 137, endPoint x: 35, endPoint y: 165, distance: 28.0
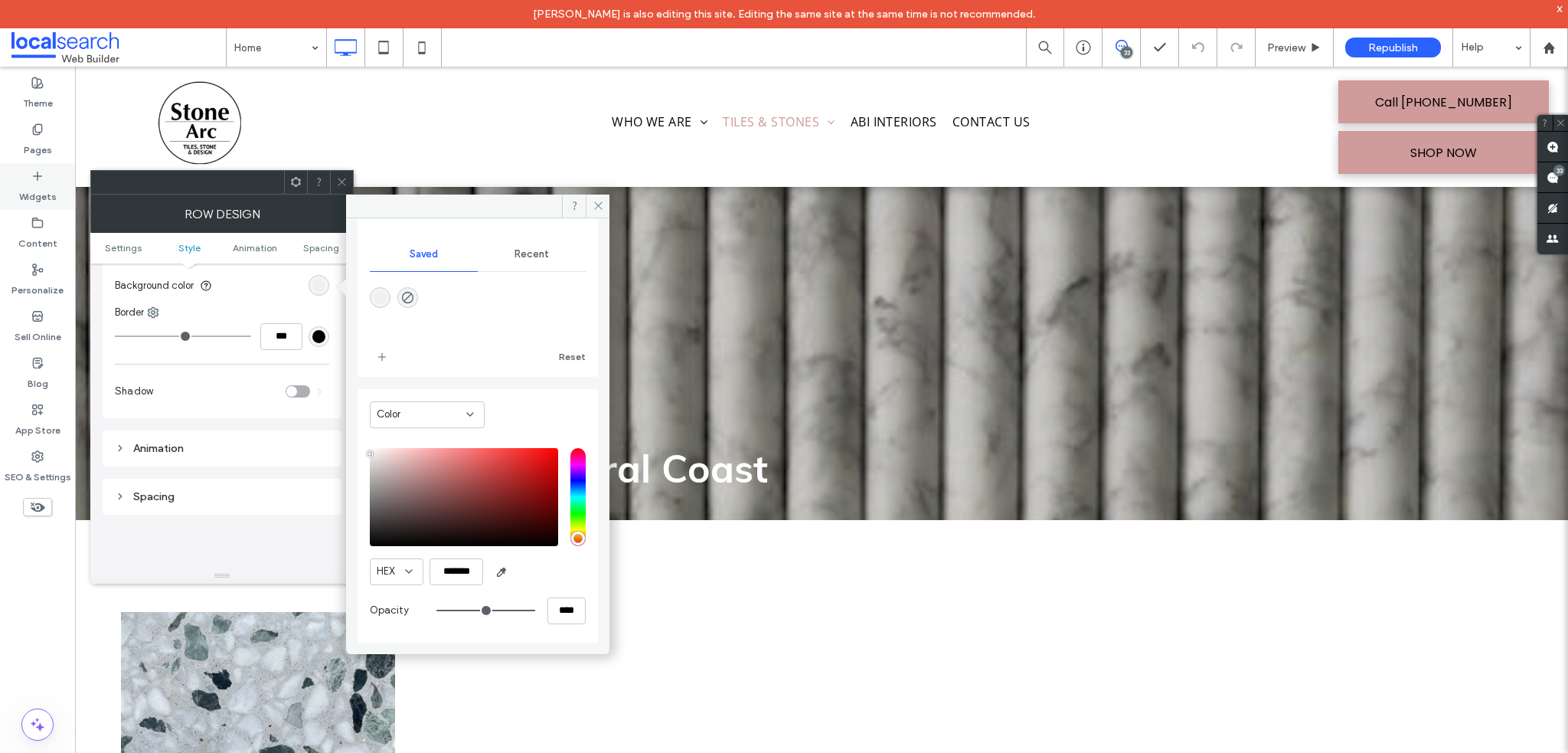
click at [36, 137] on label "Pages" at bounding box center [37, 146] width 28 height 21
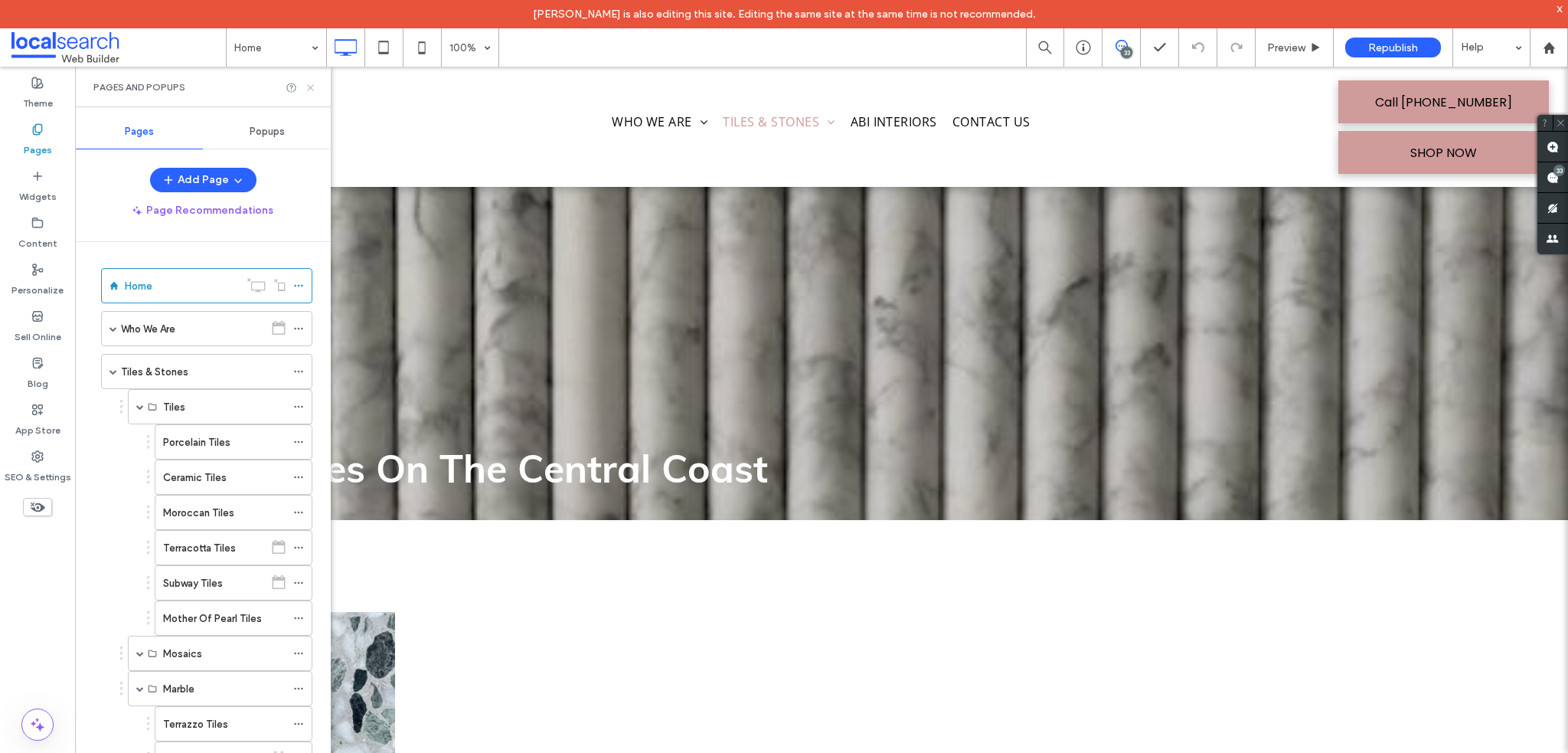
click at [309, 89] on use at bounding box center [309, 86] width 6 height 6
